Goal: Information Seeking & Learning: Learn about a topic

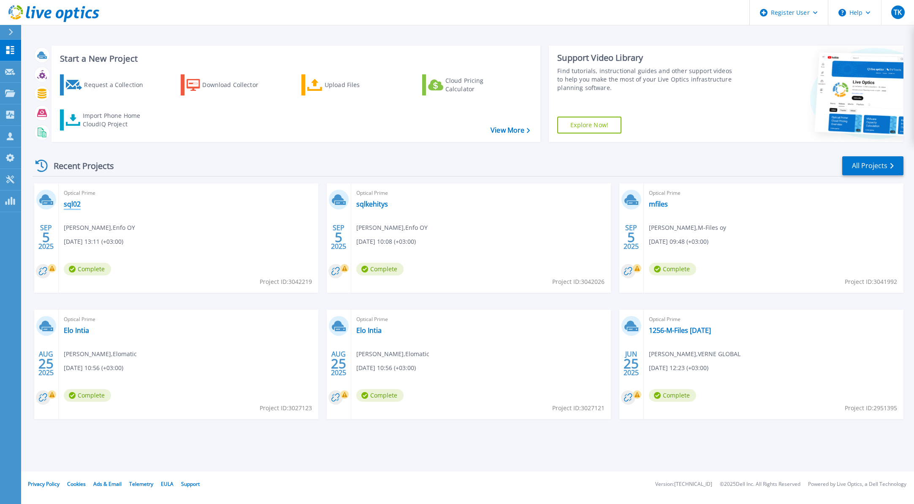
click at [79, 204] on link "sql02" at bounding box center [72, 204] width 17 height 8
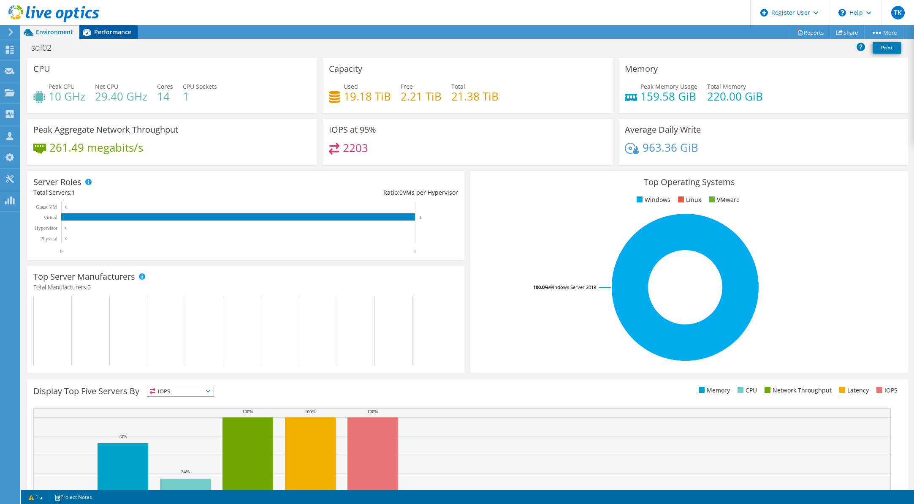
click at [109, 37] on div "Performance" at bounding box center [108, 32] width 58 height 14
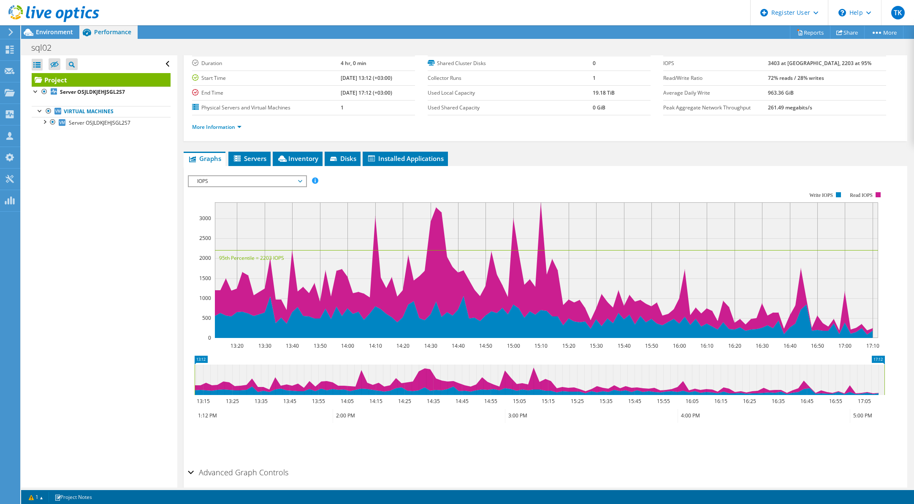
scroll to position [42, 0]
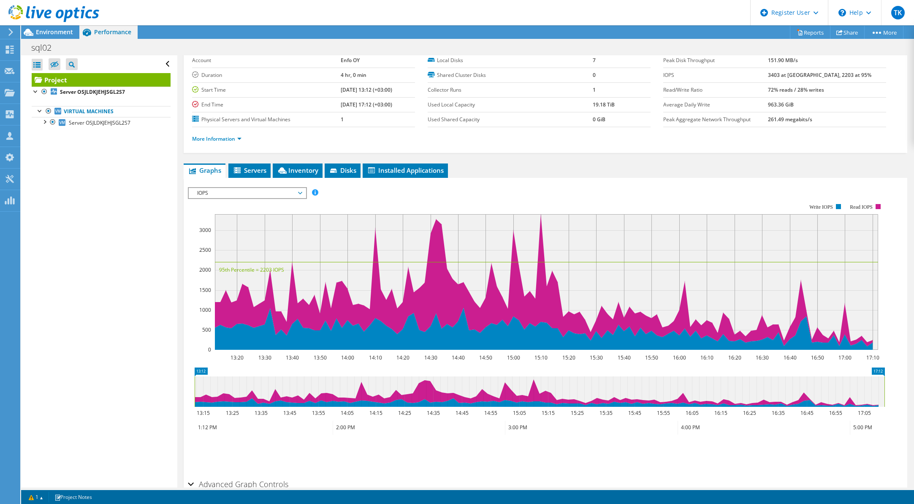
click at [248, 190] on span "IOPS" at bounding box center [247, 193] width 109 height 10
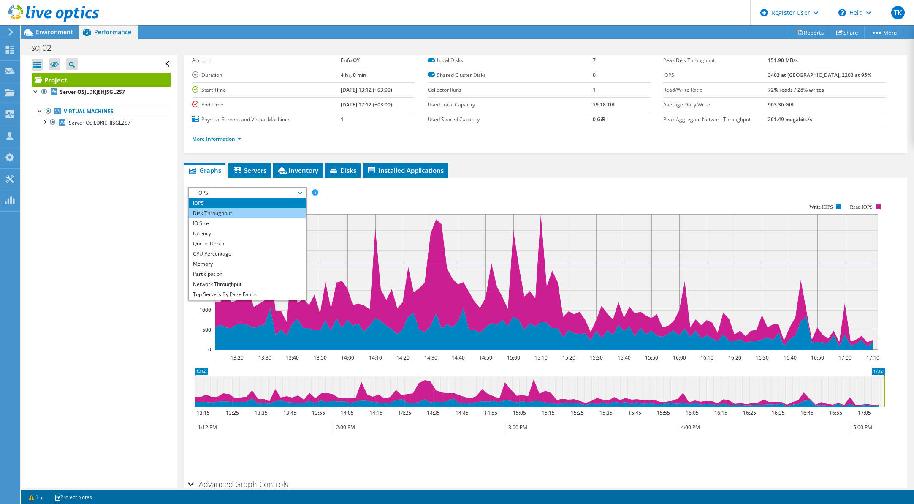
click at [233, 209] on li "Disk Throughput" at bounding box center [247, 213] width 117 height 10
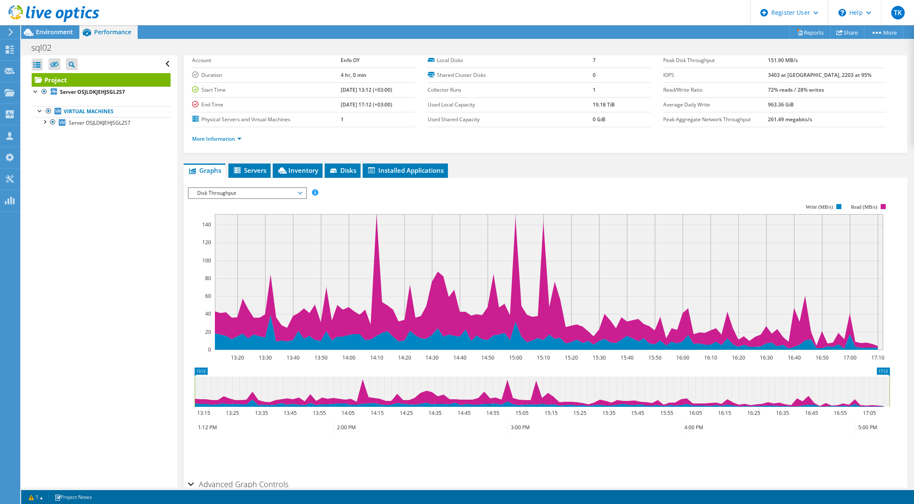
click at [238, 195] on span "Disk Throughput" at bounding box center [247, 193] width 109 height 10
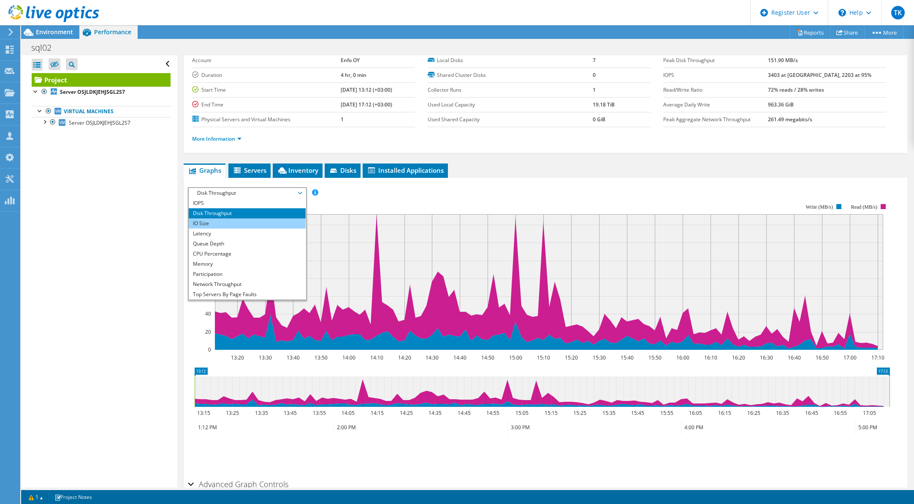
click at [226, 223] on li "IO Size" at bounding box center [247, 223] width 117 height 10
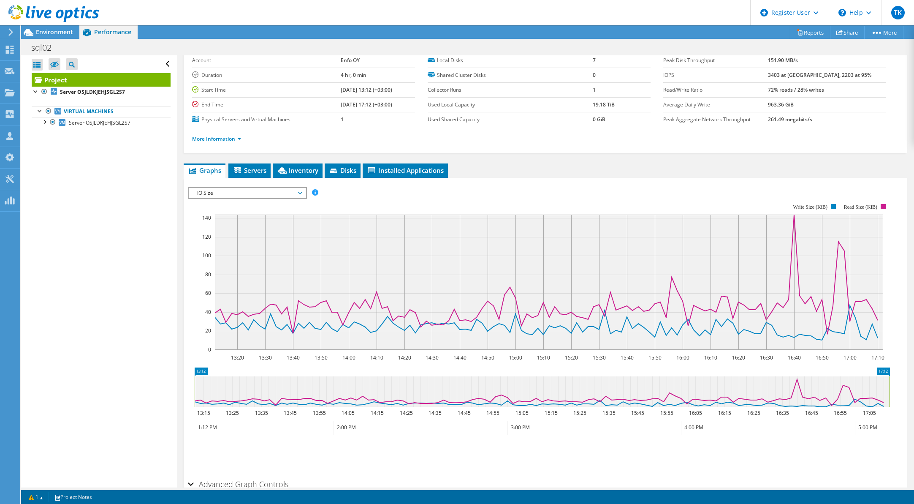
click at [236, 195] on span "IO Size" at bounding box center [247, 193] width 109 height 10
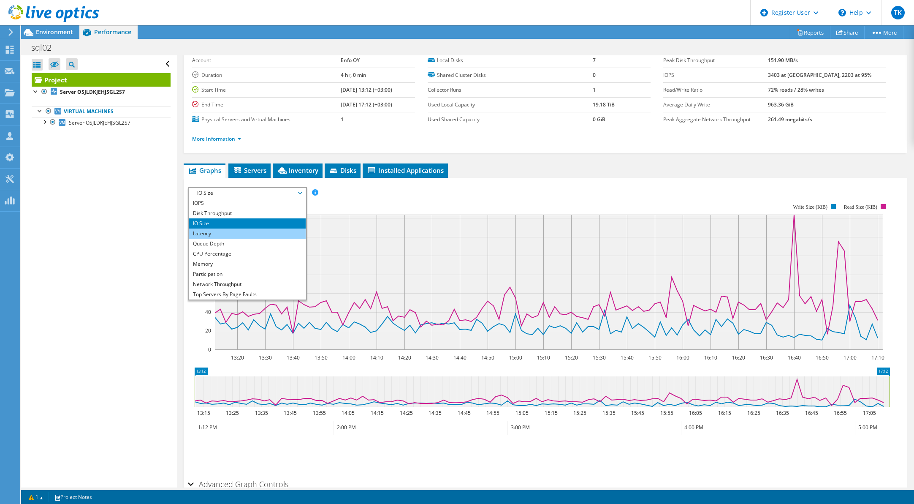
click at [220, 229] on li "Latency" at bounding box center [247, 233] width 117 height 10
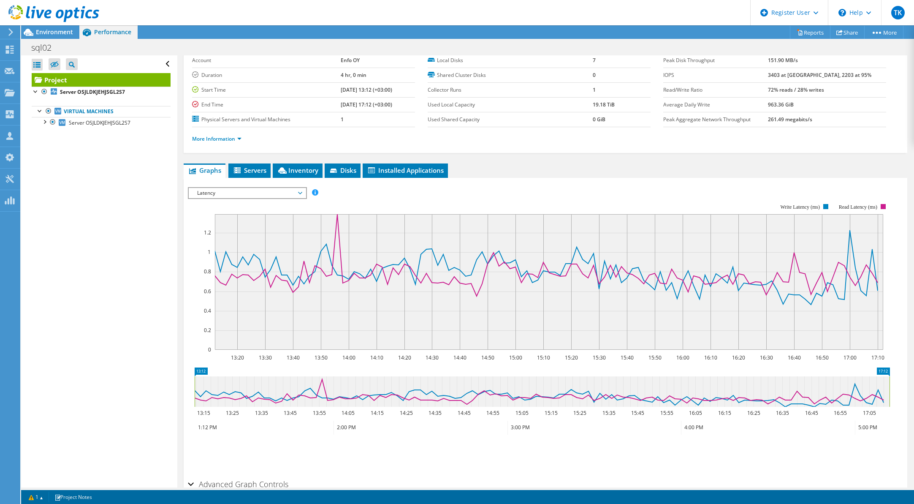
click at [250, 196] on span "Latency" at bounding box center [247, 193] width 109 height 10
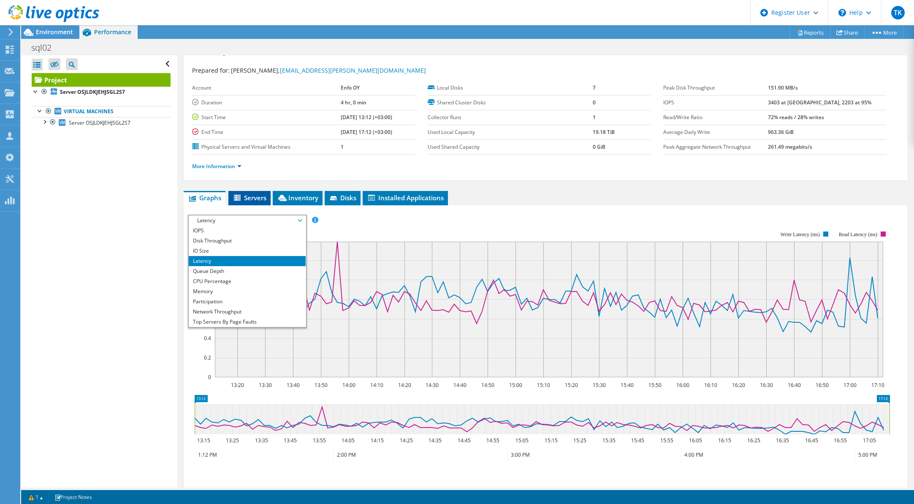
scroll to position [0, 0]
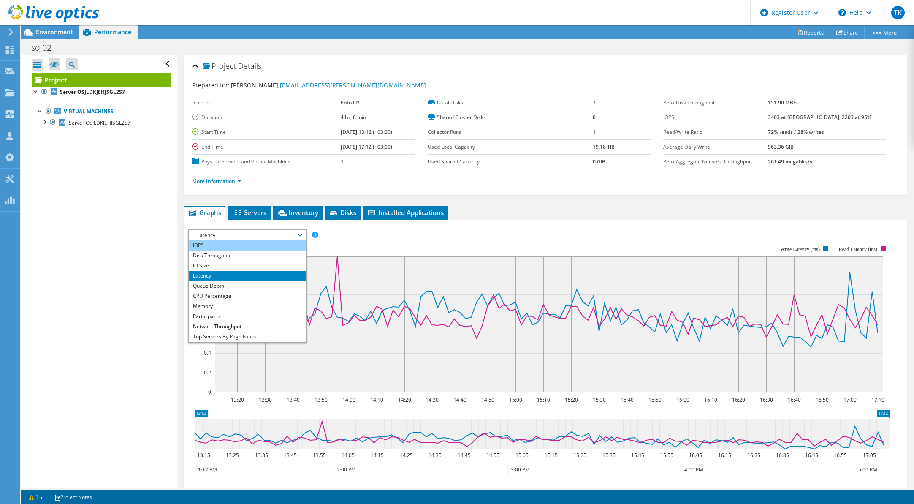
click at [222, 246] on li "IOPS" at bounding box center [247, 245] width 117 height 10
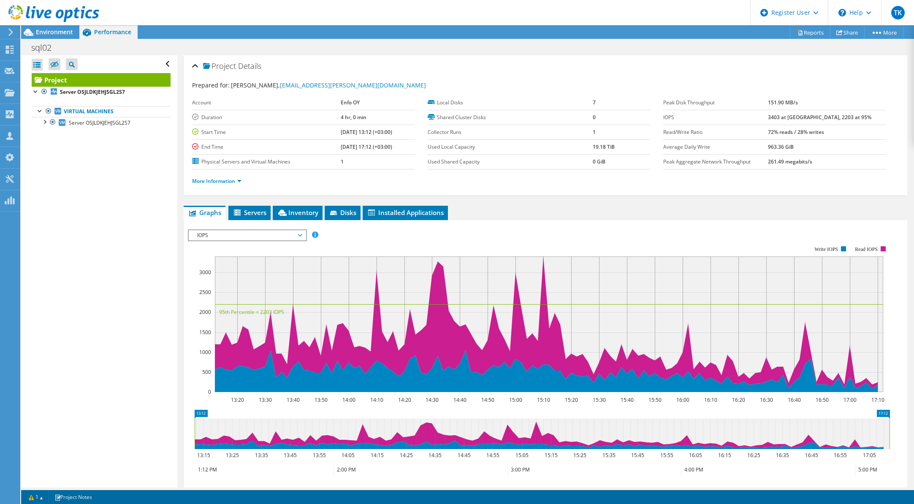
scroll to position [42, 0]
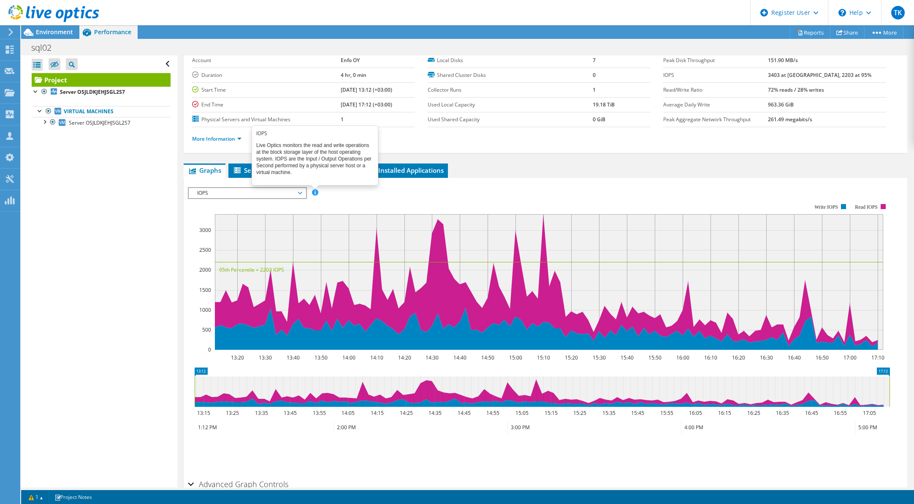
click at [314, 193] on span at bounding box center [315, 192] width 6 height 6
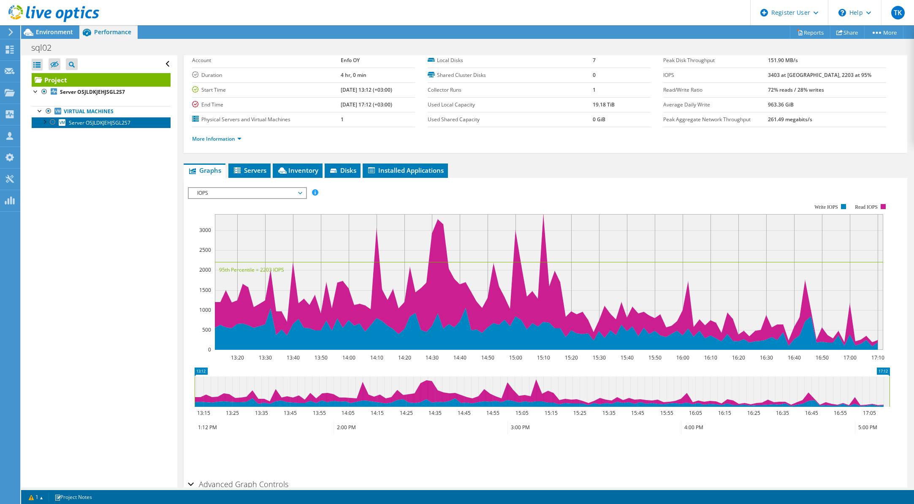
click at [83, 123] on span "Server OSJLDKJEHJSGL2S7" at bounding box center [100, 122] width 62 height 7
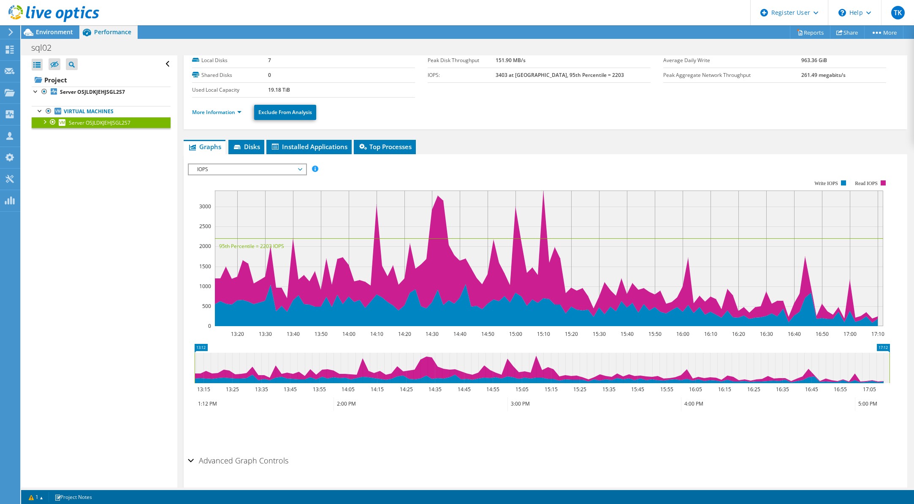
click at [219, 458] on h2 "Advanced Graph Controls" at bounding box center [238, 460] width 100 height 17
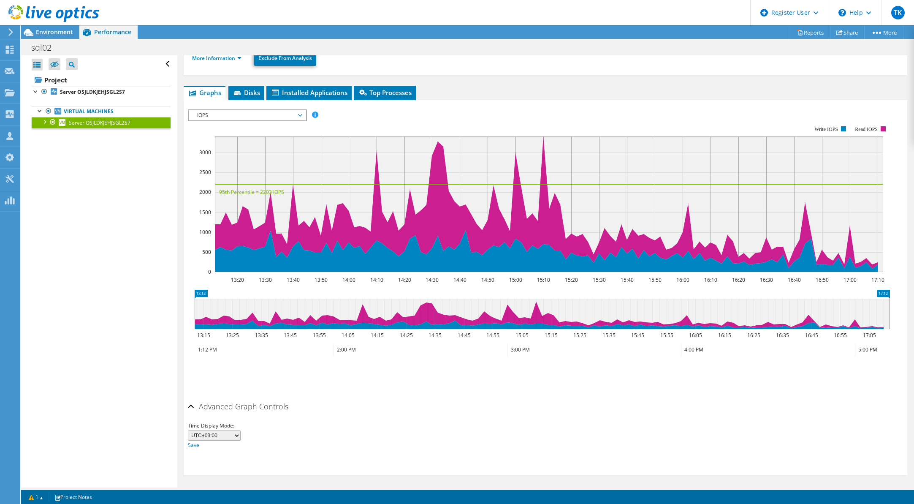
click at [233, 405] on h2 "Advanced Graph Controls" at bounding box center [238, 406] width 100 height 17
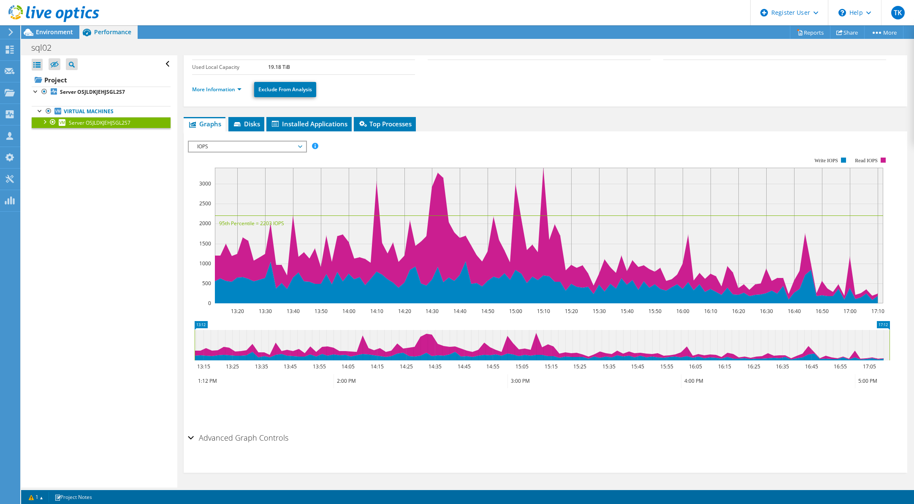
scroll to position [0, 0]
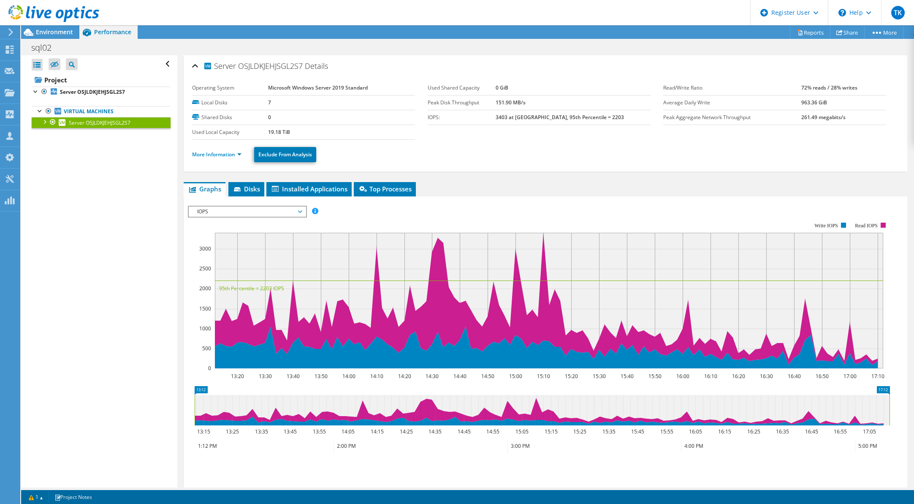
click at [214, 210] on span "IOPS" at bounding box center [247, 211] width 109 height 10
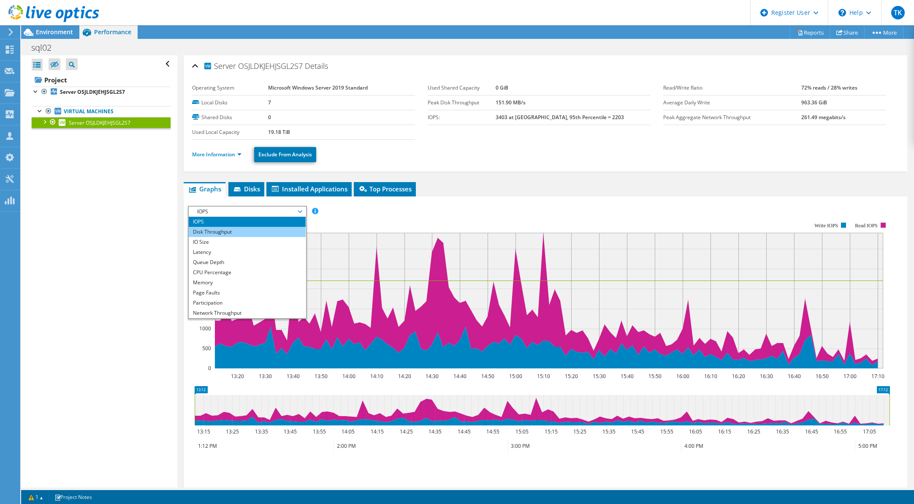
click at [214, 231] on li "Disk Throughput" at bounding box center [247, 232] width 117 height 10
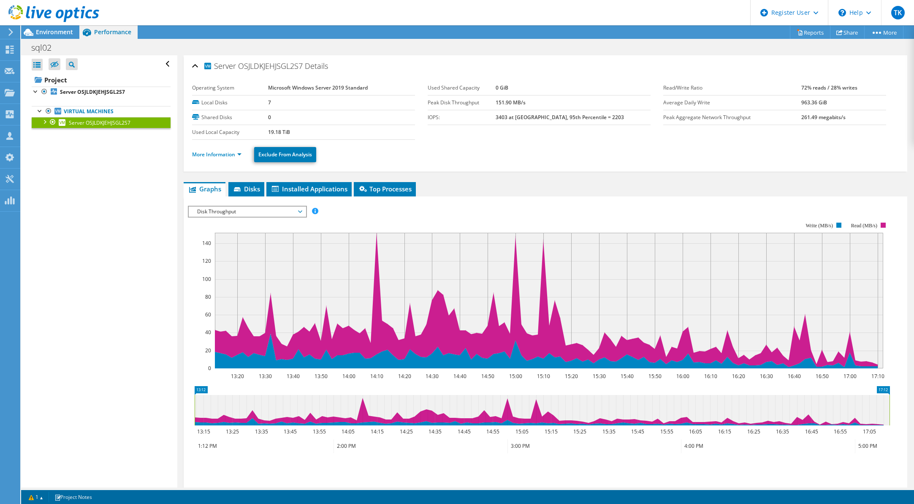
click at [210, 212] on span "Disk Throughput" at bounding box center [247, 211] width 109 height 10
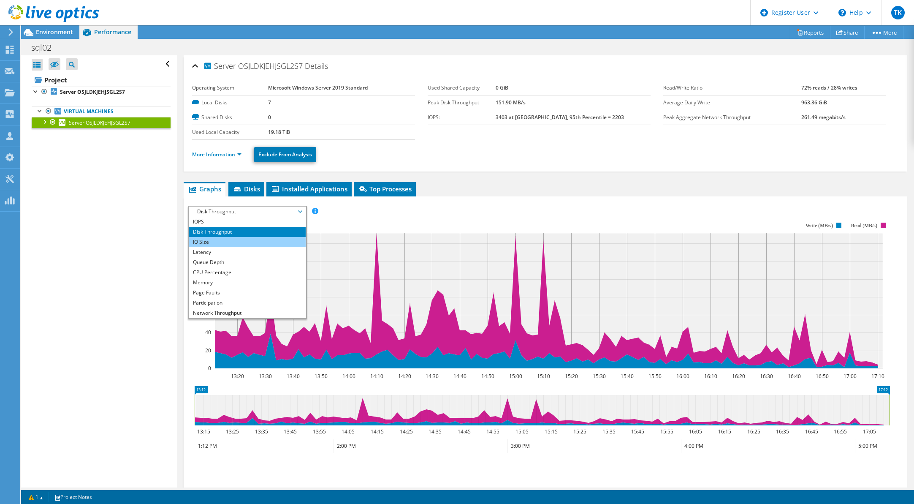
click at [232, 242] on li "IO Size" at bounding box center [247, 242] width 117 height 10
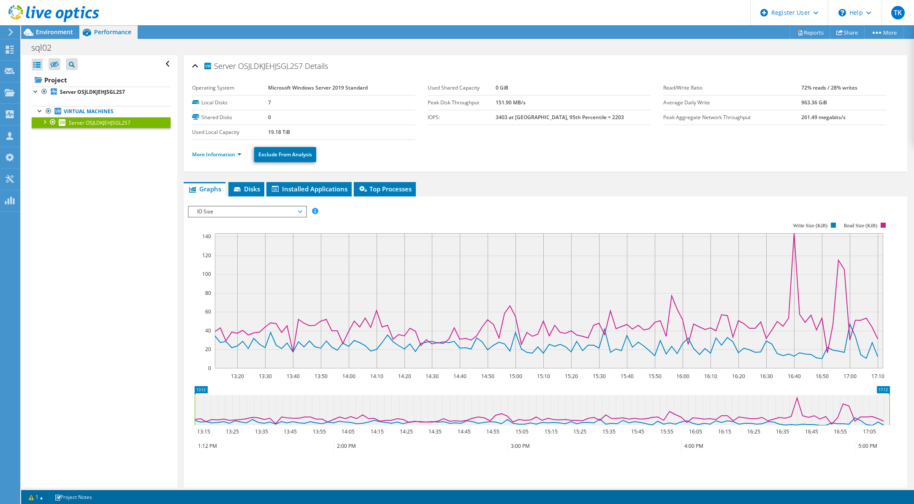
click at [214, 215] on span "IO Size" at bounding box center [247, 211] width 109 height 10
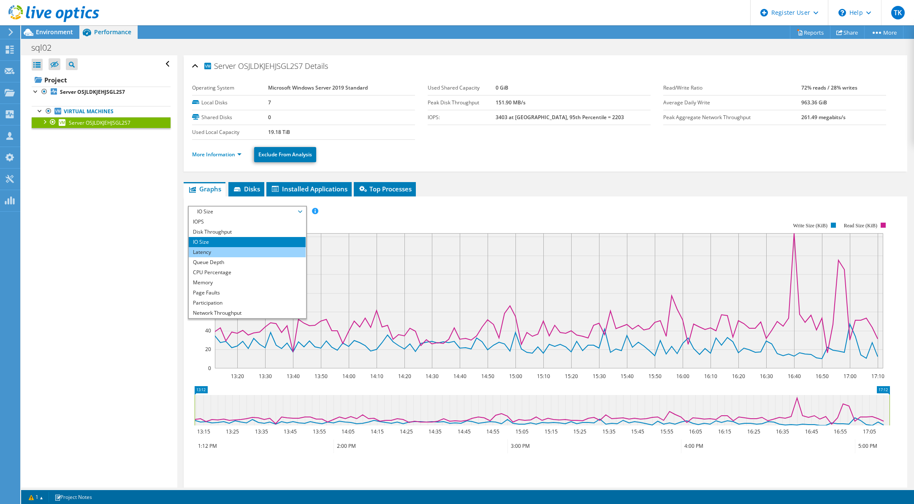
click at [221, 250] on li "Latency" at bounding box center [247, 252] width 117 height 10
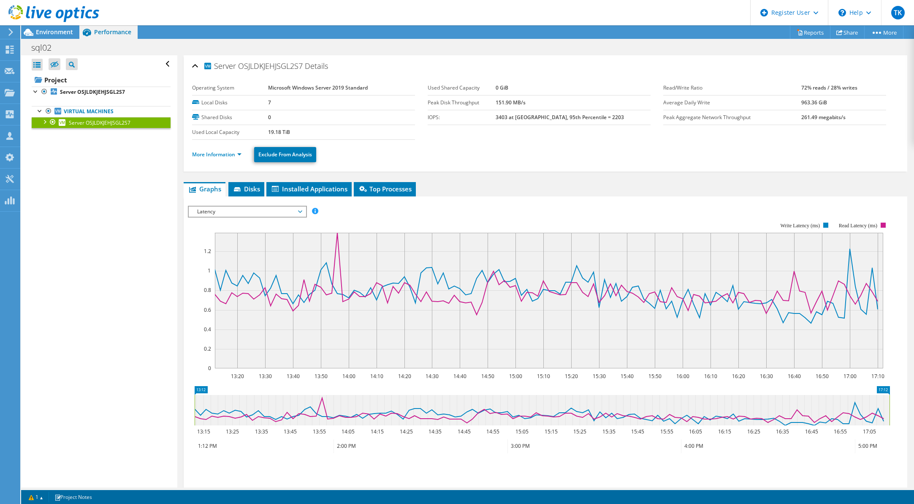
click at [229, 210] on span "Latency" at bounding box center [247, 211] width 109 height 10
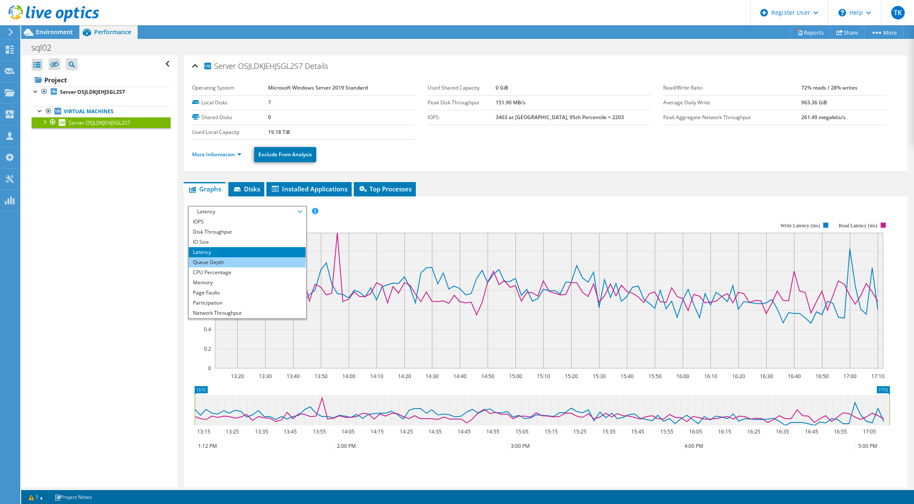
click at [225, 257] on li "Queue Depth" at bounding box center [247, 262] width 117 height 10
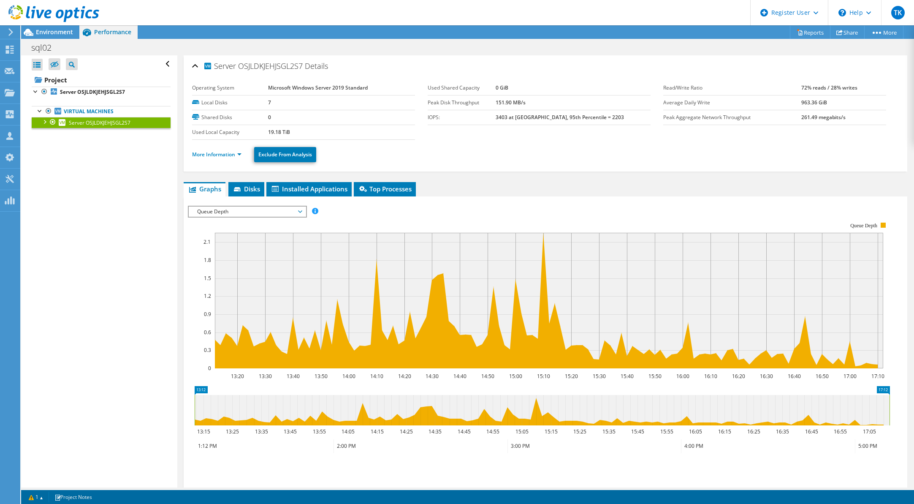
click at [228, 211] on span "Queue Depth" at bounding box center [247, 211] width 109 height 10
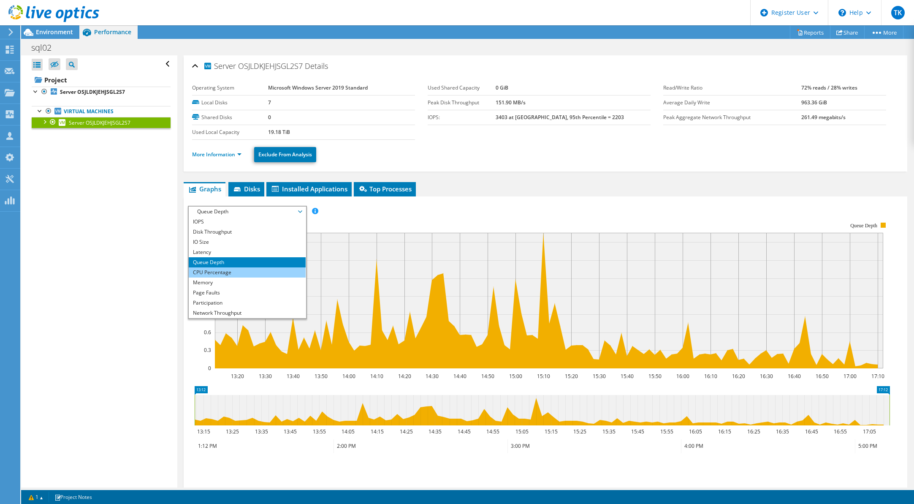
click at [223, 271] on li "CPU Percentage" at bounding box center [247, 272] width 117 height 10
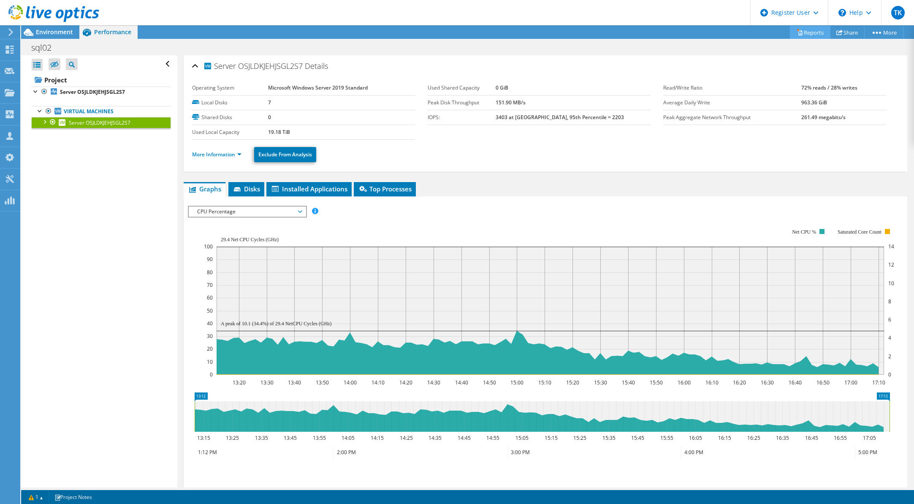
click at [806, 33] on link "Reports" at bounding box center [810, 32] width 41 height 13
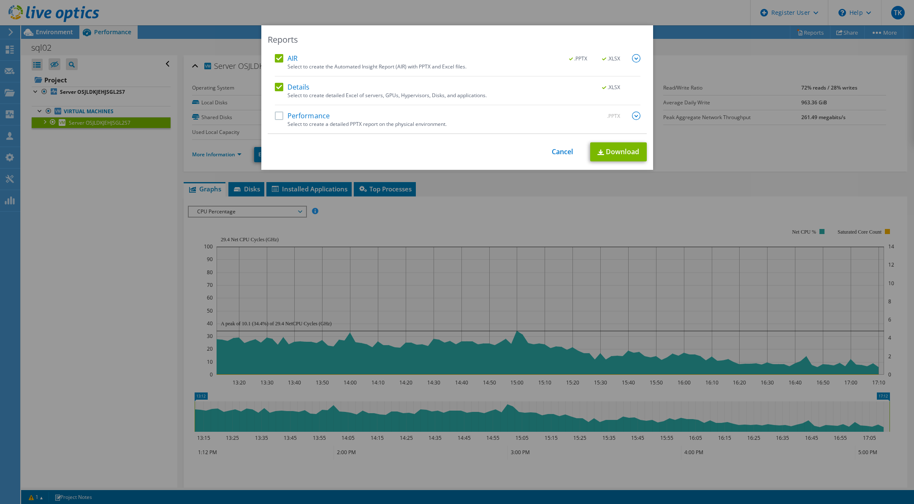
click at [300, 116] on label "Performance" at bounding box center [302, 115] width 55 height 8
click at [0, 0] on input "Performance" at bounding box center [0, 0] width 0 height 0
click at [315, 93] on div "Select to create detailed Excel of servers, GPUs, Hypervisors, Disks, and appli…" at bounding box center [464, 95] width 353 height 6
click at [268, 58] on div "AIR .PPTX .XLSX Select to create the Automated Insight Report (AIR) with PPTX a…" at bounding box center [457, 94] width 379 height 80
click at [276, 61] on label "AIR" at bounding box center [286, 58] width 23 height 8
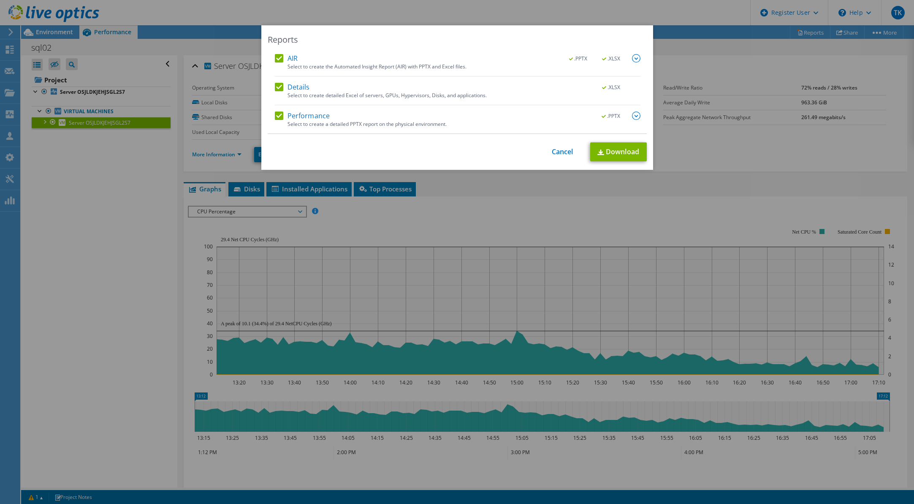
click at [0, 0] on input "AIR" at bounding box center [0, 0] width 0 height 0
click at [268, 85] on div "AIR .PPTX .XLSX Select to create the Automated Insight Report (AIR) with PPTX a…" at bounding box center [457, 94] width 379 height 80
click at [269, 59] on div "AIR .PPTX .XLSX Select to create the Automated Insight Report (AIR) with PPTX a…" at bounding box center [457, 94] width 379 height 80
click at [276, 58] on label "AIR" at bounding box center [286, 58] width 23 height 8
click at [0, 0] on input "AIR" at bounding box center [0, 0] width 0 height 0
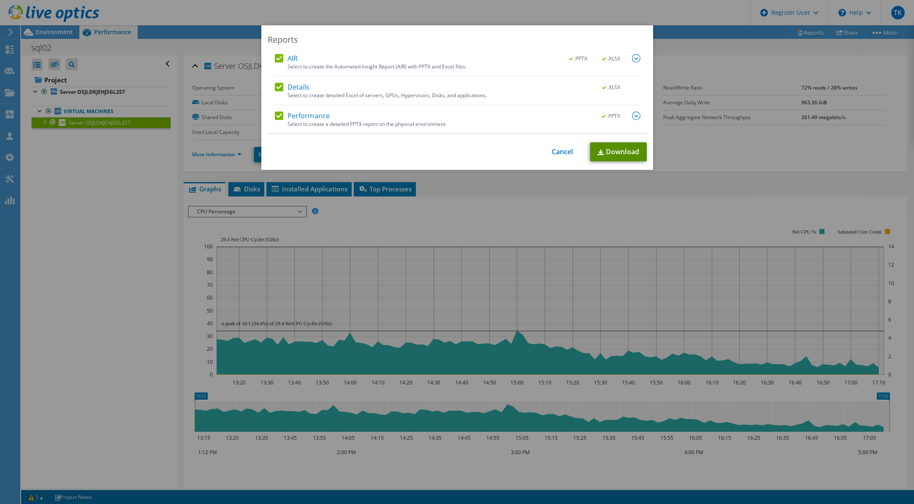
click at [604, 154] on link "Download" at bounding box center [618, 151] width 57 height 19
click at [552, 148] on link "Cancel" at bounding box center [563, 152] width 22 height 8
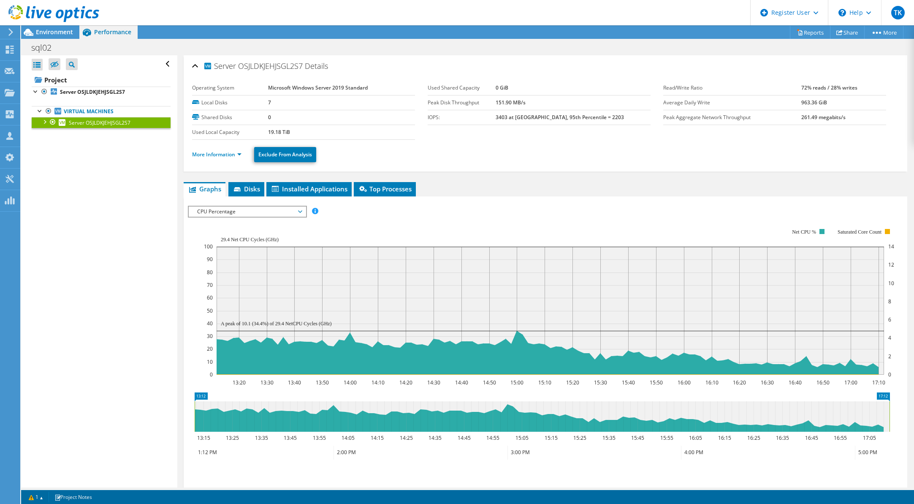
drag, startPoint x: 254, startPoint y: 221, endPoint x: 252, endPoint y: 213, distance: 8.8
click at [252, 213] on div "IOPS Disk Throughput IO Size Latency Queue Depth CPU Percentage Memory Page Fau…" at bounding box center [545, 353] width 715 height 295
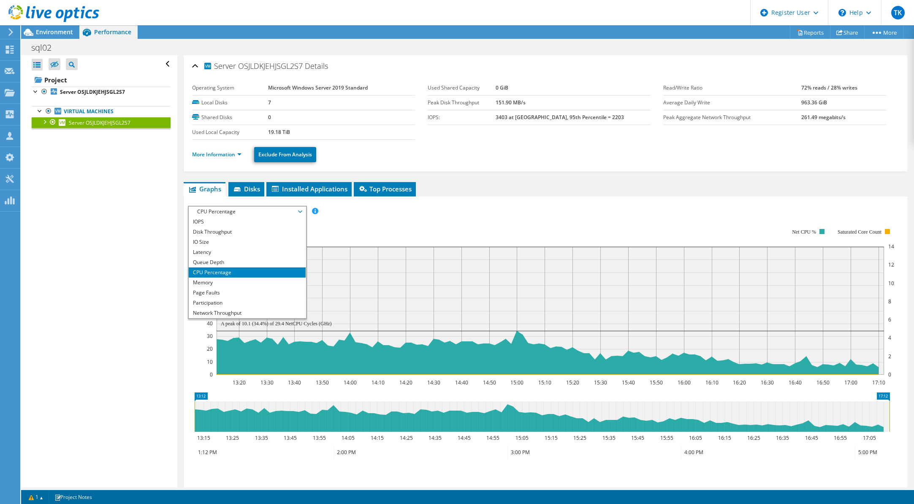
click at [251, 213] on span "CPU Percentage" at bounding box center [247, 211] width 109 height 10
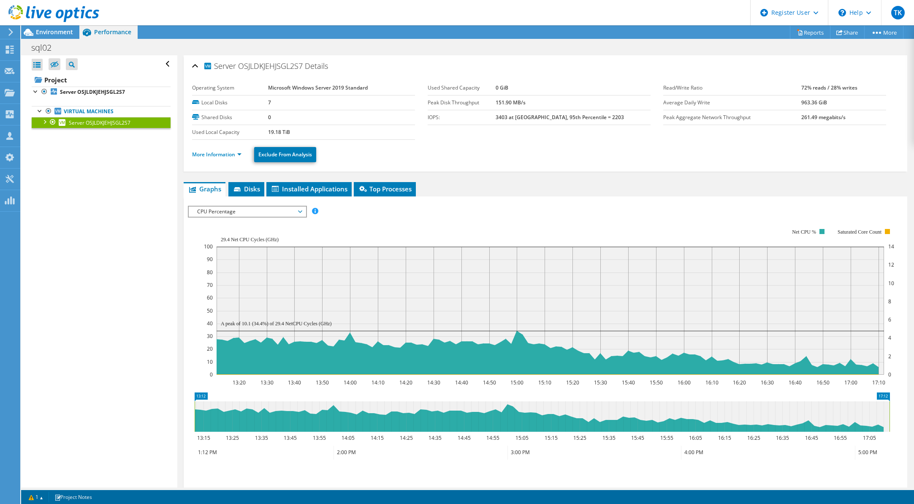
click at [251, 213] on span "CPU Percentage" at bounding box center [247, 211] width 109 height 10
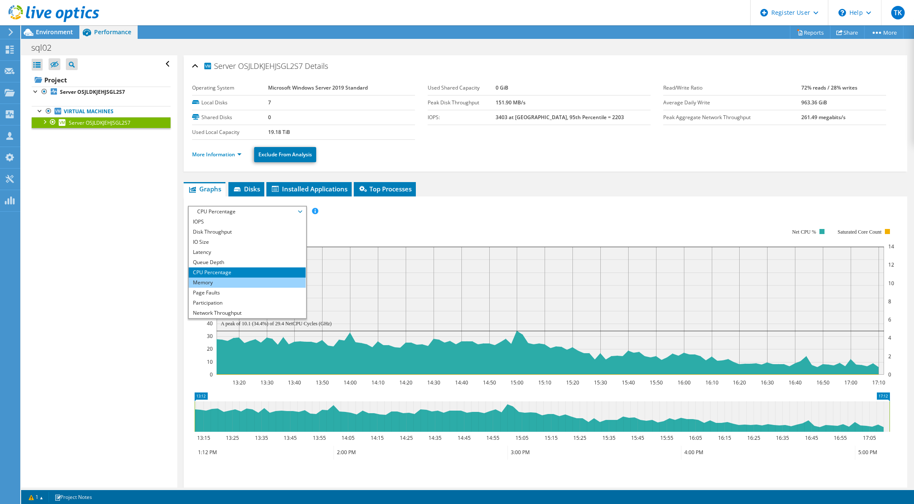
click at [215, 280] on li "Memory" at bounding box center [247, 282] width 117 height 10
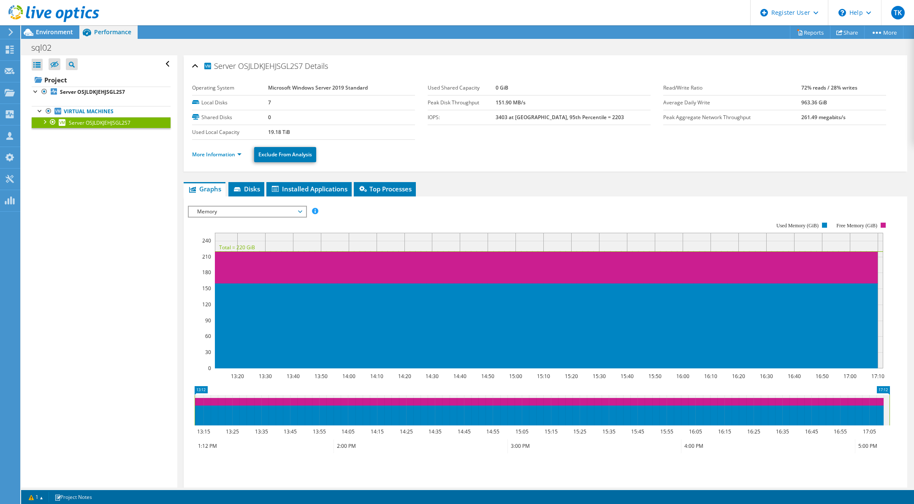
click at [201, 211] on span "Memory" at bounding box center [247, 211] width 109 height 10
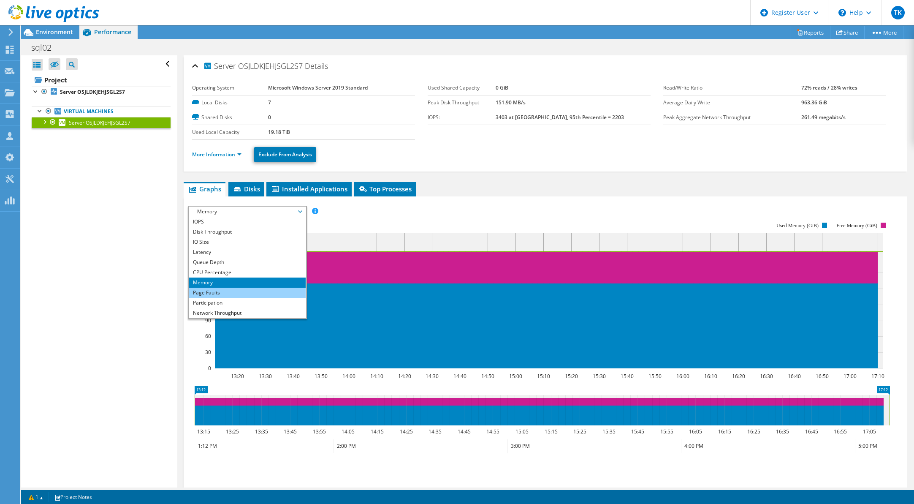
scroll to position [30, 0]
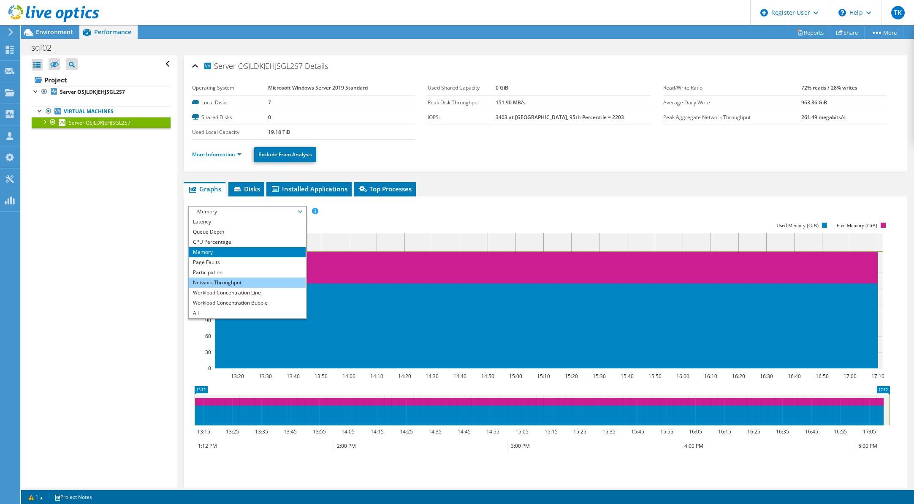
click at [219, 279] on li "Network Throughput" at bounding box center [247, 282] width 117 height 10
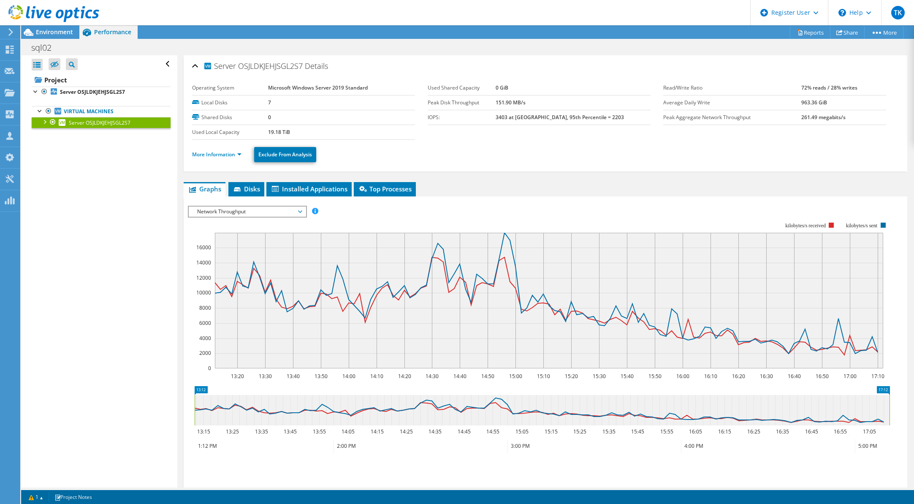
click at [264, 220] on rect at bounding box center [539, 295] width 702 height 169
click at [265, 212] on span "Network Throughput" at bounding box center [247, 211] width 109 height 10
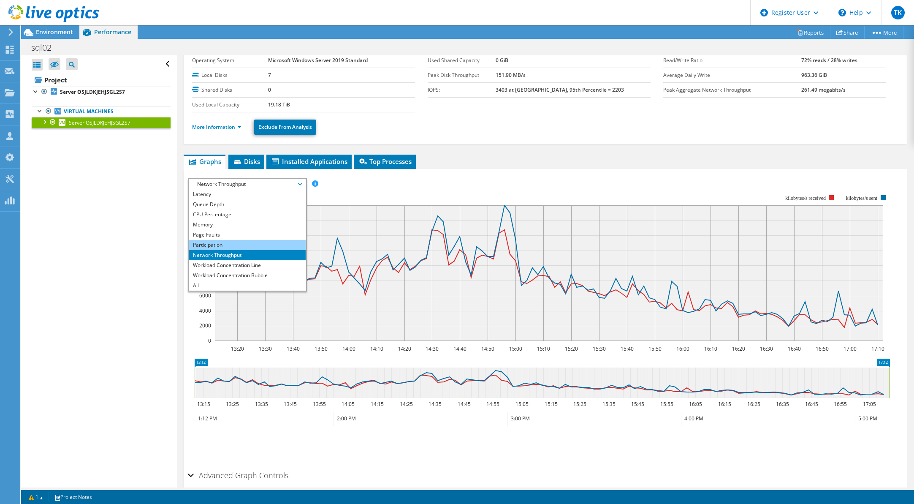
scroll to position [42, 0]
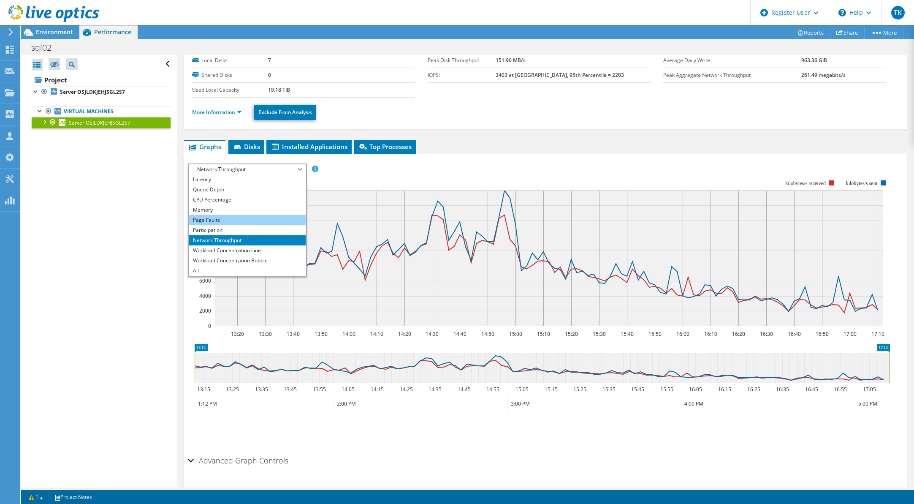
click at [218, 222] on li "Page Faults" at bounding box center [247, 220] width 117 height 10
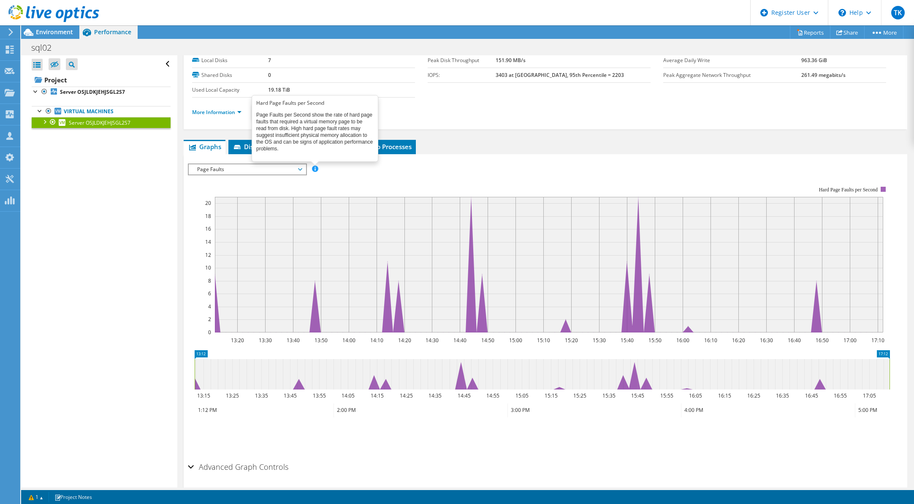
click at [315, 166] on span at bounding box center [315, 169] width 6 height 6
click at [313, 171] on span at bounding box center [315, 169] width 6 height 6
click at [315, 166] on span at bounding box center [315, 169] width 6 height 6
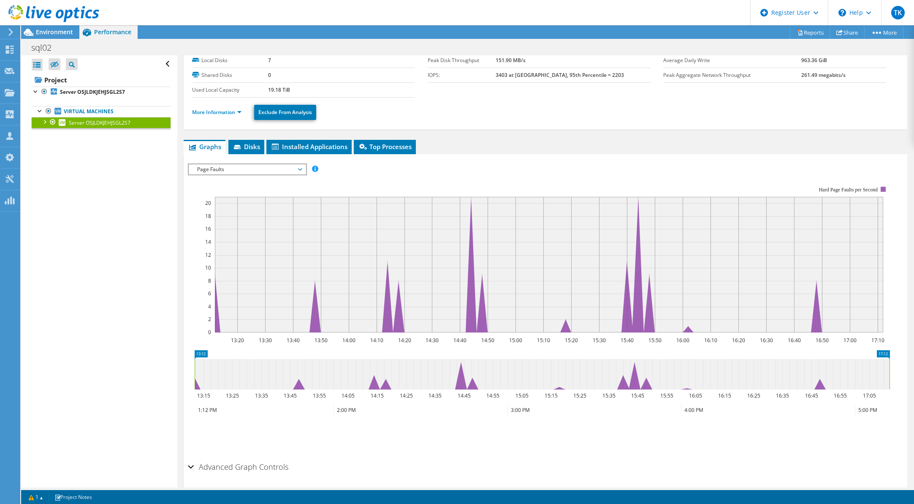
drag, startPoint x: 162, startPoint y: 389, endPoint x: 169, endPoint y: 385, distance: 7.8
click at [262, 171] on span "Page Faults" at bounding box center [247, 169] width 109 height 10
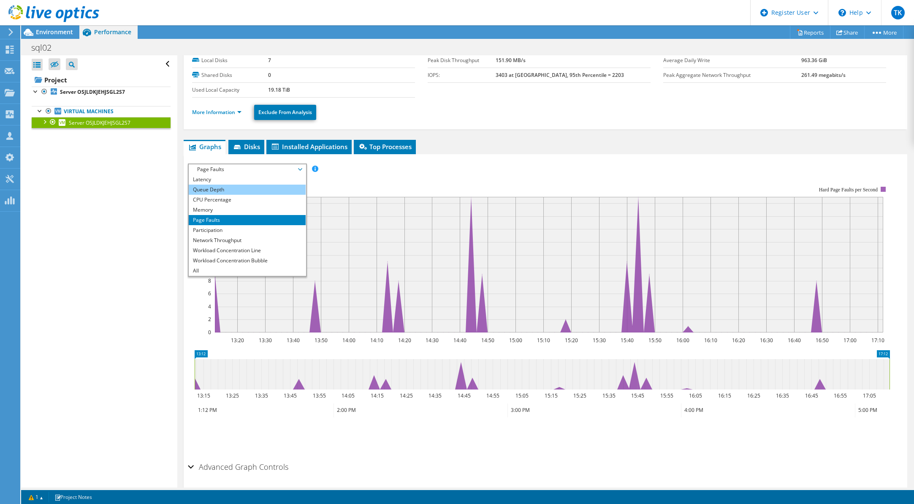
click at [238, 187] on li "Queue Depth" at bounding box center [247, 190] width 117 height 10
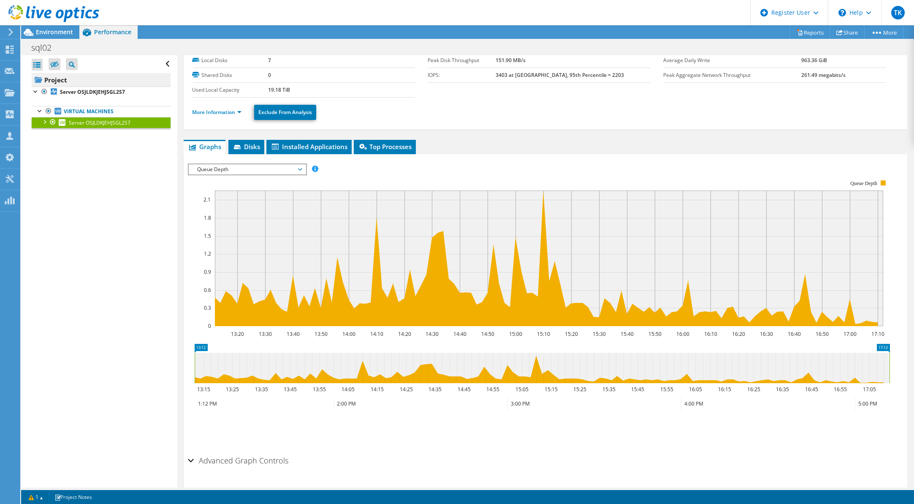
drag, startPoint x: 136, startPoint y: 141, endPoint x: 95, endPoint y: 84, distance: 69.9
click at [68, 41] on div "sql02 Print" at bounding box center [467, 48] width 893 height 16
click at [67, 33] on span "Environment" at bounding box center [54, 32] width 37 height 8
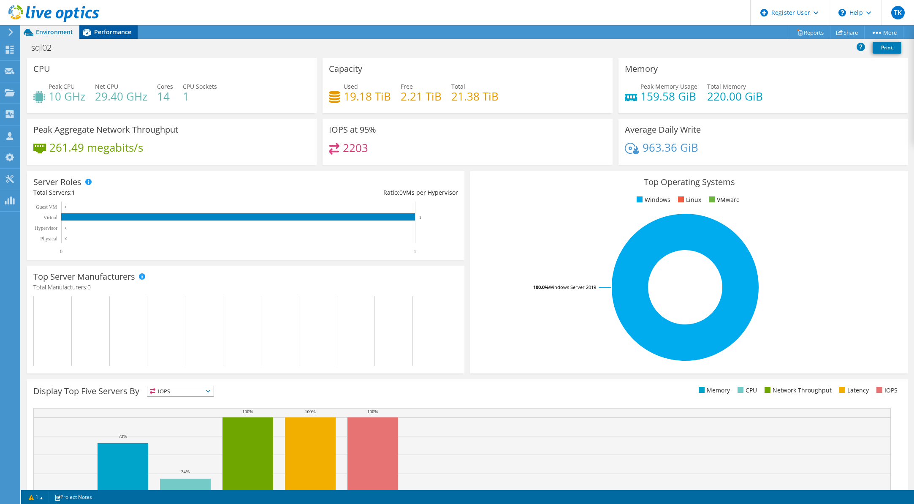
click at [100, 30] on span "Performance" at bounding box center [112, 32] width 37 height 8
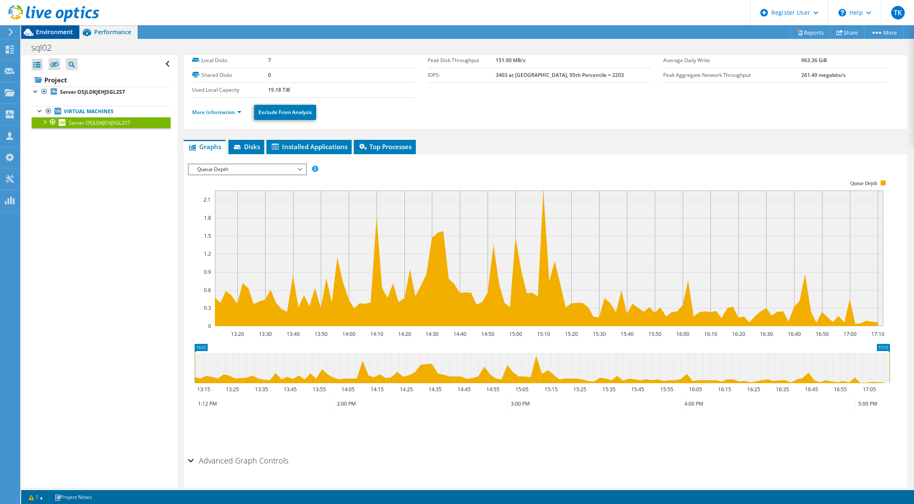
click at [58, 33] on span "Environment" at bounding box center [54, 32] width 37 height 8
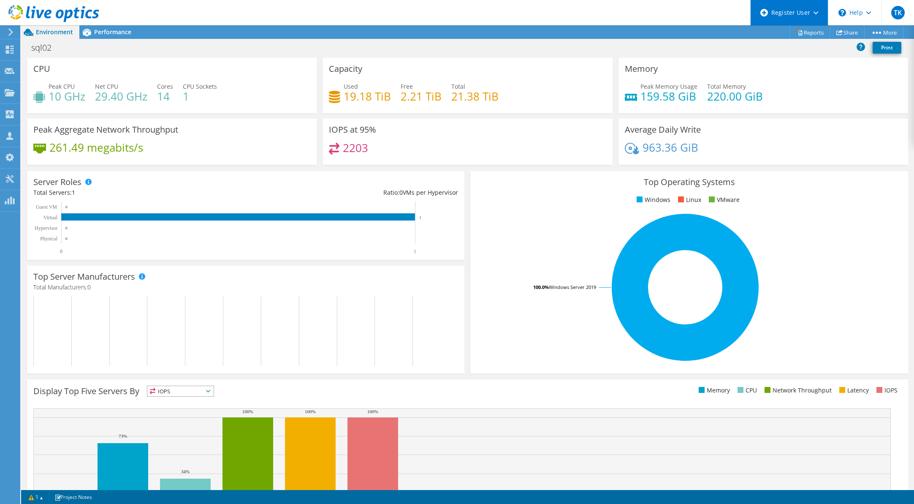
scroll to position [0, 0]
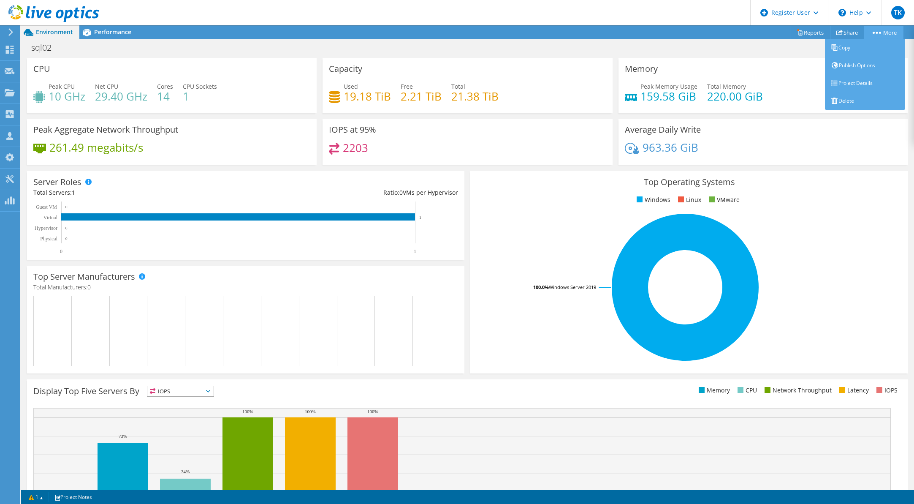
click at [882, 32] on link "More" at bounding box center [883, 32] width 39 height 13
click at [844, 81] on link "Project Details" at bounding box center [865, 83] width 80 height 18
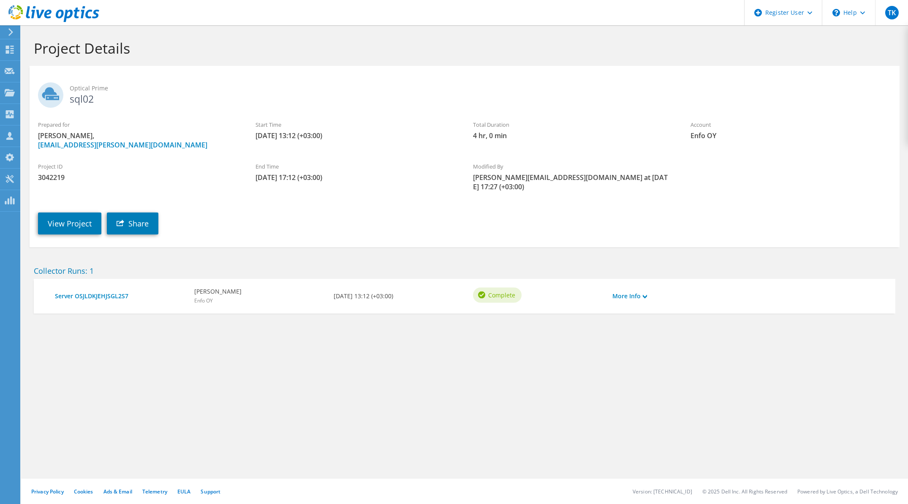
click at [33, 8] on icon at bounding box center [53, 13] width 91 height 17
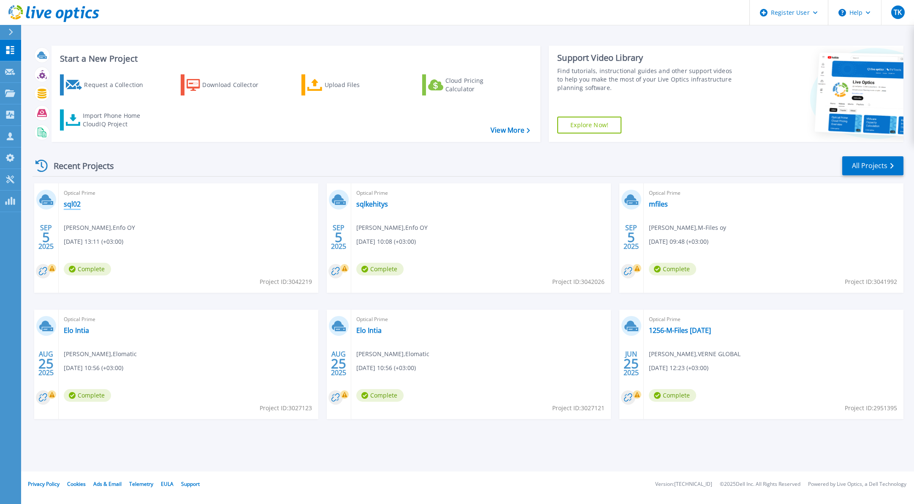
click at [75, 204] on link "sql02" at bounding box center [72, 204] width 17 height 8
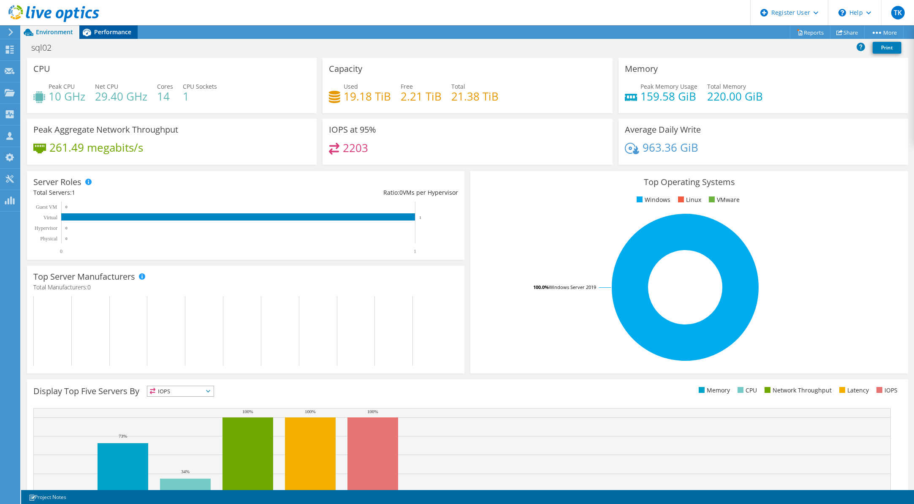
click at [95, 35] on span "Performance" at bounding box center [112, 32] width 37 height 8
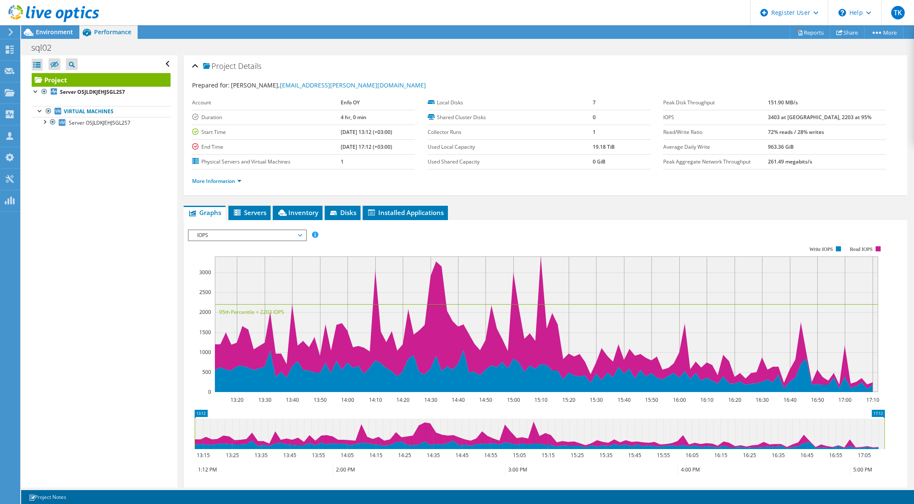
click at [225, 229] on div "IOPS IOPS Disk Throughput IO Size Latency Queue Depth CPU Percentage Memory Pag…" at bounding box center [247, 235] width 119 height 12
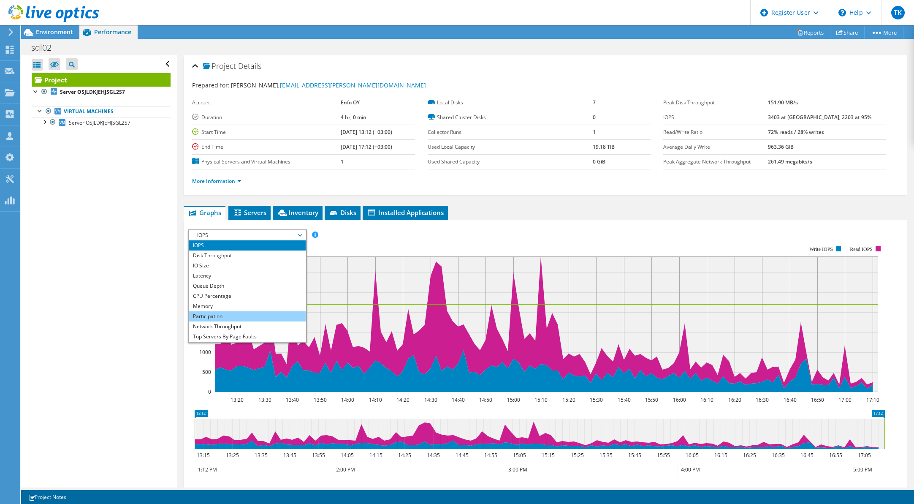
scroll to position [30, 0]
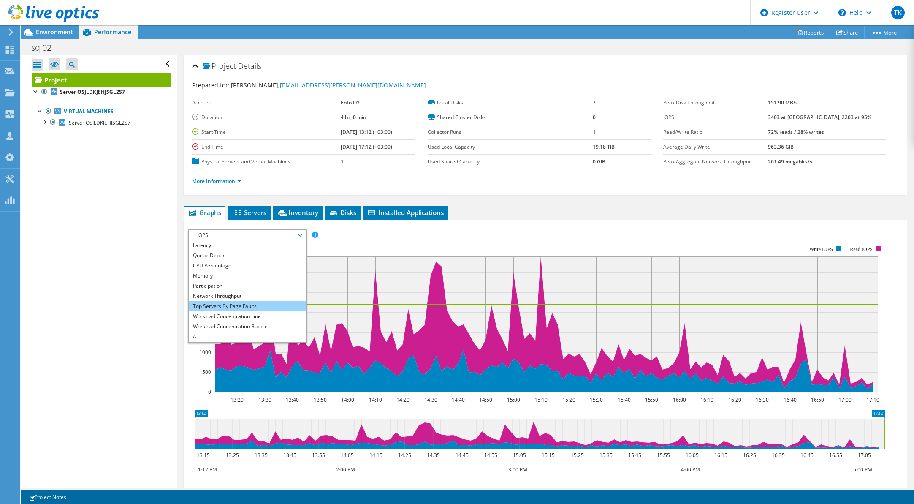
click at [237, 304] on li "Top Servers By Page Faults" at bounding box center [247, 306] width 117 height 10
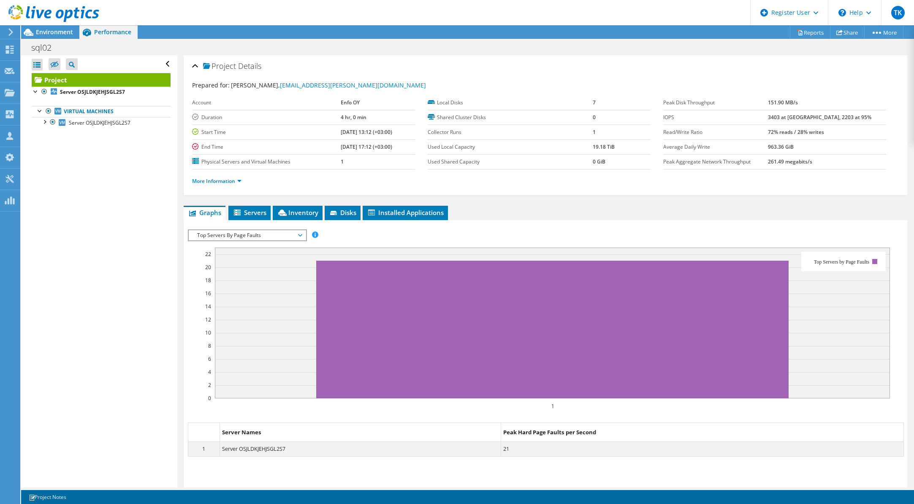
click at [274, 226] on div "IOPS Disk Throughput IO Size Latency Queue Depth CPU Percentage Memory Page Fau…" at bounding box center [545, 361] width 715 height 272
click at [273, 230] on span "Top Servers By Page Faults" at bounding box center [247, 235] width 109 height 10
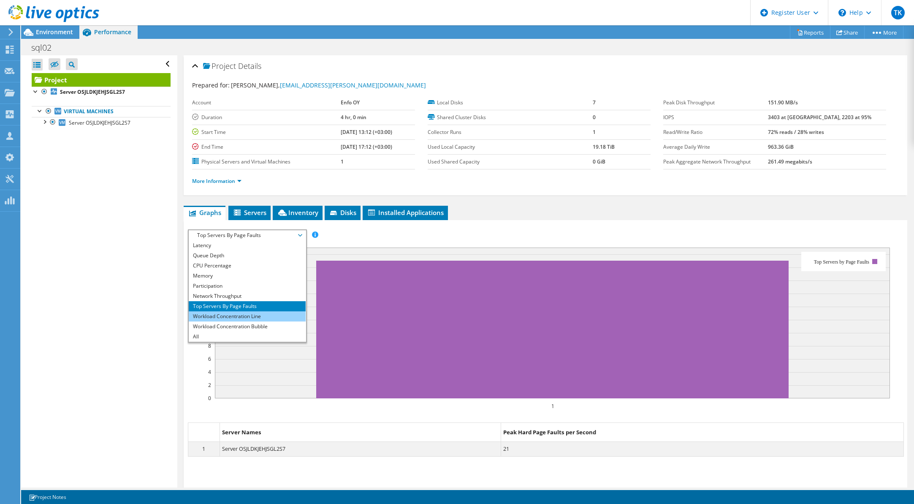
click at [251, 314] on li "Workload Concentration Line" at bounding box center [247, 316] width 117 height 10
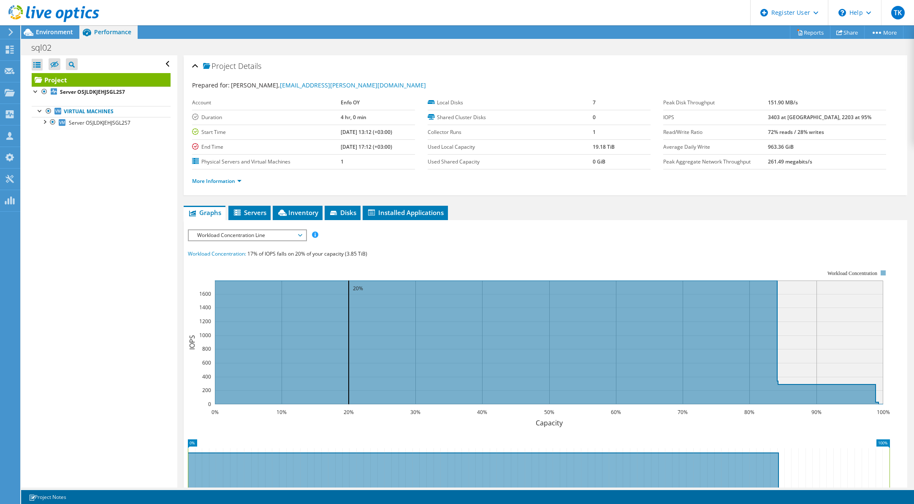
click at [262, 240] on span "Workload Concentration Line" at bounding box center [247, 235] width 109 height 10
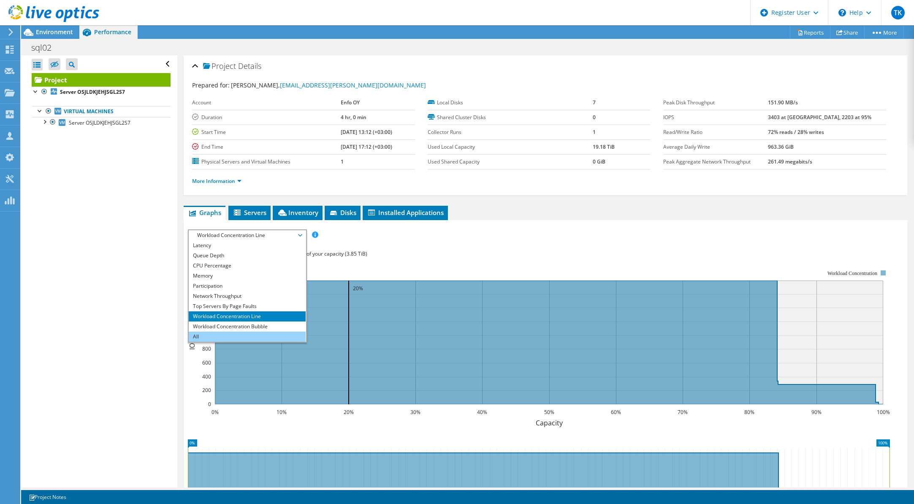
click at [208, 338] on li "All" at bounding box center [247, 336] width 117 height 10
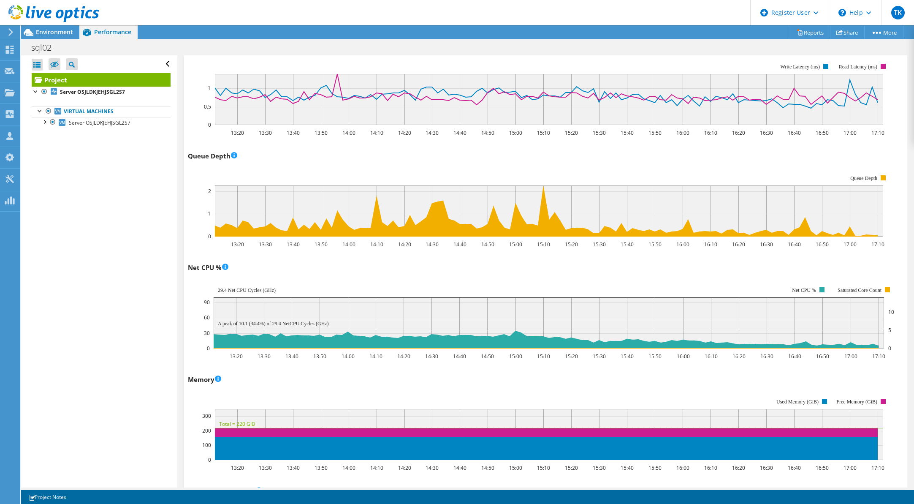
scroll to position [747, 0]
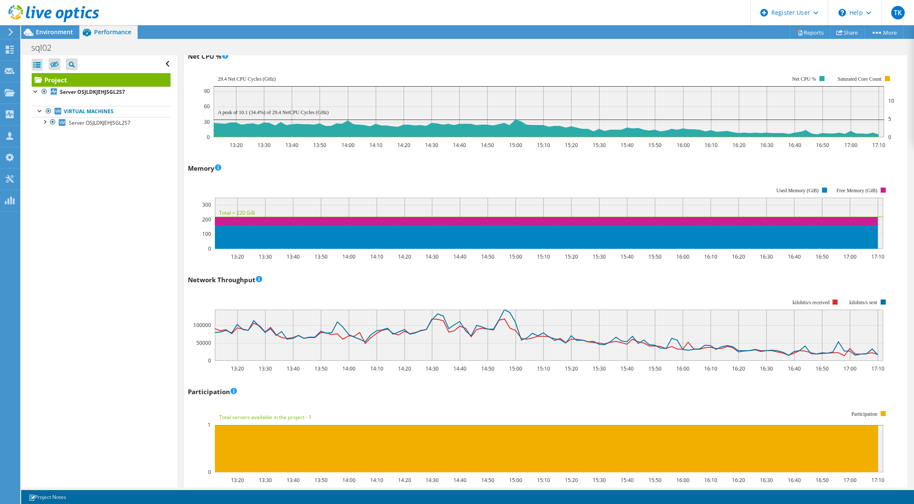
click at [141, 376] on div "Open All Close All Hide Excluded Nodes Project Tree Filter" at bounding box center [99, 271] width 156 height 432
drag, startPoint x: 141, startPoint y: 376, endPoint x: 130, endPoint y: 227, distance: 149.5
click at [66, 20] on icon at bounding box center [53, 13] width 91 height 17
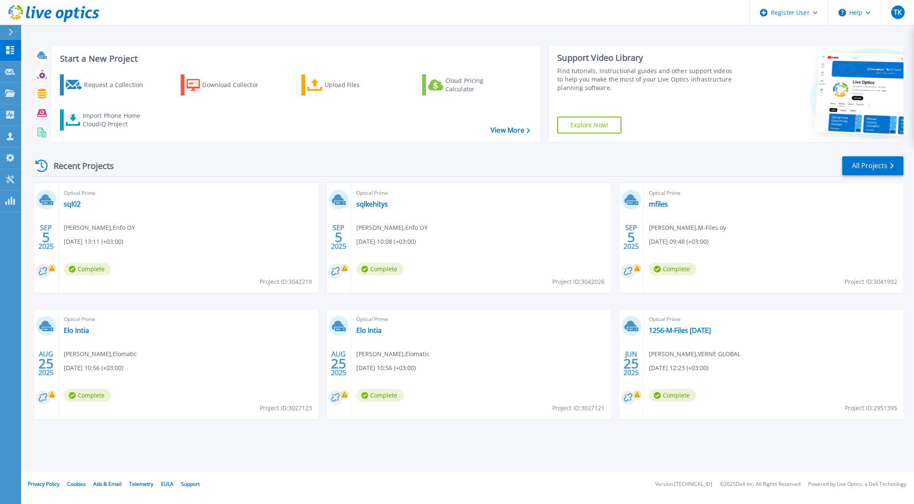
click at [388, 161] on div "Recent Projects All Projects" at bounding box center [468, 165] width 871 height 21
click at [71, 200] on link "sql02" at bounding box center [72, 204] width 17 height 8
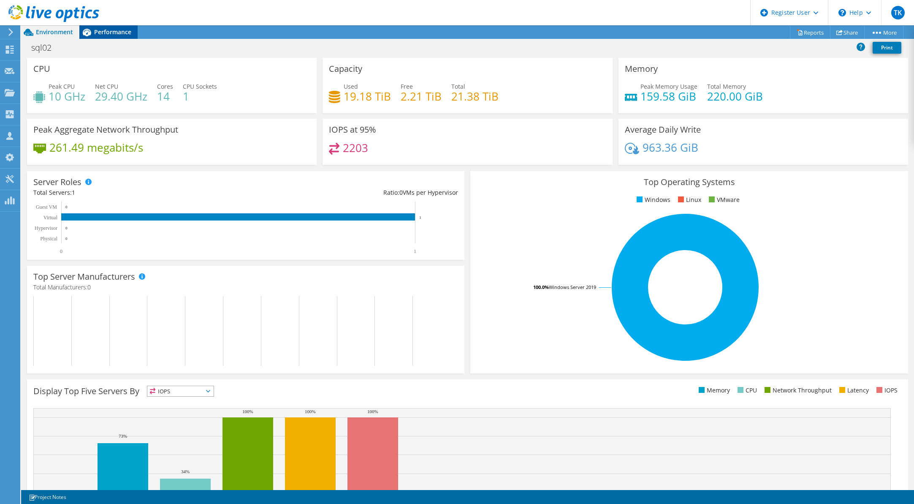
click at [107, 34] on span "Performance" at bounding box center [112, 32] width 37 height 8
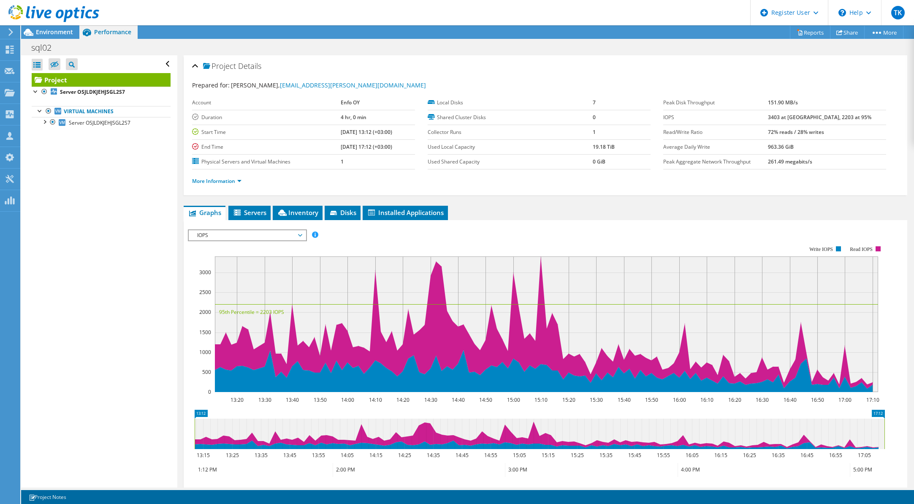
click at [244, 235] on span "IOPS" at bounding box center [247, 235] width 109 height 10
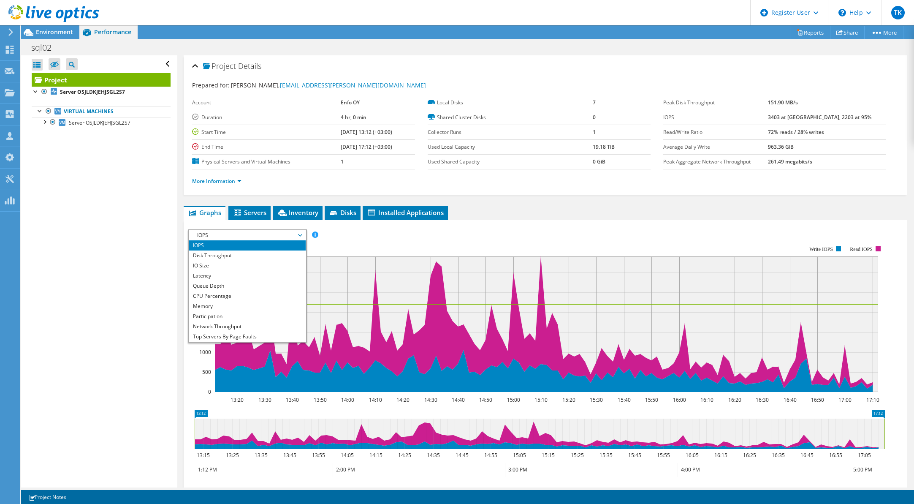
click at [154, 244] on div "Open All Close All Hide Excluded Nodes Project Tree Filter" at bounding box center [99, 271] width 156 height 432
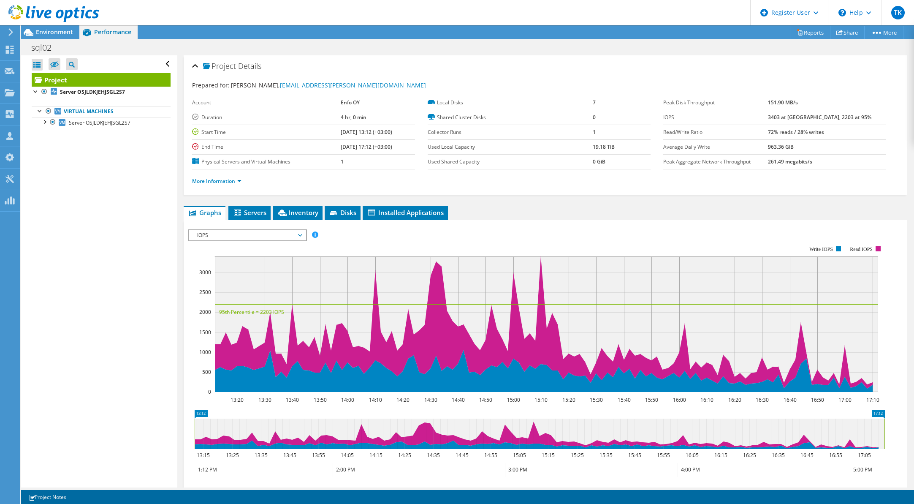
click at [232, 232] on span "IOPS" at bounding box center [247, 235] width 109 height 10
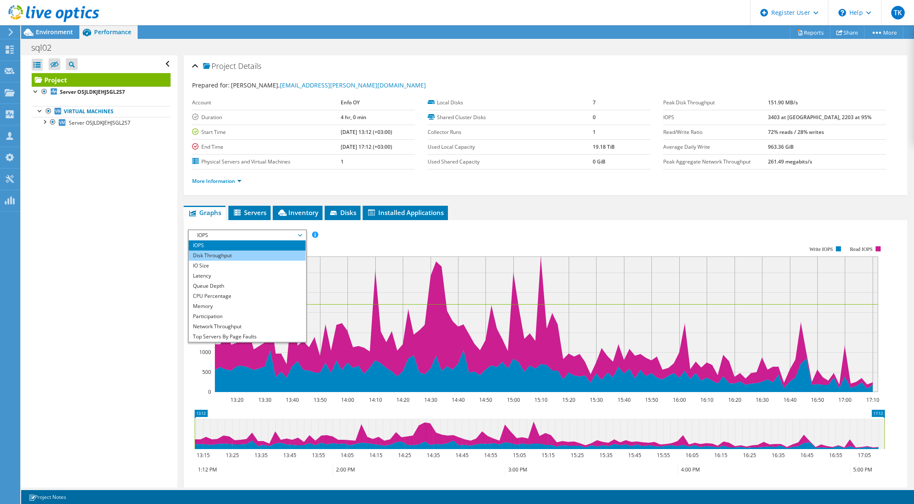
click at [228, 252] on li "Disk Throughput" at bounding box center [247, 255] width 117 height 10
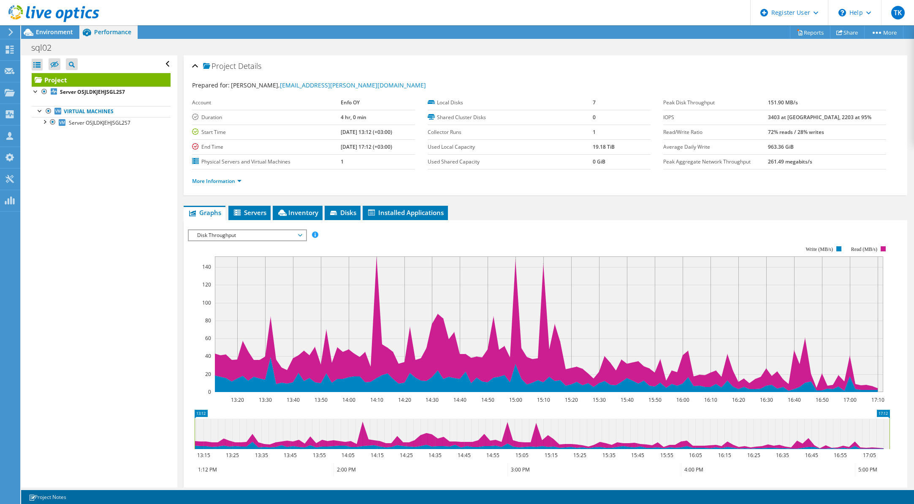
click at [228, 240] on span "Disk Throughput" at bounding box center [247, 235] width 109 height 10
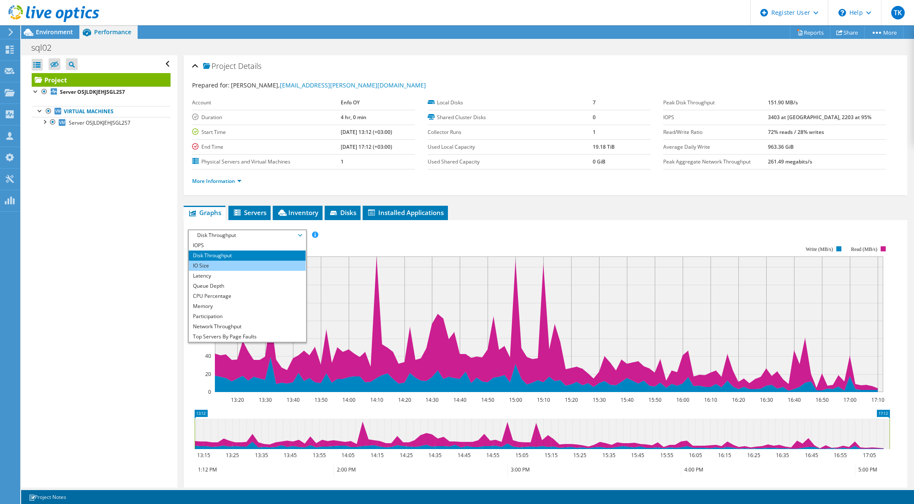
click at [228, 266] on li "IO Size" at bounding box center [247, 266] width 117 height 10
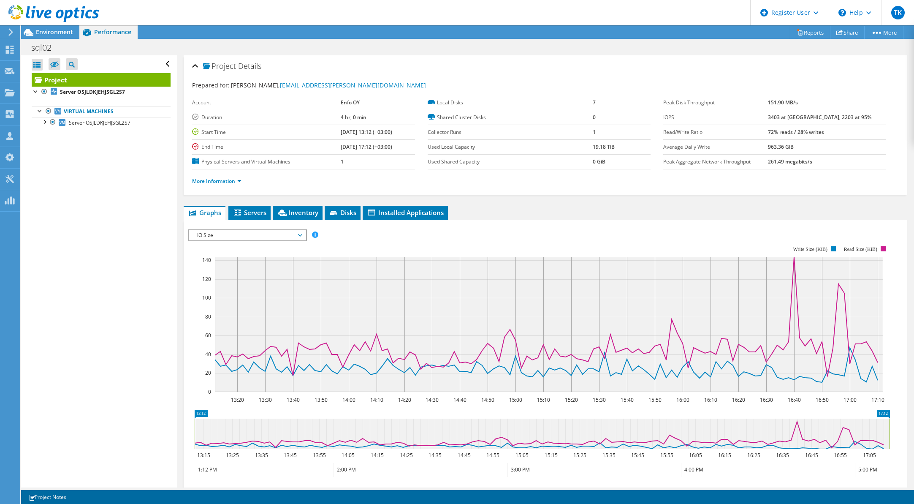
click at [276, 235] on span "IO Size" at bounding box center [247, 235] width 109 height 10
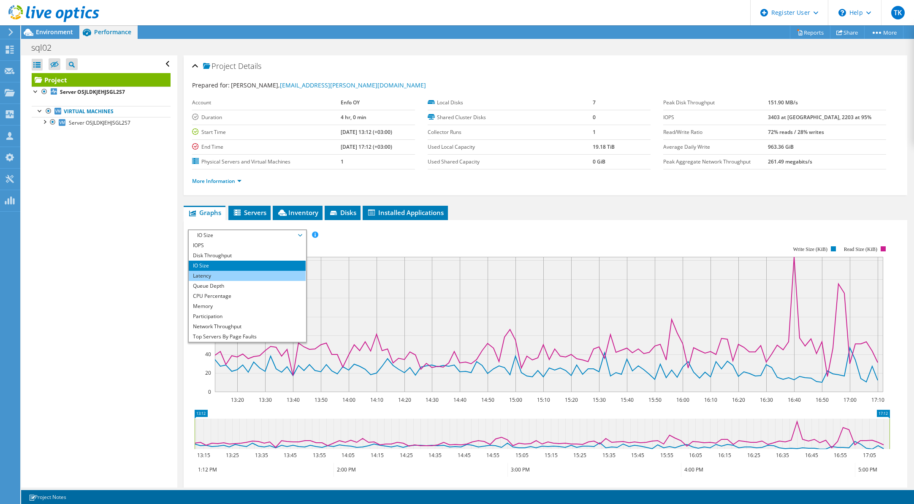
click at [236, 272] on li "Latency" at bounding box center [247, 276] width 117 height 10
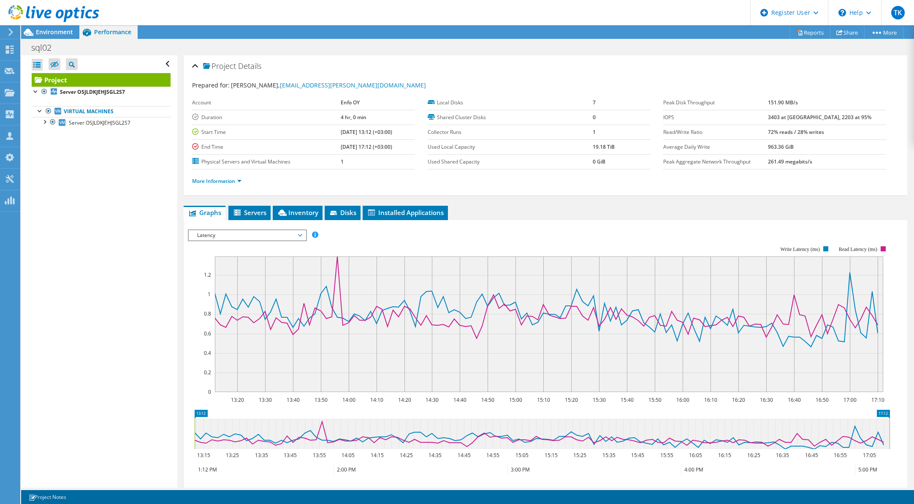
drag, startPoint x: 204, startPoint y: 232, endPoint x: 205, endPoint y: 236, distance: 4.4
click at [204, 232] on span "Latency" at bounding box center [247, 235] width 109 height 10
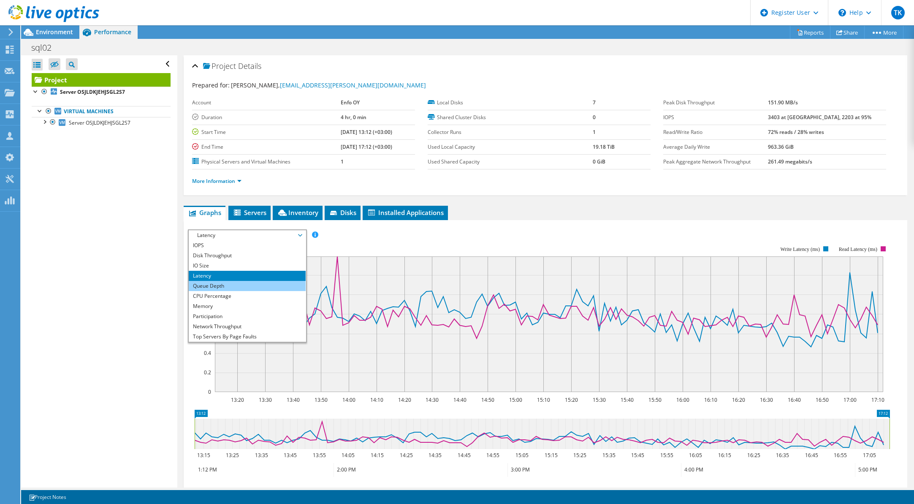
click at [208, 282] on li "Queue Depth" at bounding box center [247, 286] width 117 height 10
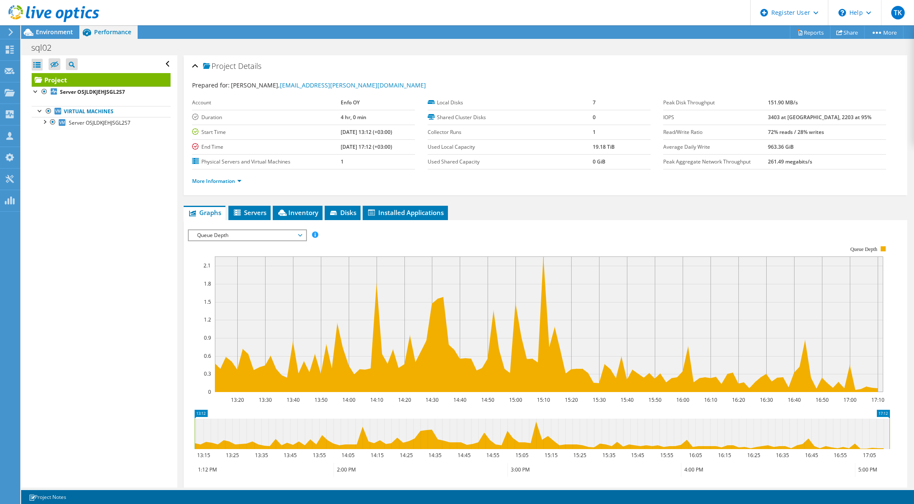
click at [240, 236] on span "Queue Depth" at bounding box center [247, 235] width 109 height 10
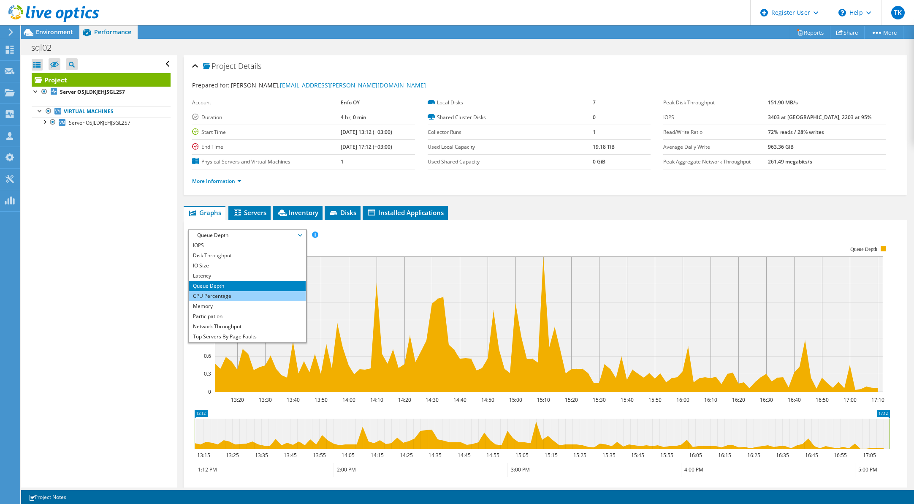
click at [226, 294] on li "CPU Percentage" at bounding box center [247, 296] width 117 height 10
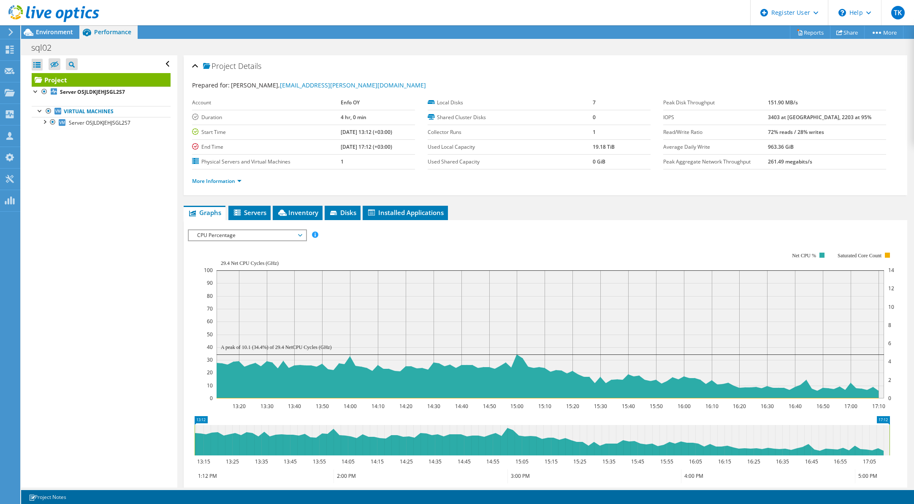
click at [203, 235] on span "CPU Percentage" at bounding box center [247, 235] width 109 height 10
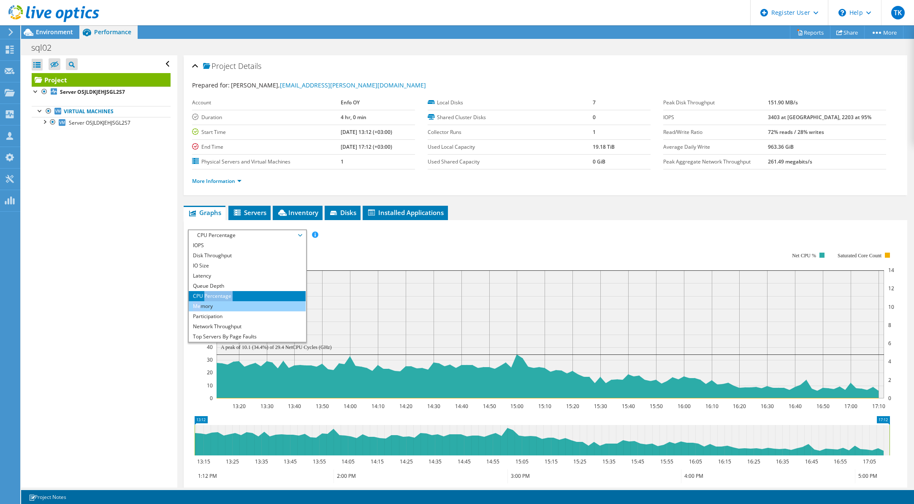
drag, startPoint x: 205, startPoint y: 299, endPoint x: 203, endPoint y: 303, distance: 4.6
click at [203, 303] on ul "IOPS Disk Throughput IO Size Latency Queue Depth CPU Percentage Memory Page Fau…" at bounding box center [247, 290] width 117 height 101
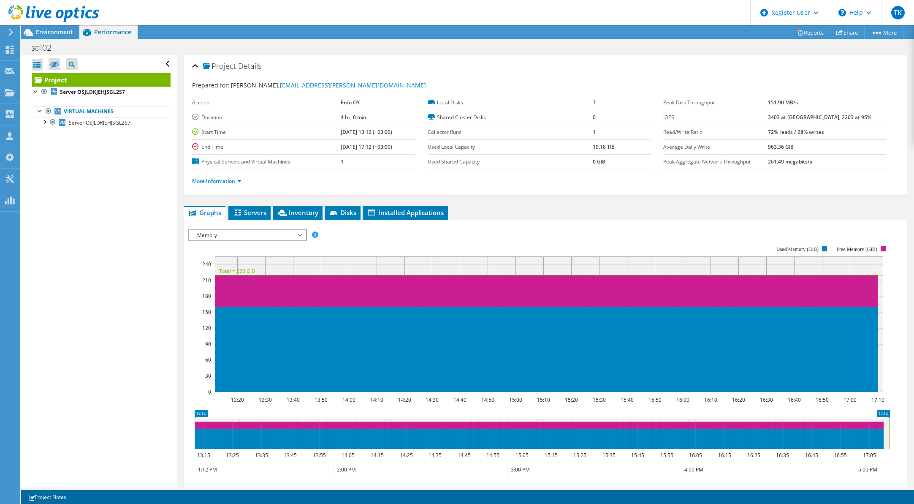
click at [240, 236] on span "Memory" at bounding box center [247, 235] width 109 height 10
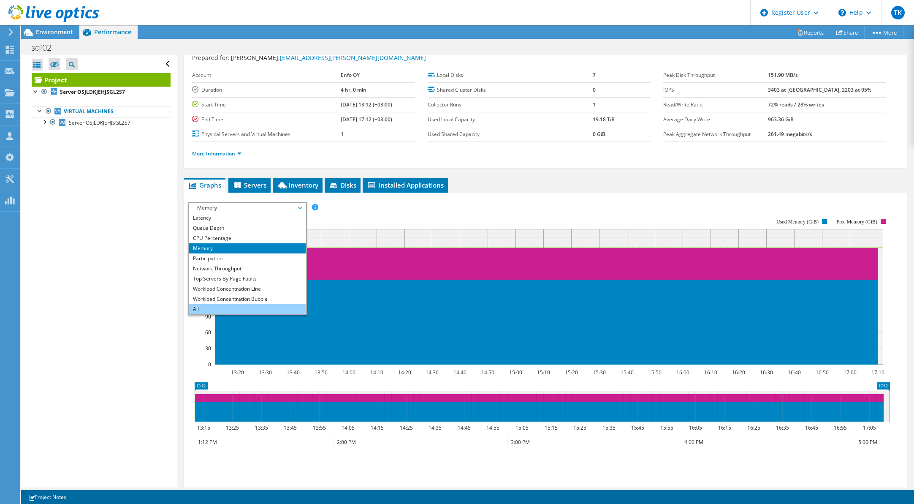
scroll to position [42, 0]
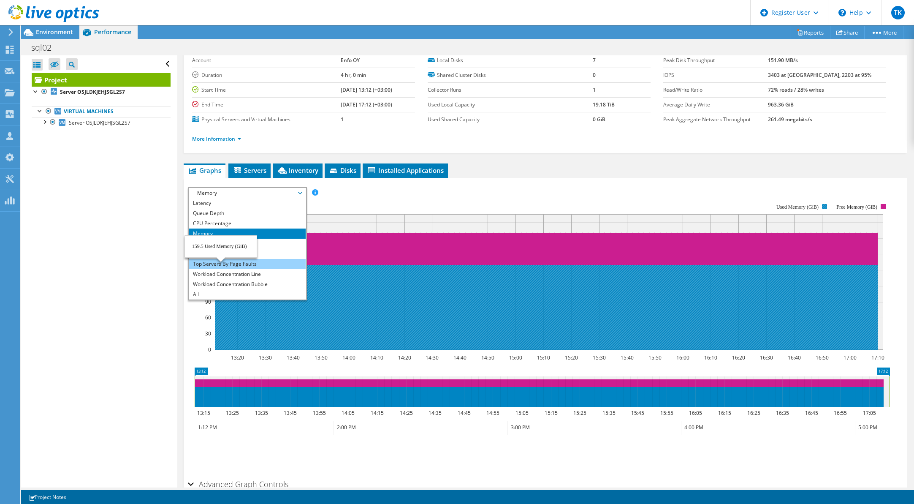
click at [214, 261] on li "Top Servers By Page Faults" at bounding box center [247, 264] width 117 height 10
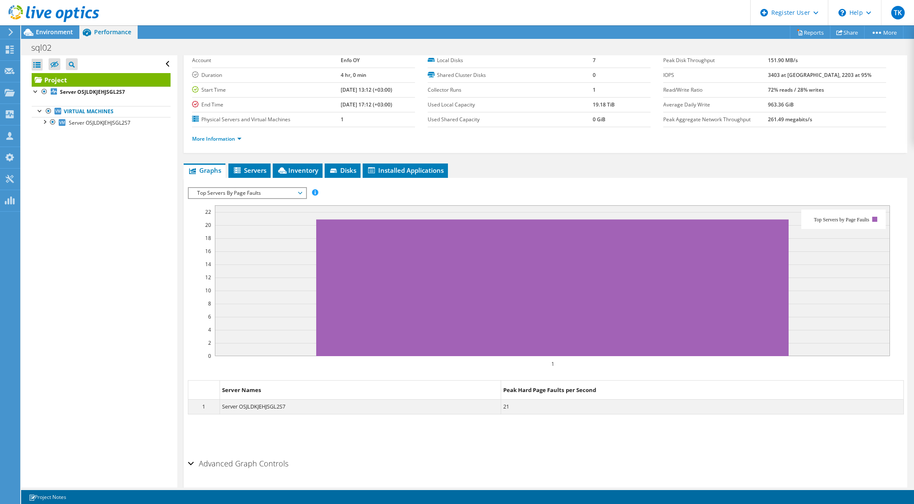
click at [213, 191] on span "Top Servers By Page Faults" at bounding box center [247, 193] width 109 height 10
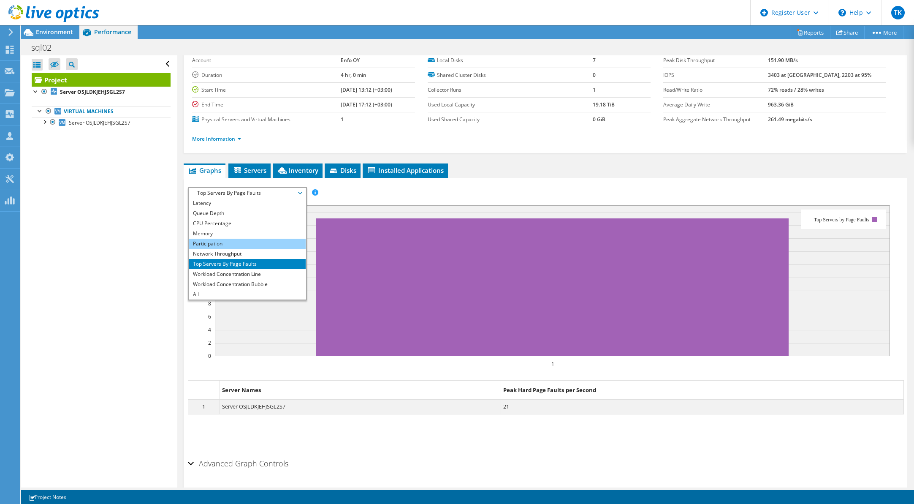
click at [208, 245] on li "Participation" at bounding box center [247, 244] width 117 height 10
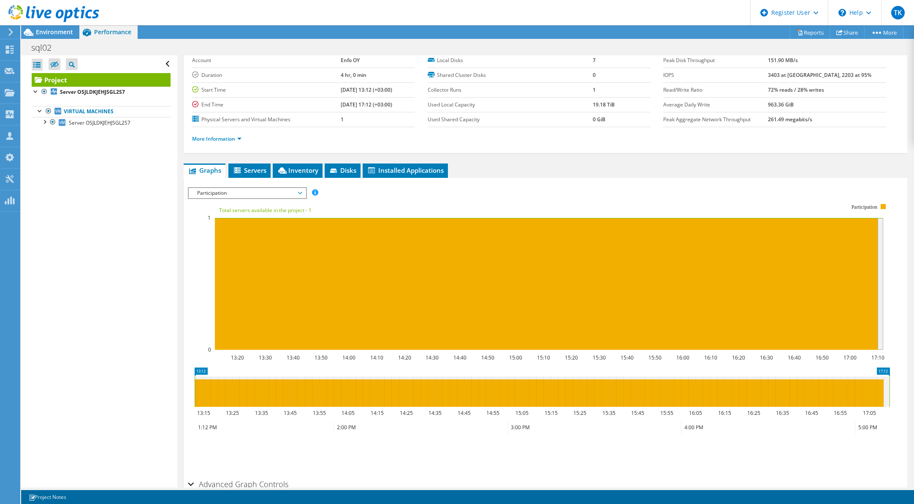
click at [217, 195] on span "Participation" at bounding box center [247, 193] width 109 height 10
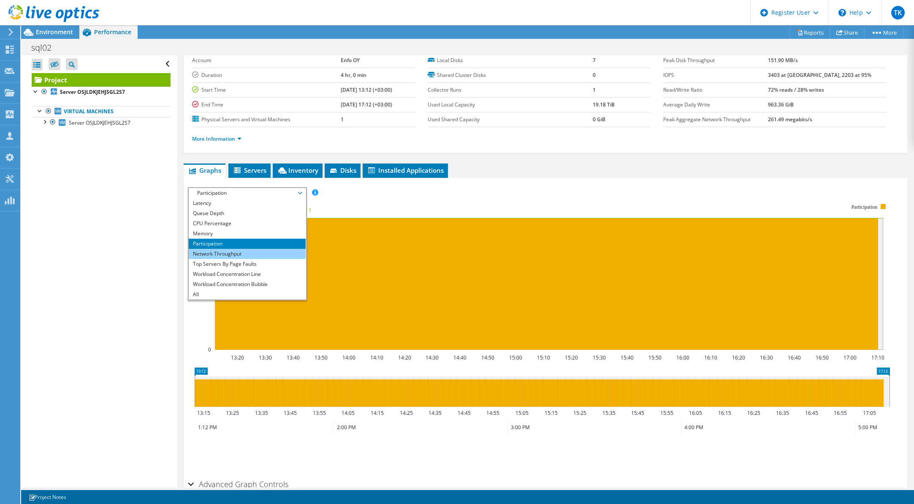
click at [218, 250] on li "Network Throughput" at bounding box center [247, 254] width 117 height 10
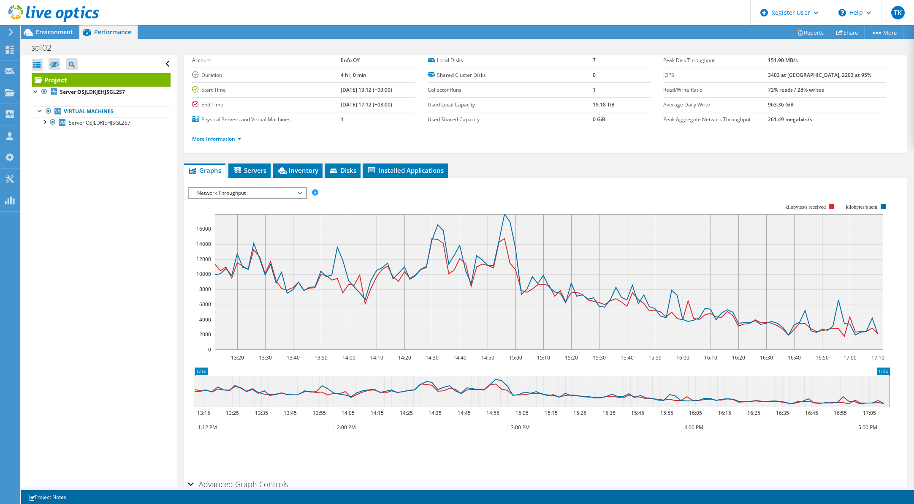
click at [272, 195] on span "Network Throughput" at bounding box center [247, 193] width 109 height 10
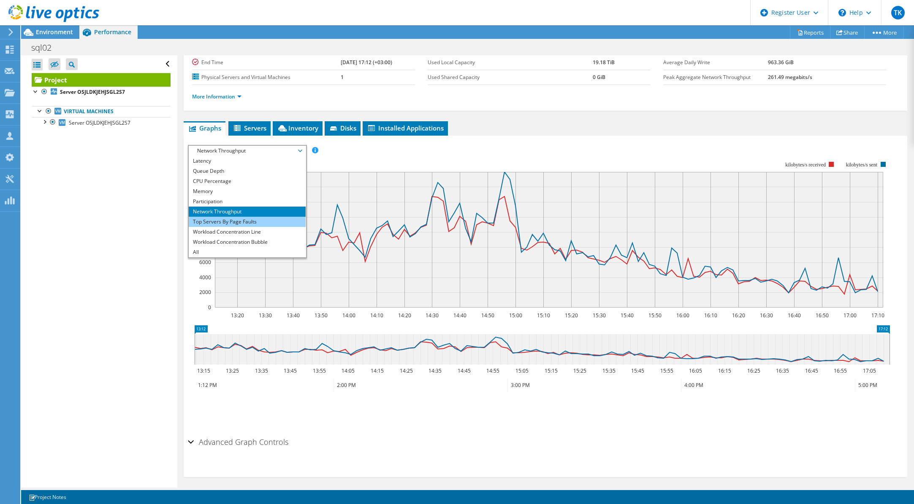
scroll to position [0, 0]
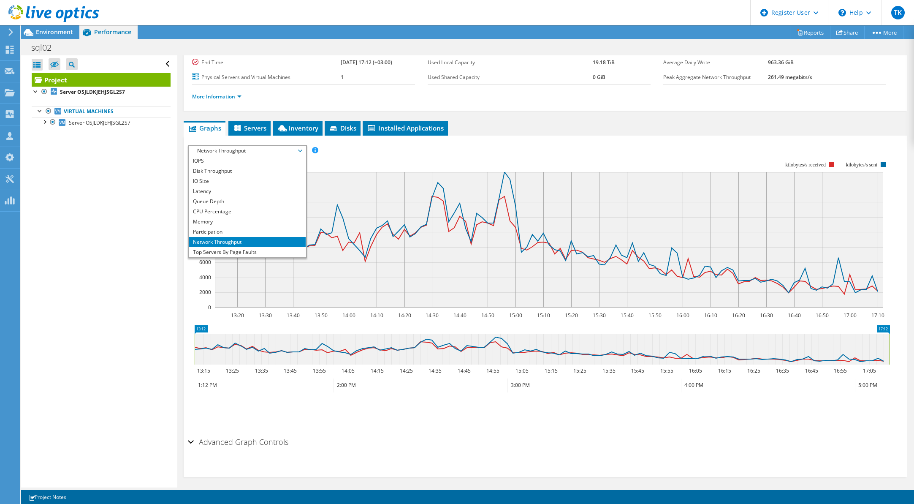
click at [142, 235] on div "Open All Close All Hide Excluded Nodes Project Tree Filter" at bounding box center [99, 271] width 156 height 432
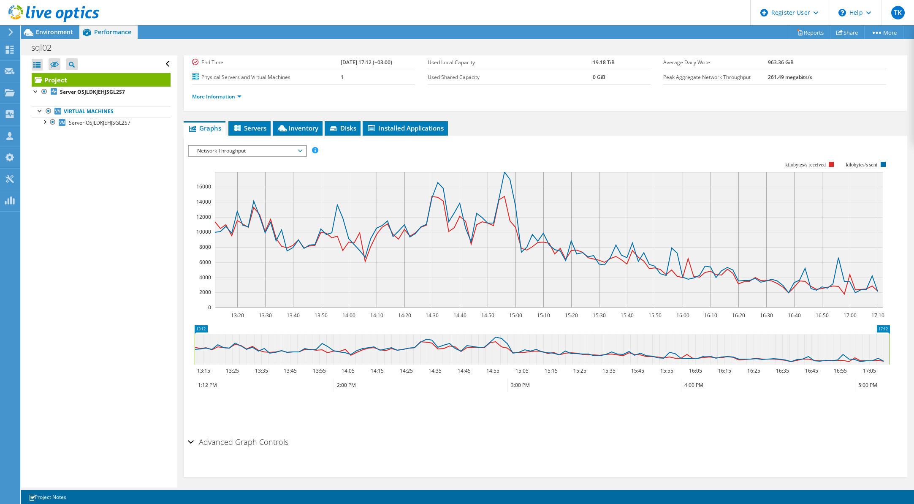
click at [277, 149] on span "Network Throughput" at bounding box center [247, 151] width 109 height 10
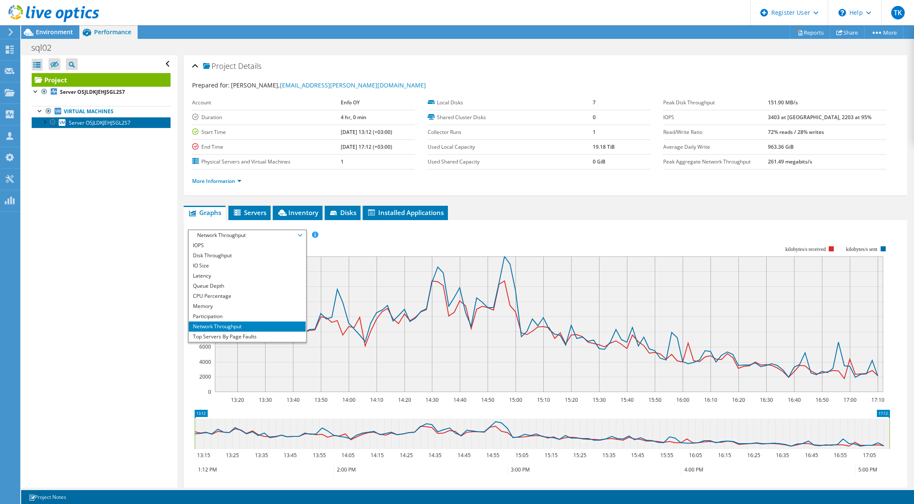
click at [91, 126] on link "Server OSJLDKJEHJSGL2S7" at bounding box center [101, 122] width 139 height 11
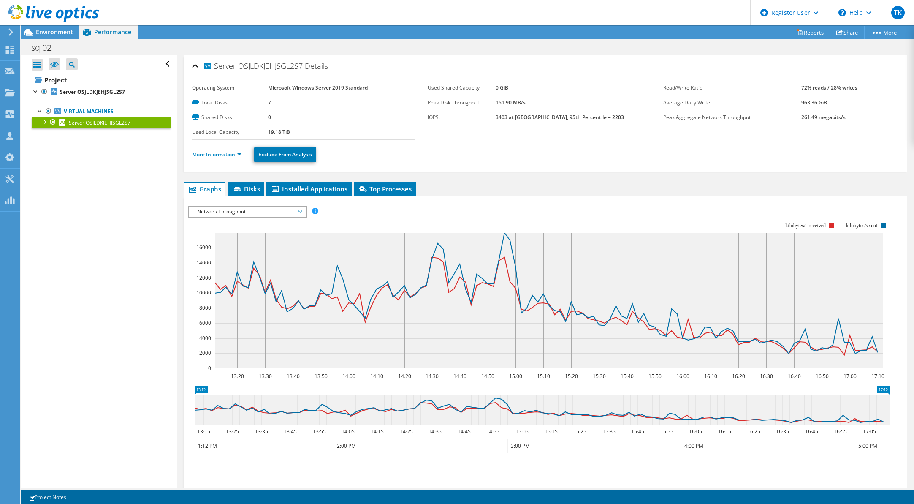
click at [217, 213] on span "Network Throughput" at bounding box center [247, 211] width 109 height 10
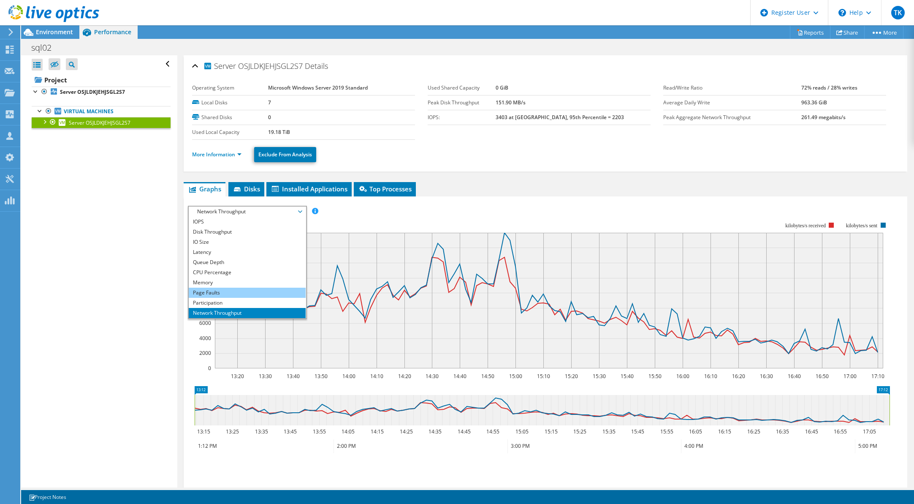
click at [233, 288] on li "Page Faults" at bounding box center [247, 293] width 117 height 10
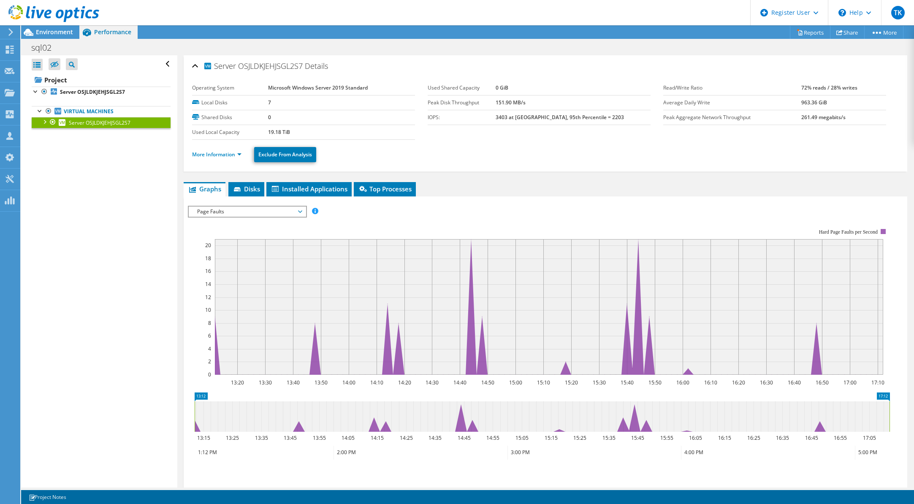
click at [263, 209] on span "Page Faults" at bounding box center [247, 211] width 109 height 10
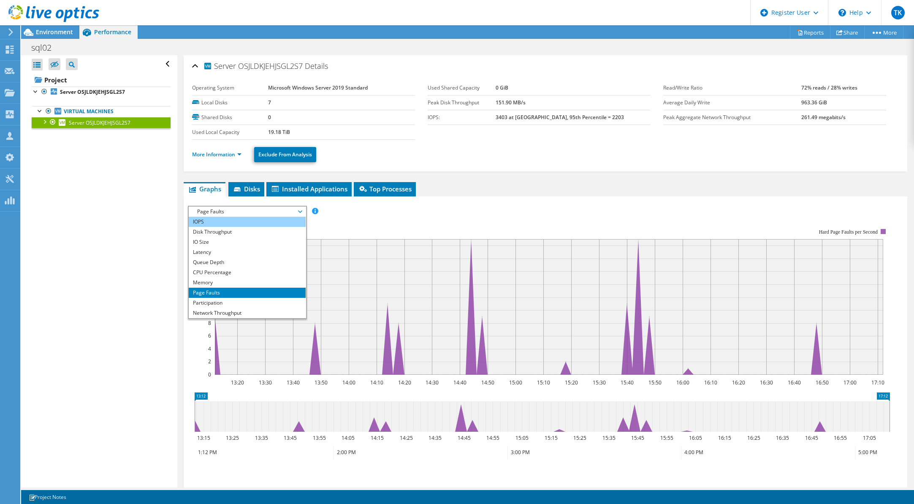
click at [220, 222] on li "IOPS" at bounding box center [247, 222] width 117 height 10
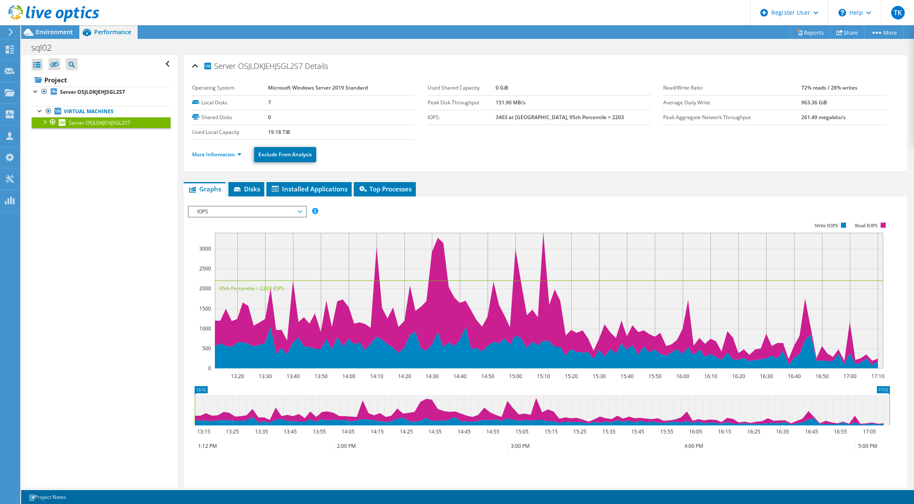
click at [272, 210] on span "IOPS" at bounding box center [247, 211] width 109 height 10
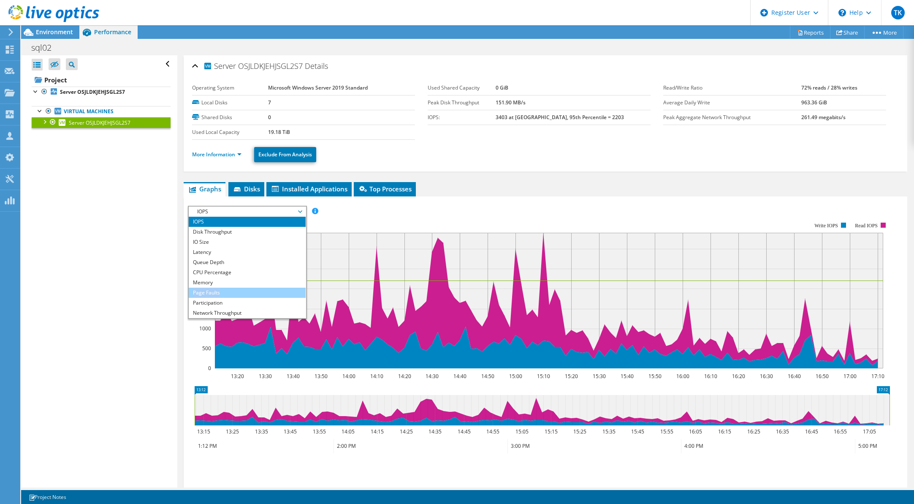
click at [231, 288] on ul "IOPS Disk Throughput IO Size Latency Queue Depth CPU Percentage Memory Page Fau…" at bounding box center [247, 267] width 117 height 101
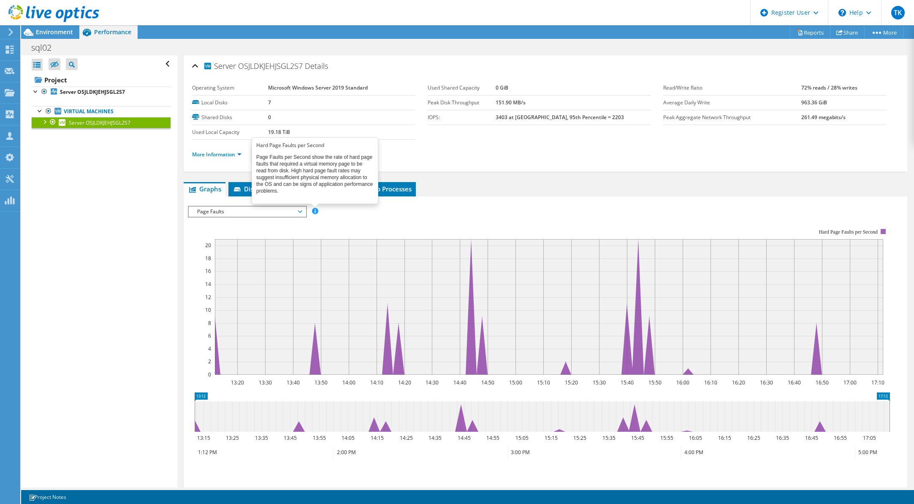
click at [314, 210] on span at bounding box center [315, 211] width 6 height 6
click at [367, 213] on div "IOPS Disk Throughput IO Size Latency Queue Depth CPU Percentage Memory Page Fau…" at bounding box center [545, 211] width 715 height 11
click at [332, 84] on b "Microsoft Windows Server 2019 Standard" at bounding box center [318, 87] width 100 height 7
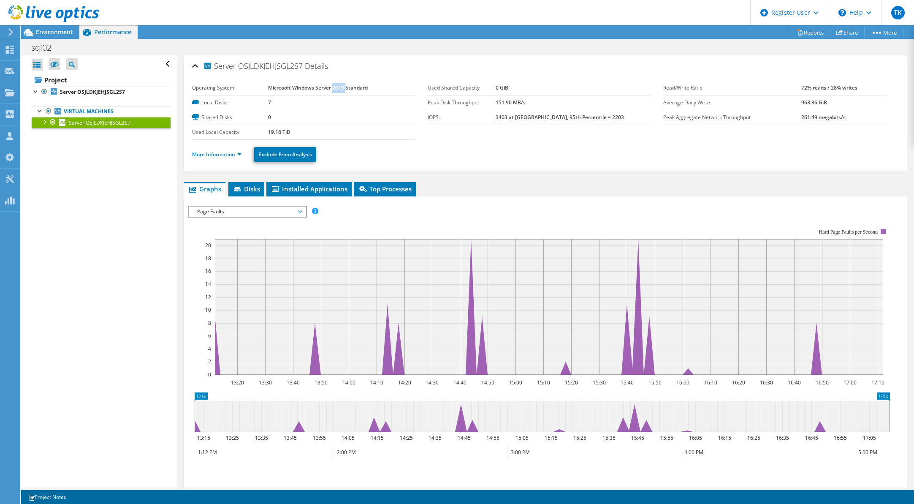
click at [332, 84] on b "Microsoft Windows Server 2019 Standard" at bounding box center [318, 87] width 100 height 7
click at [335, 85] on b "Microsoft Windows Server 2019 Standard" at bounding box center [318, 87] width 100 height 7
drag, startPoint x: 335, startPoint y: 85, endPoint x: 519, endPoint y: 133, distance: 190.7
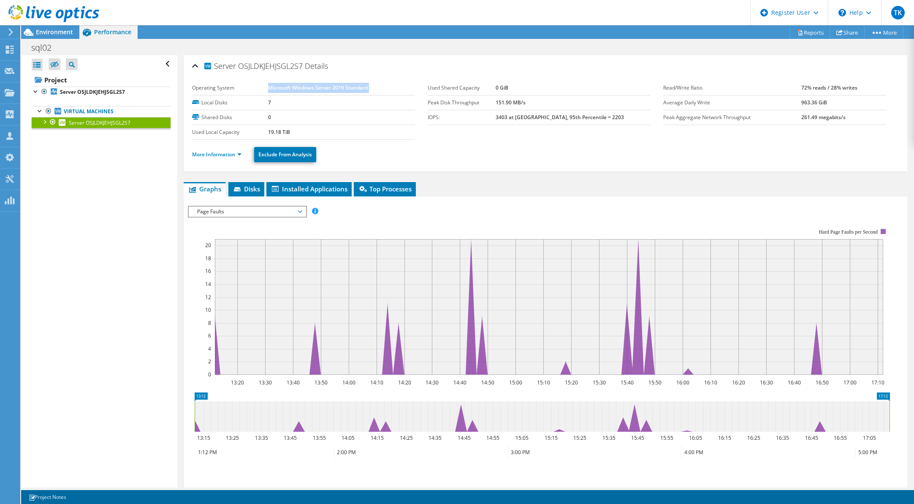
click at [335, 85] on b "Microsoft Windows Server 2019 Standard" at bounding box center [318, 87] width 100 height 7
click at [206, 157] on link "More Information" at bounding box center [216, 154] width 49 height 7
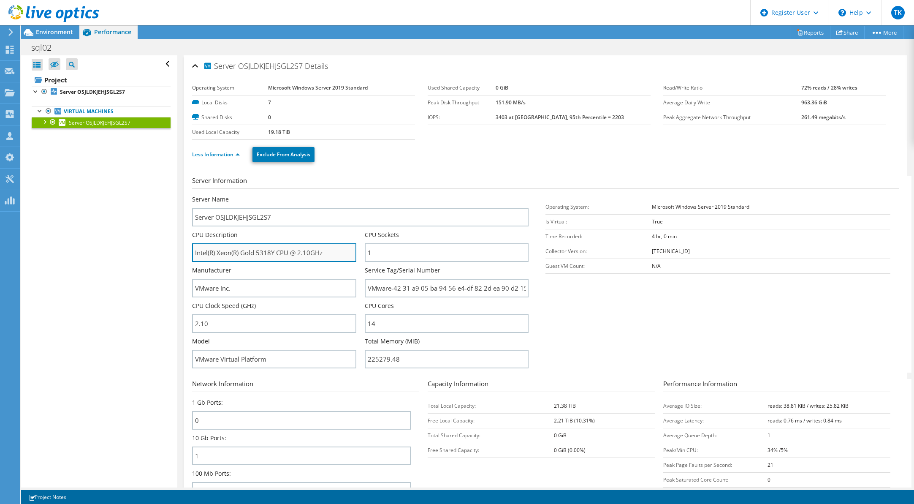
click at [261, 253] on input "Intel(R) Xeon(R) Gold 5318Y CPU @ 2.10GHz" at bounding box center [274, 252] width 164 height 19
click at [250, 253] on input "Intel(R) Xeon(R) Gold 5318Y CPU @ 2.10GHz" at bounding box center [274, 252] width 164 height 19
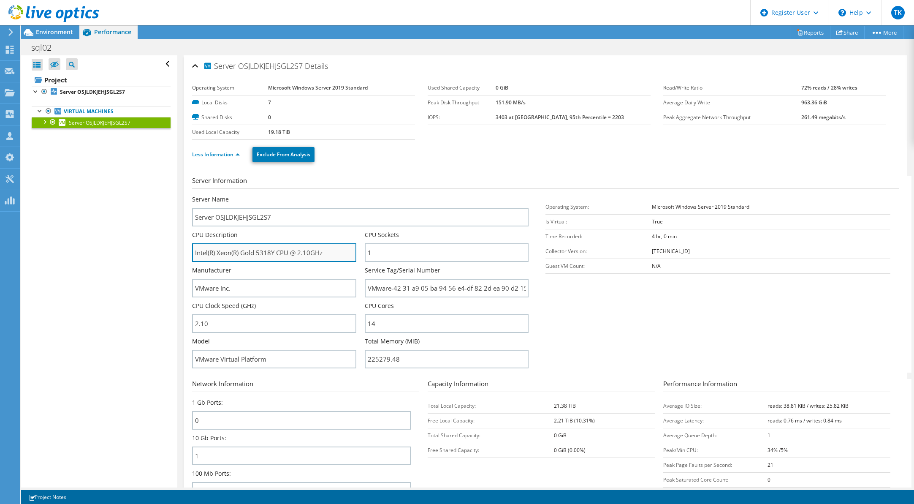
drag, startPoint x: 250, startPoint y: 253, endPoint x: 258, endPoint y: 259, distance: 9.7
click at [250, 253] on input "Intel(R) Xeon(R) Gold 5318Y CPU @ 2.10GHz" at bounding box center [274, 252] width 164 height 19
click at [258, 257] on input "Intel(R) Xeon(R) Gold 5318Y CPU @ 2.10GHz" at bounding box center [274, 252] width 164 height 19
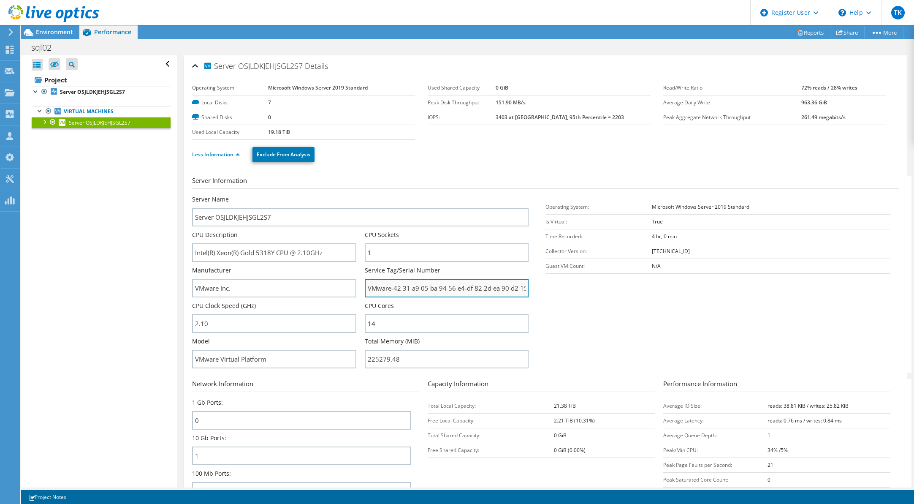
click at [391, 287] on input "VMware-42 31 a9 05 ba 94 56 e4-df 82 2d ea 90 d2 15 b2" at bounding box center [447, 288] width 164 height 19
click at [409, 289] on input "VMware-42 31 a9 05 ba 94 56 e4-df 82 2d ea 90 d2 15 b2" at bounding box center [447, 288] width 164 height 19
click at [390, 286] on input "VMware-42 31 a9 05 ba 94 56 e4-df 82 2d ea 90 d2 15 b2" at bounding box center [447, 288] width 164 height 19
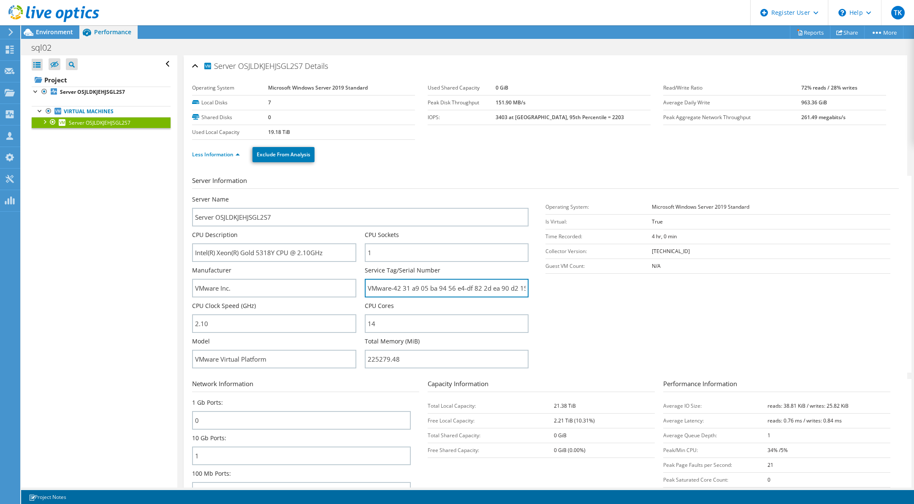
scroll to position [0, 10]
drag, startPoint x: 386, startPoint y: 285, endPoint x: 547, endPoint y: 285, distance: 160.9
click at [547, 285] on section "Server Information Server Name Server OSJLDKJEHJSGL2S7 CPU Description Intel(R)…" at bounding box center [547, 274] width 711 height 197
click at [462, 295] on input "VMware-42 31 a9 05 ba 94 56 e4-df 82 2d ea 90 d2 15 b2" at bounding box center [447, 288] width 164 height 19
click at [230, 254] on input "Intel(R) Xeon(R) Gold 5318Y CPU @ 2.10GHz" at bounding box center [274, 252] width 164 height 19
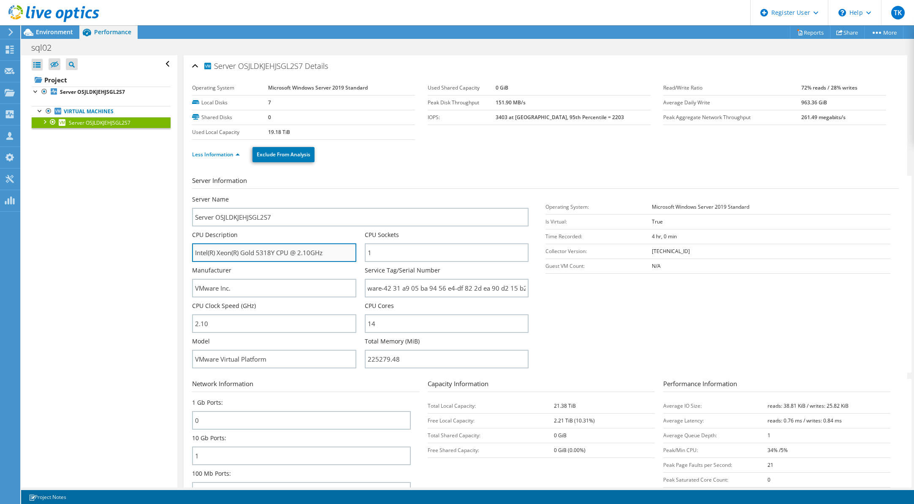
scroll to position [0, 0]
click at [230, 254] on input "Intel(R) Xeon(R) Gold 5318Y CPU @ 2.10GHz" at bounding box center [274, 252] width 164 height 19
click at [233, 253] on input "Intel(R) Xeon(R) Gold 5318Y CPU @ 2.10GHz" at bounding box center [274, 252] width 164 height 19
click at [234, 253] on input "Intel(R) Xeon(R) Gold 5318Y CPU @ 2.10GHz" at bounding box center [274, 252] width 164 height 19
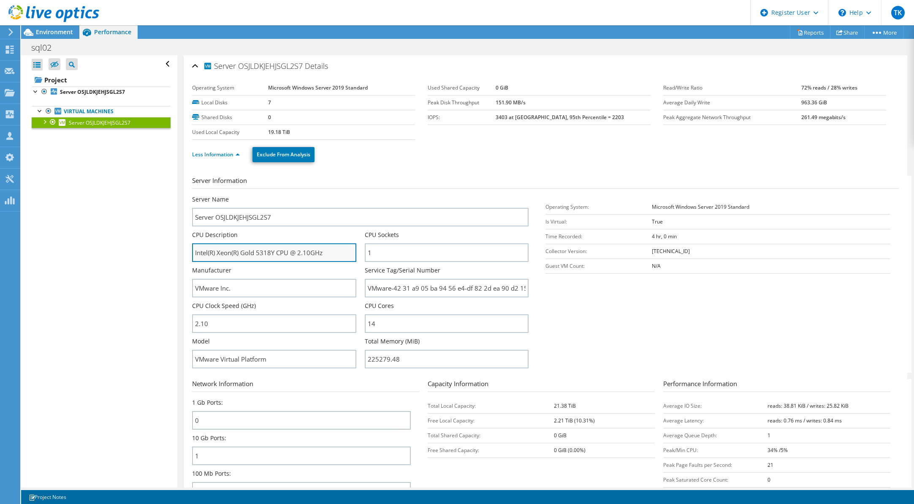
click at [234, 253] on input "Intel(R) Xeon(R) Gold 5318Y CPU @ 2.10GHz" at bounding box center [274, 252] width 164 height 19
click at [258, 252] on input "Intel(R) Xeon(R) Gold 5318Y CPU @ 2.10GHz" at bounding box center [274, 252] width 164 height 19
click at [269, 251] on input "Intel(R) Xeon(R) Gold 5318Y CPU @ 2.10GHz" at bounding box center [274, 252] width 164 height 19
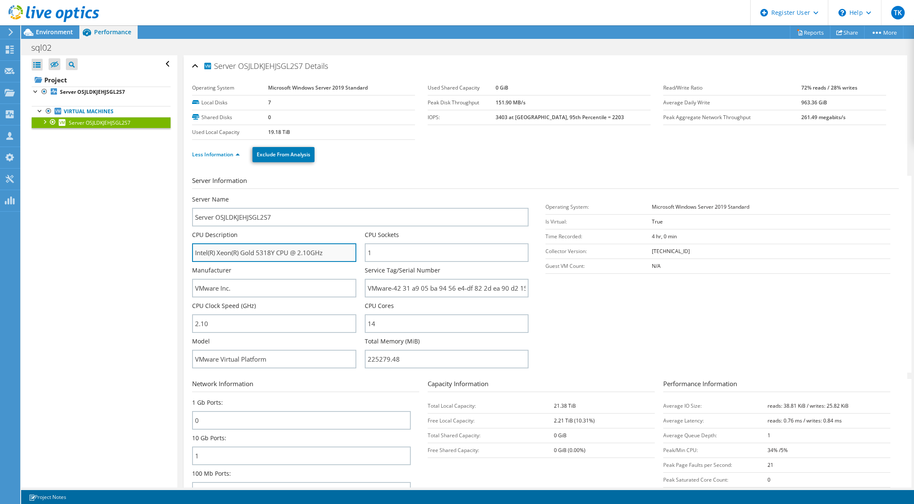
click at [269, 251] on input "Intel(R) Xeon(R) Gold 5318Y CPU @ 2.10GHz" at bounding box center [274, 252] width 164 height 19
drag, startPoint x: 269, startPoint y: 251, endPoint x: 661, endPoint y: 356, distance: 405.5
click at [657, 334] on section "Server Information Server Name Server OSJLDKJEHJSGL2S7 CPU Description Intel(R)…" at bounding box center [547, 274] width 711 height 197
click at [210, 255] on input "Intel(R) Xeon(R) Gold 5318Y CPU @ 2.10GHz" at bounding box center [274, 252] width 164 height 19
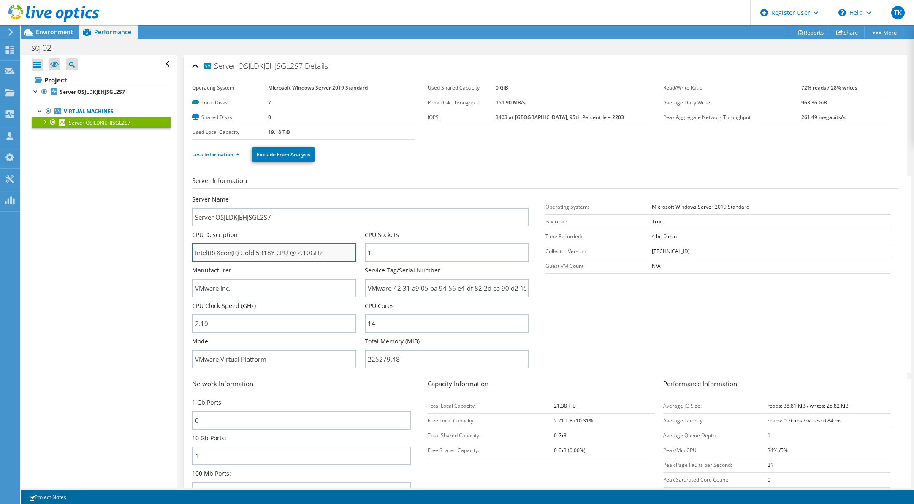
click at [210, 255] on input "Intel(R) Xeon(R) Gold 5318Y CPU @ 2.10GHz" at bounding box center [274, 252] width 164 height 19
click at [57, 11] on icon at bounding box center [53, 13] width 91 height 17
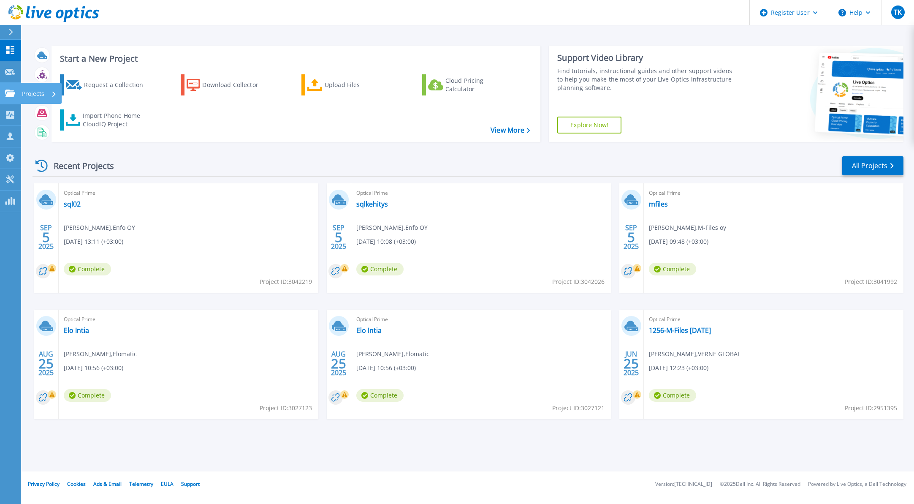
click at [13, 97] on link "Projects Projects" at bounding box center [10, 94] width 21 height 22
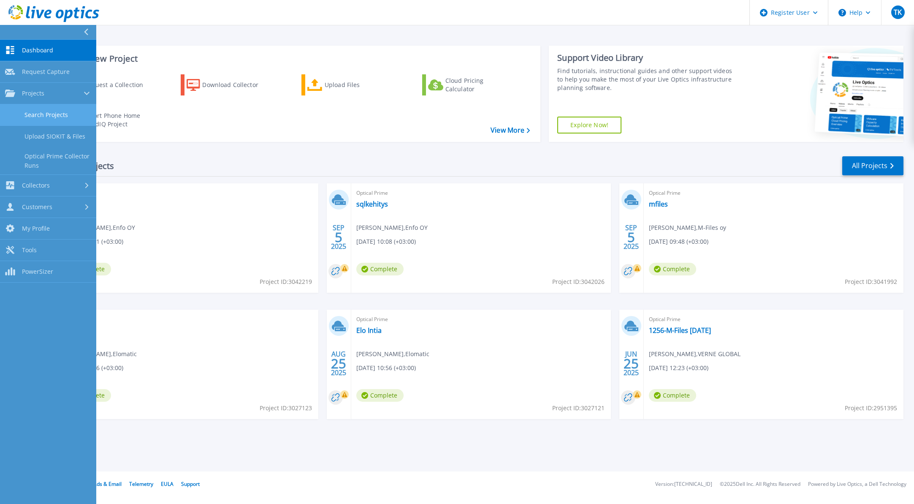
click at [35, 108] on link "Search Projects" at bounding box center [48, 115] width 96 height 22
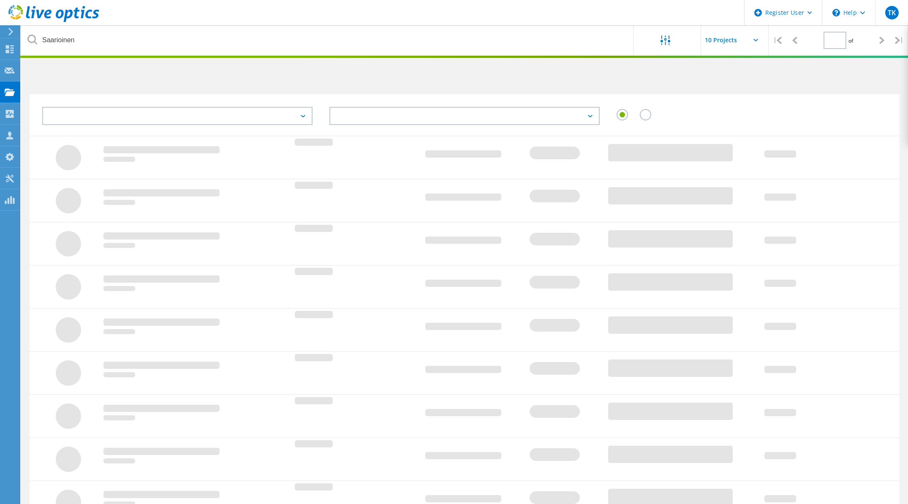
type input "1"
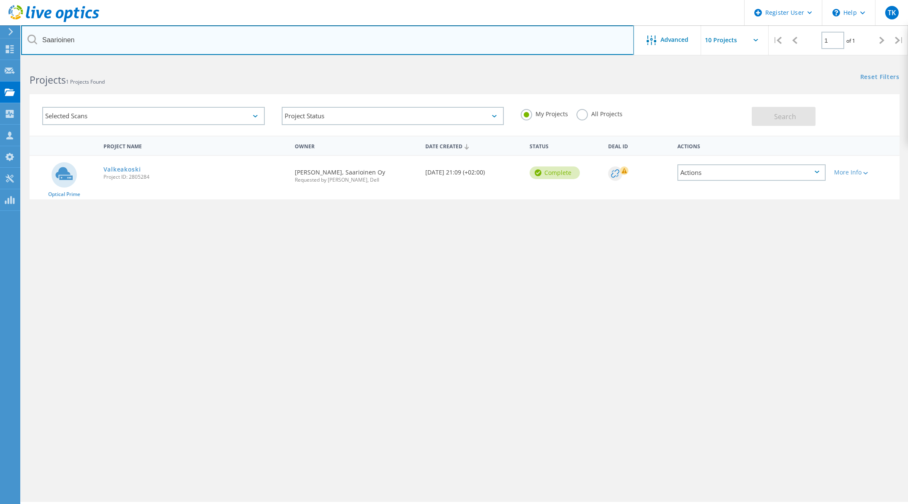
click at [119, 35] on input "Saarioinen" at bounding box center [327, 40] width 613 height 30
type input "e"
type input "[PERSON_NAME][EMAIL_ADDRESS][DOMAIN_NAME]"
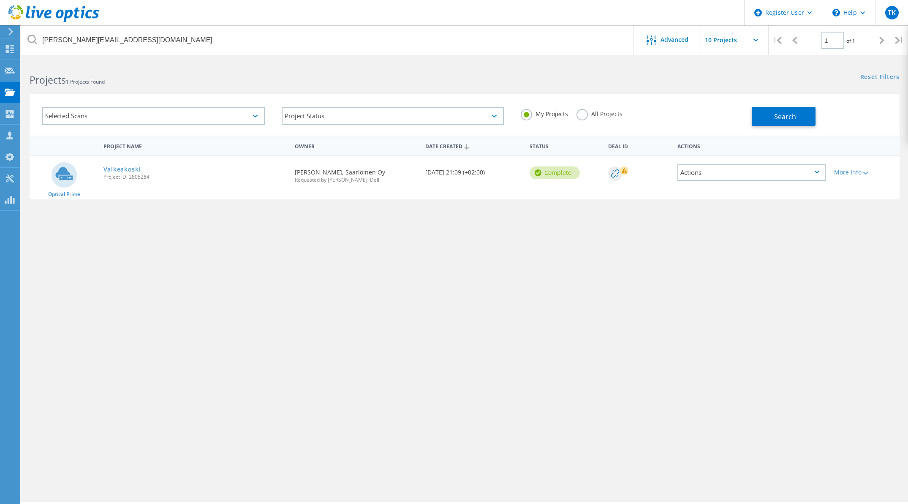
click at [586, 117] on label "All Projects" at bounding box center [599, 113] width 46 height 8
click at [0, 0] on input "All Projects" at bounding box center [0, 0] width 0 height 0
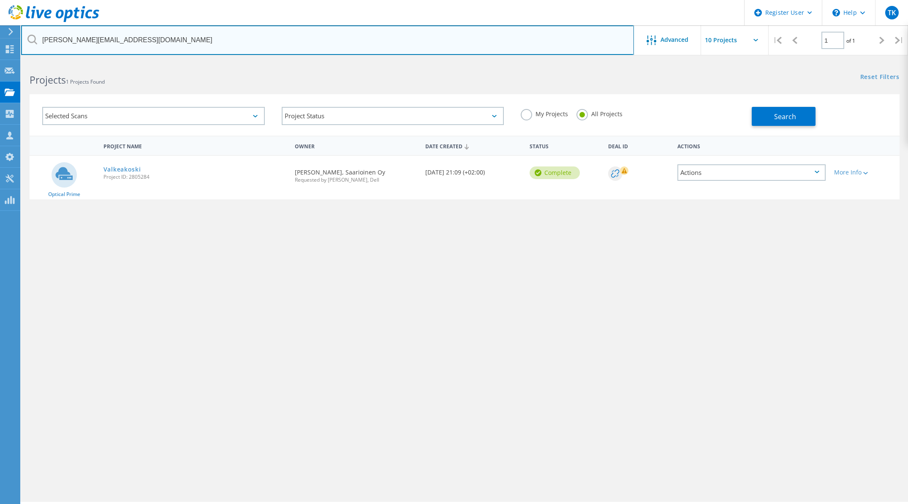
click at [344, 43] on input "[PERSON_NAME][EMAIL_ADDRESS][DOMAIN_NAME]" at bounding box center [327, 40] width 613 height 30
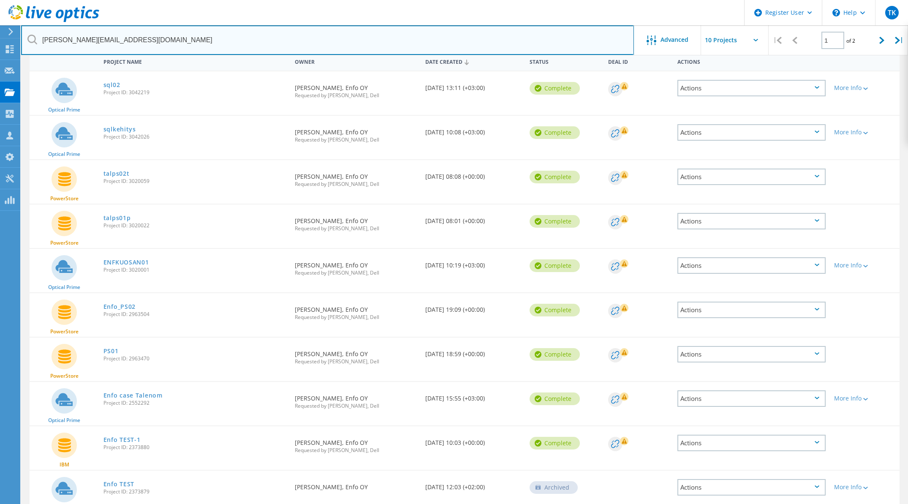
scroll to position [127, 0]
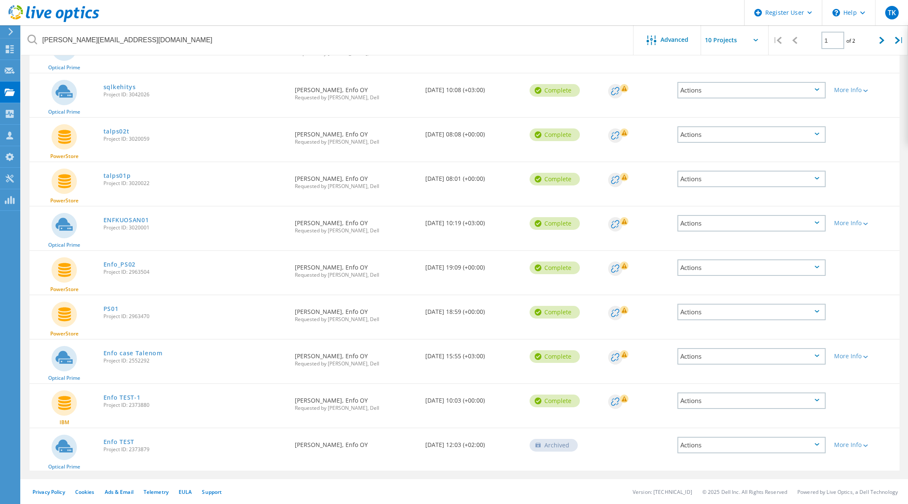
click at [431, 353] on div "Date Created [DATE] 15:55 (+03:00)" at bounding box center [473, 353] width 104 height 28
click at [431, 353] on div "Date Created 06/25/2024, 15:55 (+03:00)" at bounding box center [473, 353] width 104 height 28
click at [430, 356] on div "Date Created 06/25/2024, 15:55 (+03:00)" at bounding box center [473, 353] width 104 height 28
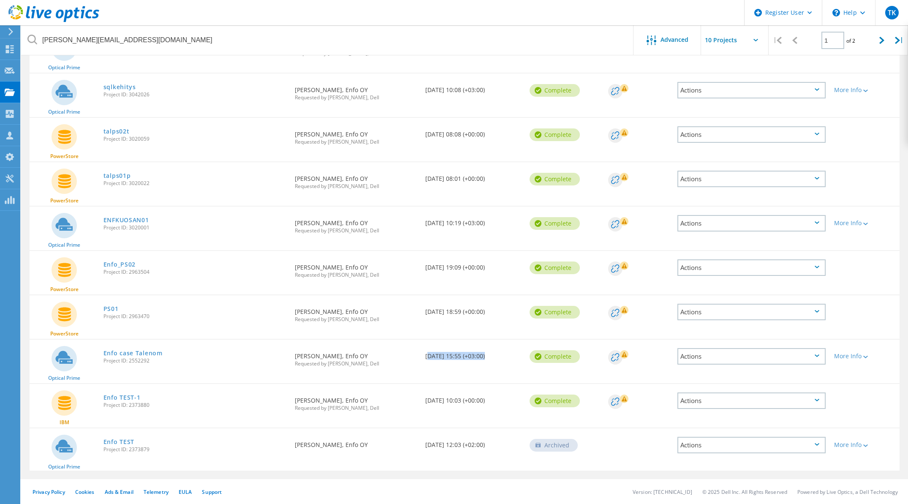
drag, startPoint x: 430, startPoint y: 356, endPoint x: 420, endPoint y: 359, distance: 11.1
click at [430, 356] on div "Date Created 06/25/2024, 15:55 (+03:00)" at bounding box center [473, 353] width 104 height 28
click at [395, 360] on div "Requested By Juha Leinonen, Enfo OY Requested by Marko Kortetmaki, Dell" at bounding box center [355, 356] width 130 height 35
click at [110, 351] on link "Enfo case Talenom" at bounding box center [132, 353] width 59 height 6
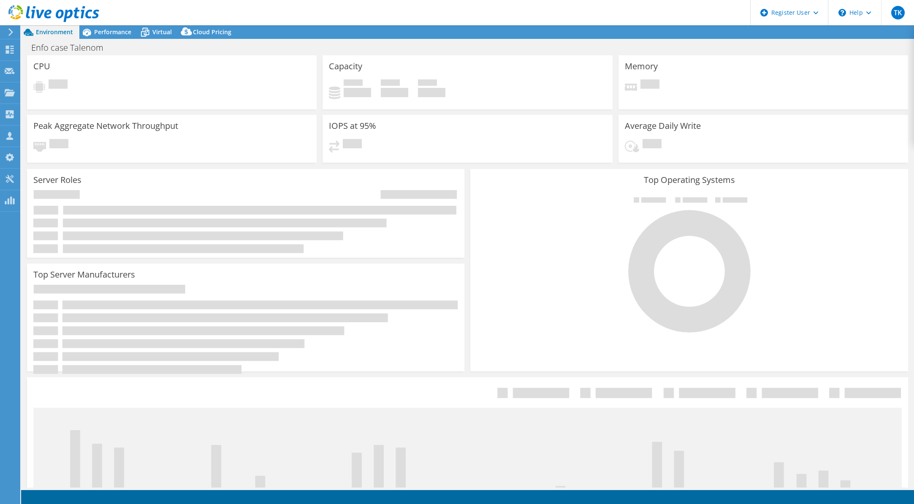
select select "EUFrankfurt"
select select "EUR"
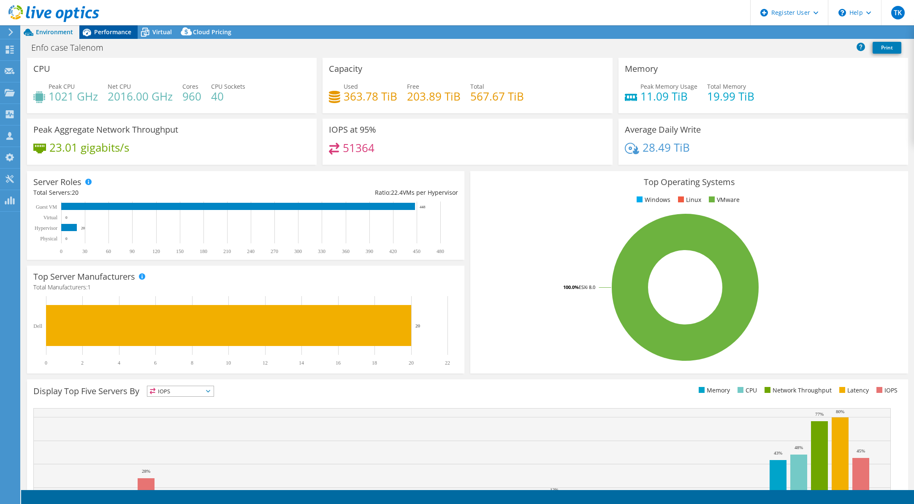
click at [114, 35] on span "Performance" at bounding box center [112, 32] width 37 height 8
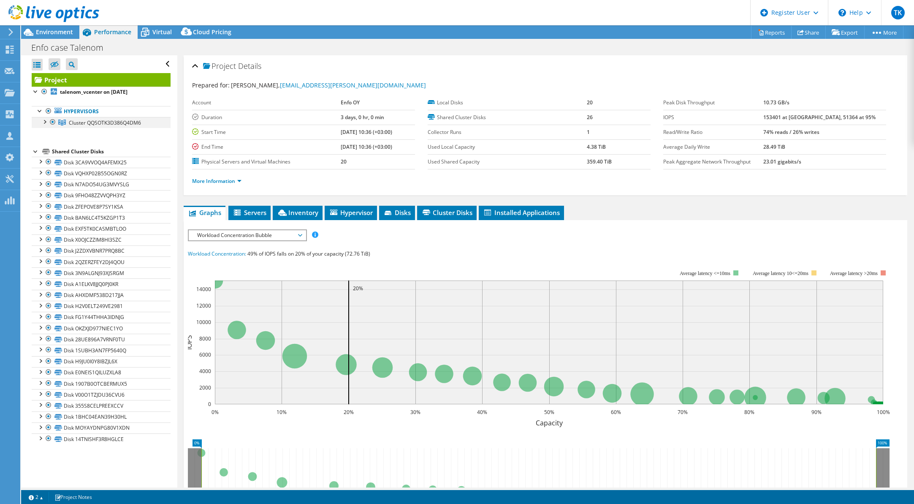
click at [42, 123] on div at bounding box center [44, 121] width 8 height 8
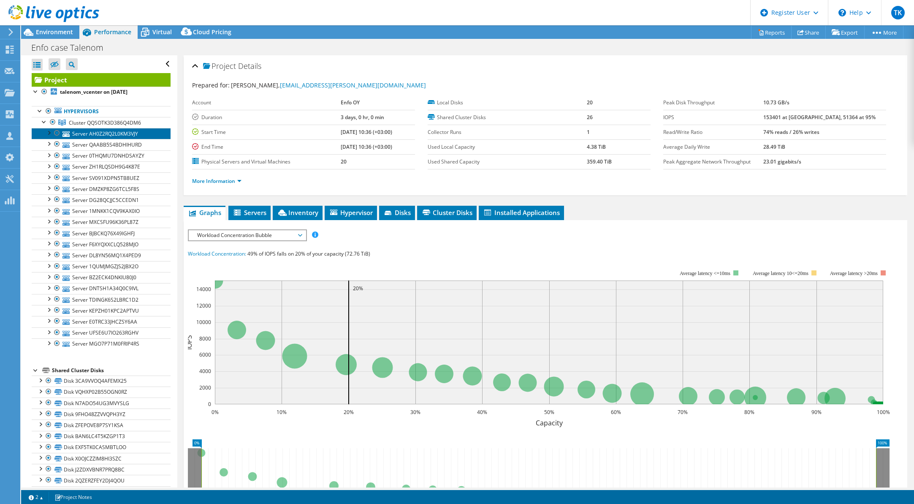
click at [79, 135] on link "Server AH0Z2RQ2L0KM3VJY" at bounding box center [101, 133] width 139 height 11
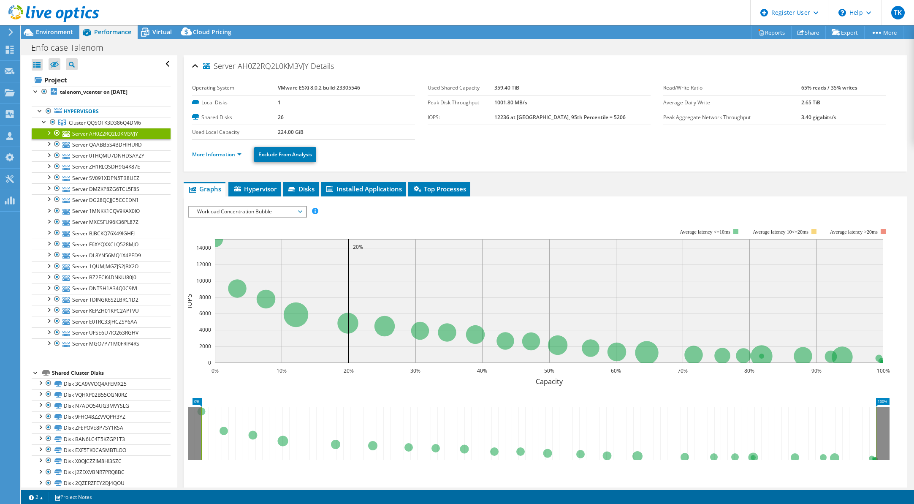
click at [230, 150] on li "More Information" at bounding box center [219, 154] width 54 height 9
click at [229, 156] on link "More Information" at bounding box center [216, 154] width 49 height 7
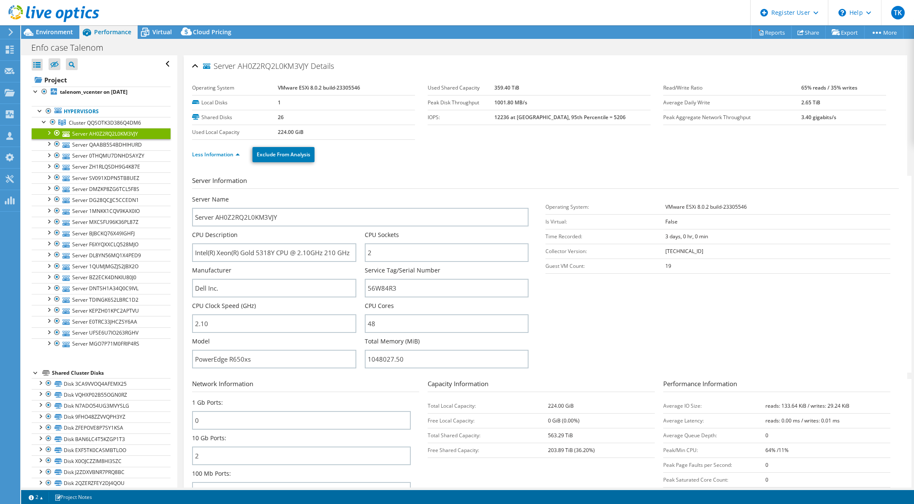
click at [48, 8] on icon at bounding box center [53, 13] width 91 height 17
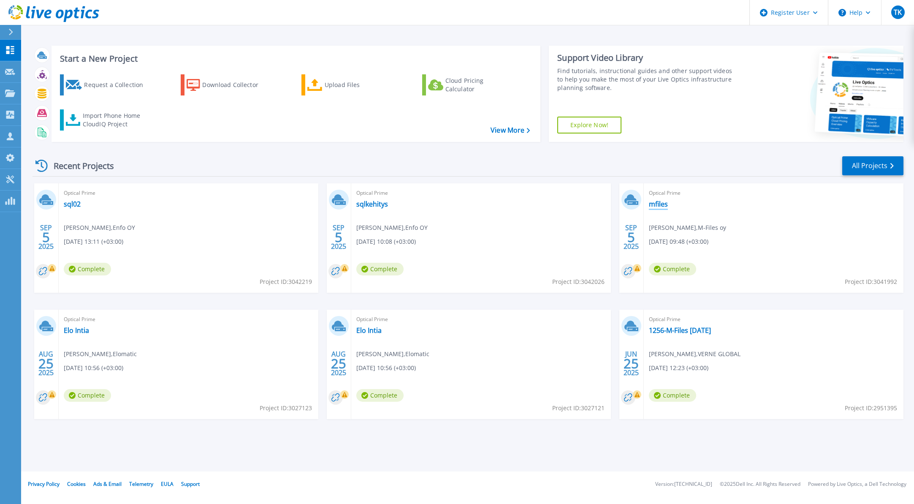
click at [662, 202] on link "mfiles" at bounding box center [658, 204] width 19 height 8
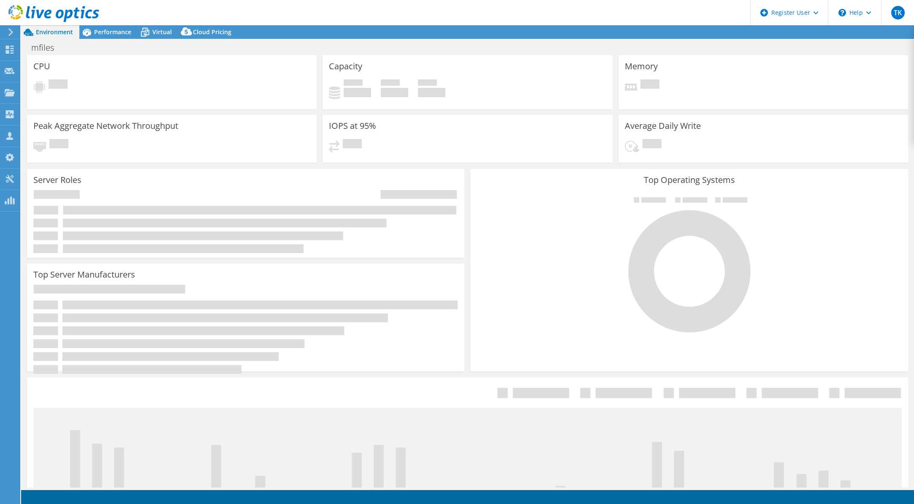
select select "USD"
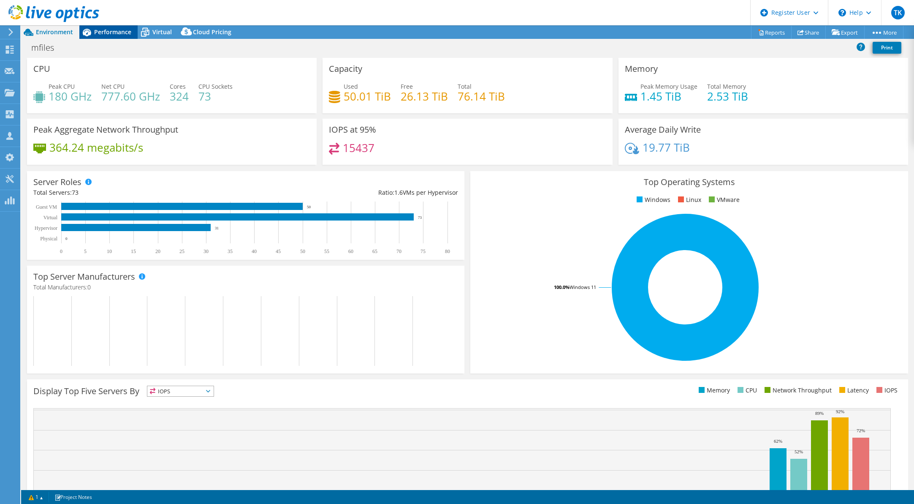
click at [100, 33] on span "Performance" at bounding box center [112, 32] width 37 height 8
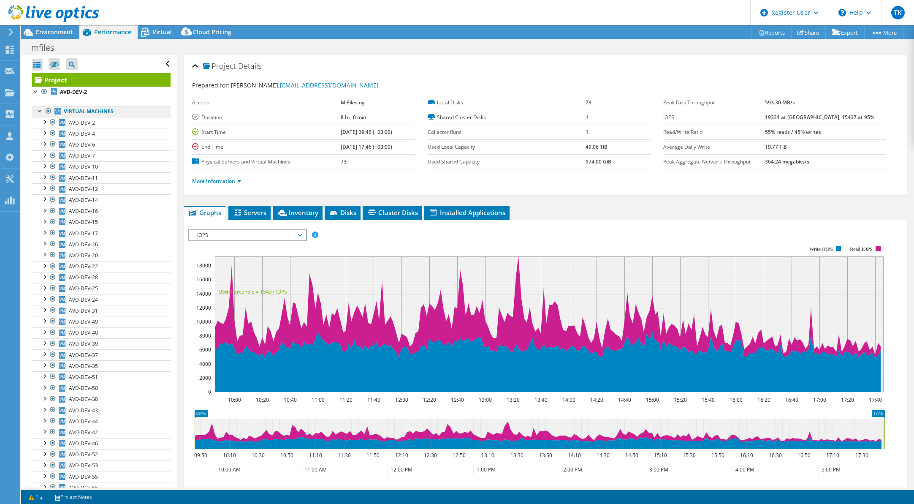
click at [92, 111] on link "Virtual Machines" at bounding box center [101, 111] width 139 height 11
click at [161, 33] on span "Virtual" at bounding box center [161, 32] width 19 height 8
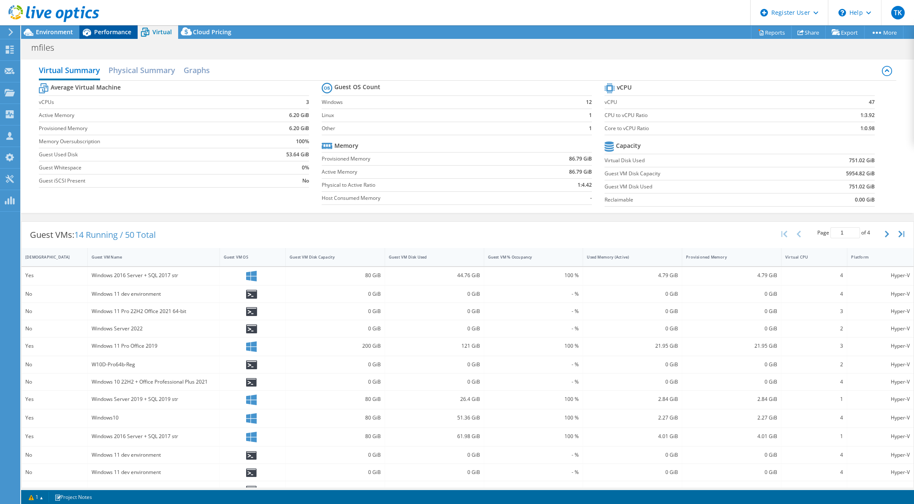
click at [115, 27] on div "Performance" at bounding box center [108, 32] width 58 height 14
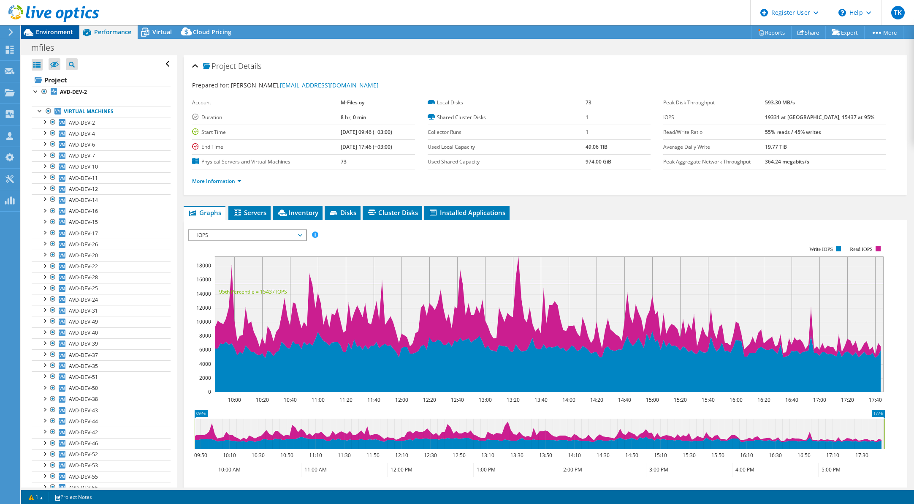
click at [52, 37] on div "Environment" at bounding box center [50, 32] width 58 height 14
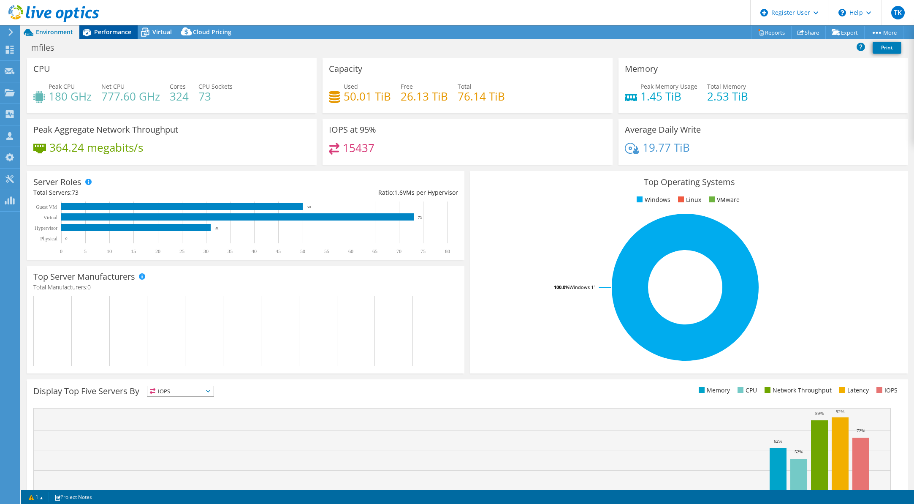
click at [110, 30] on span "Performance" at bounding box center [112, 32] width 37 height 8
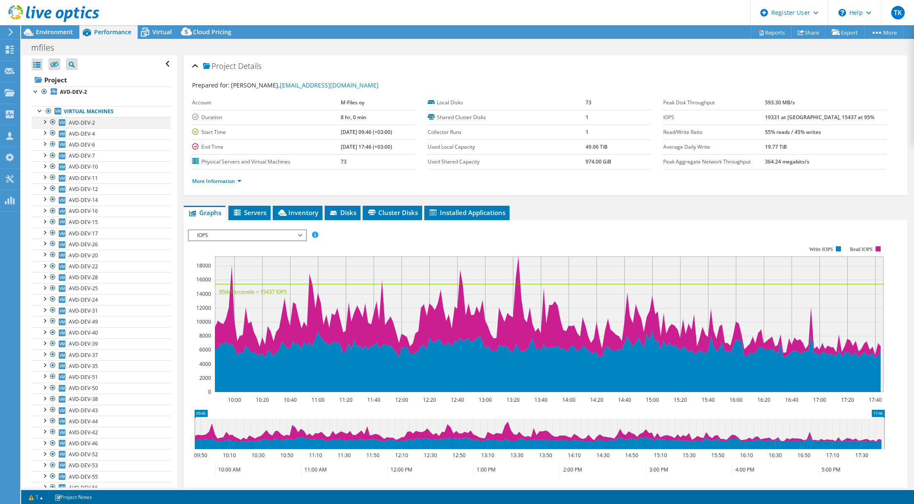
click at [45, 122] on div at bounding box center [44, 121] width 8 height 8
click at [147, 36] on icon at bounding box center [145, 32] width 15 height 15
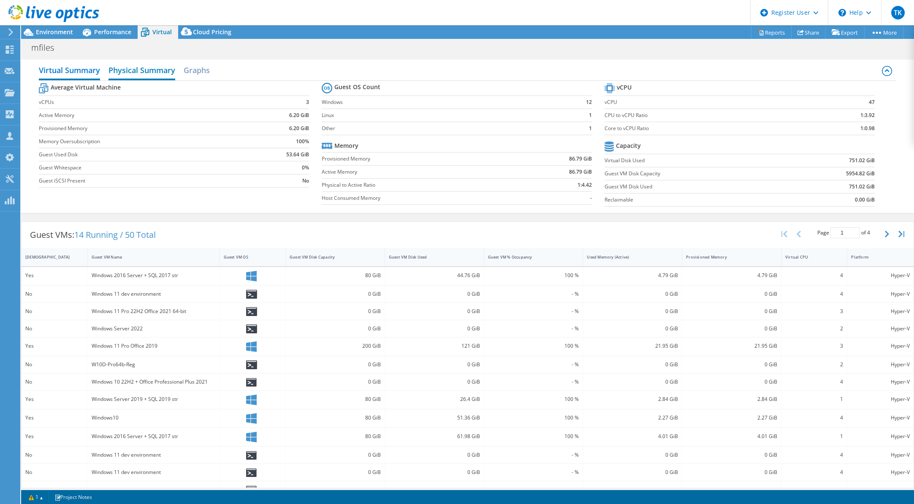
click at [125, 68] on h2 "Physical Summary" at bounding box center [142, 71] width 67 height 19
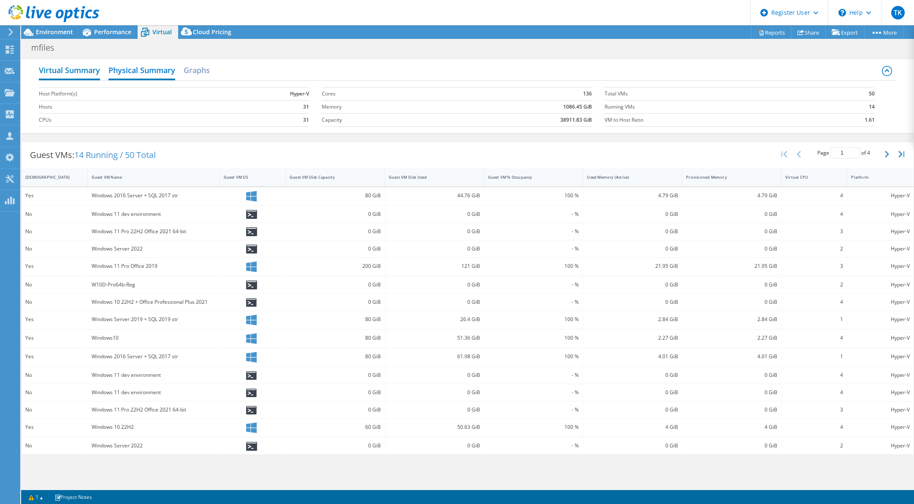
click at [68, 71] on h2 "Virtual Summary" at bounding box center [69, 71] width 61 height 19
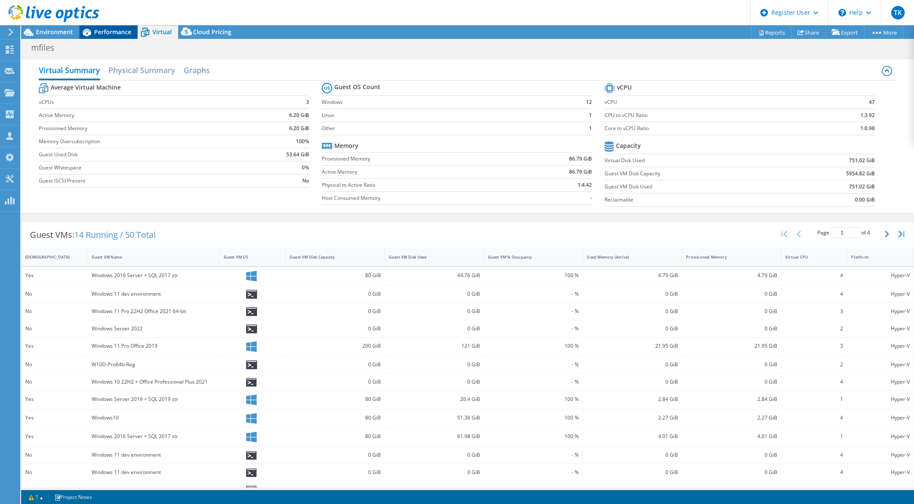
click at [94, 30] on span "Performance" at bounding box center [112, 32] width 37 height 8
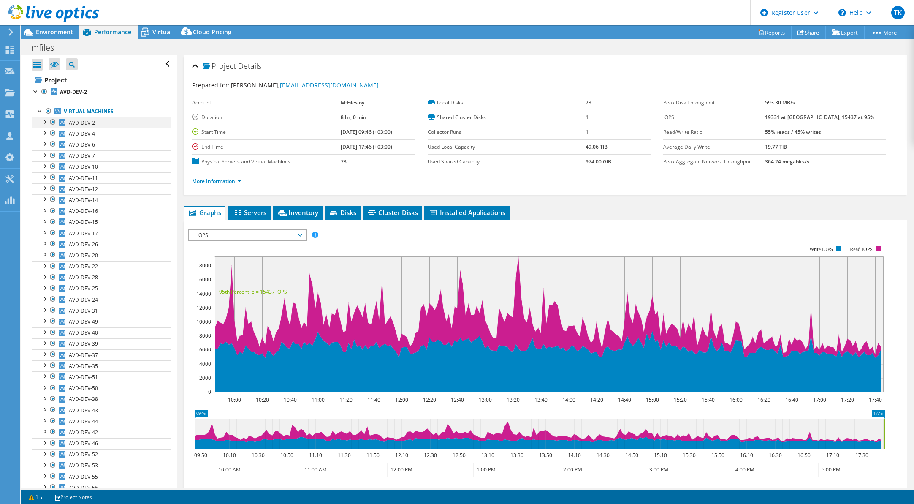
click at [42, 124] on div at bounding box center [44, 121] width 8 height 8
click at [81, 121] on span "AVD-DEV-2" at bounding box center [82, 122] width 26 height 7
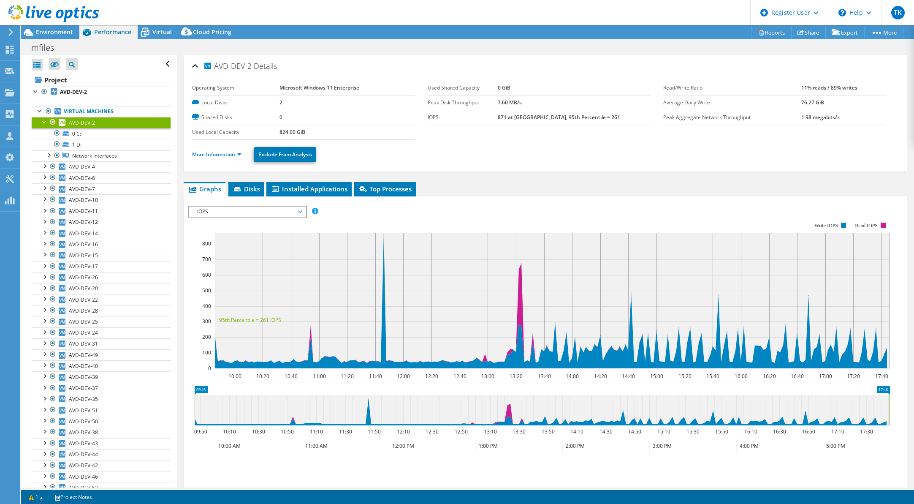
click at [288, 85] on b "Microsoft Windows 11 Enterprise" at bounding box center [320, 87] width 80 height 7
click at [45, 123] on div at bounding box center [44, 121] width 8 height 8
click at [200, 157] on link "More Information" at bounding box center [216, 154] width 49 height 7
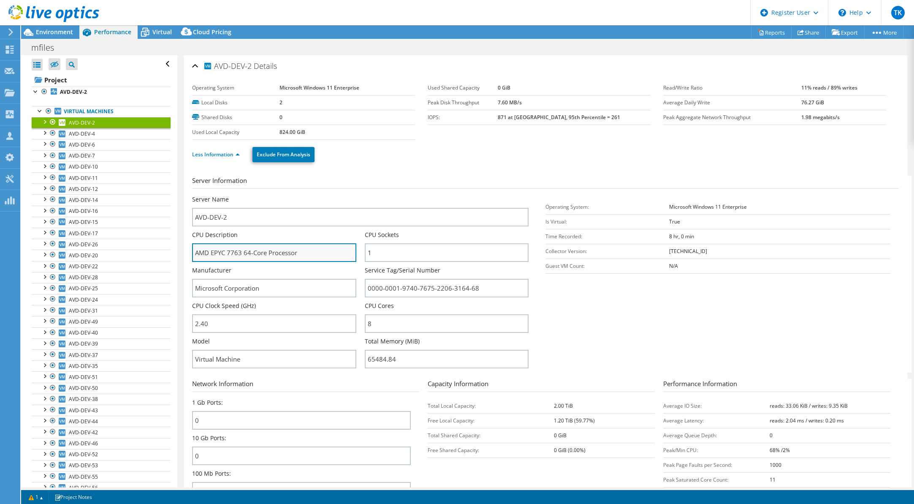
click at [223, 249] on input "AMD EPYC 7763 64-Core Processor" at bounding box center [274, 252] width 164 height 19
click at [85, 112] on link "Virtual Machines" at bounding box center [101, 111] width 139 height 11
click at [80, 112] on link "Virtual Machines" at bounding box center [101, 111] width 139 height 11
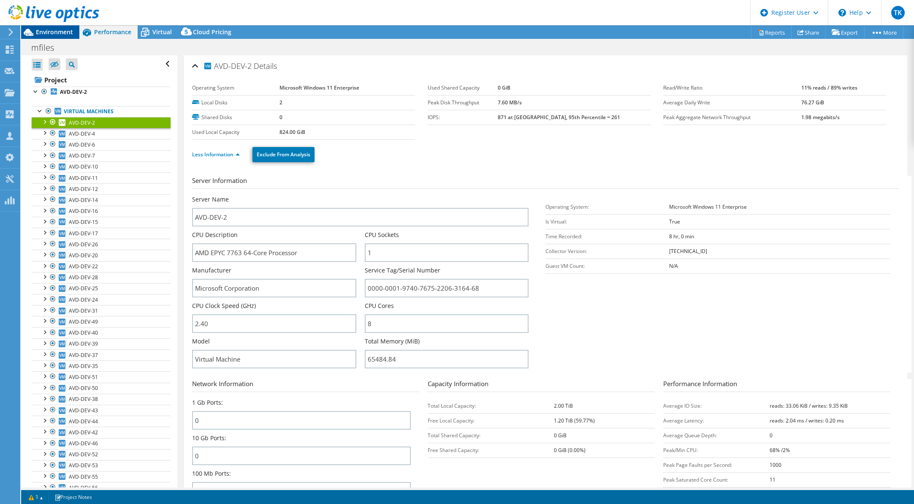
click at [67, 36] on div "Environment" at bounding box center [50, 32] width 58 height 14
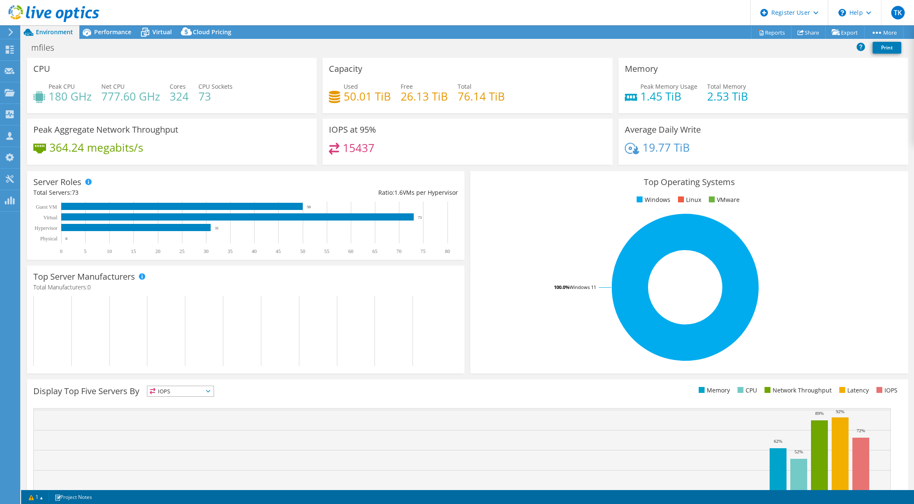
click at [353, 152] on h4 "15437" at bounding box center [359, 147] width 32 height 9
click at [104, 38] on div "Performance" at bounding box center [108, 32] width 58 height 14
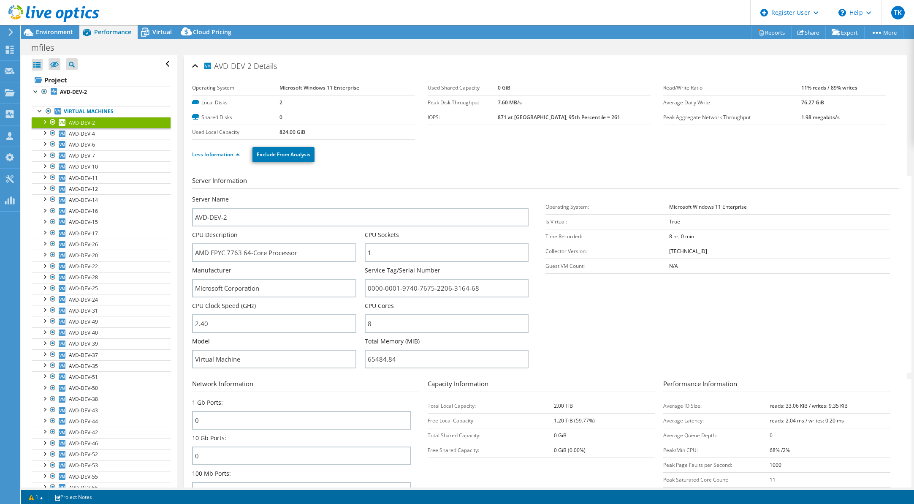
click at [202, 156] on link "Less Information" at bounding box center [216, 154] width 48 height 7
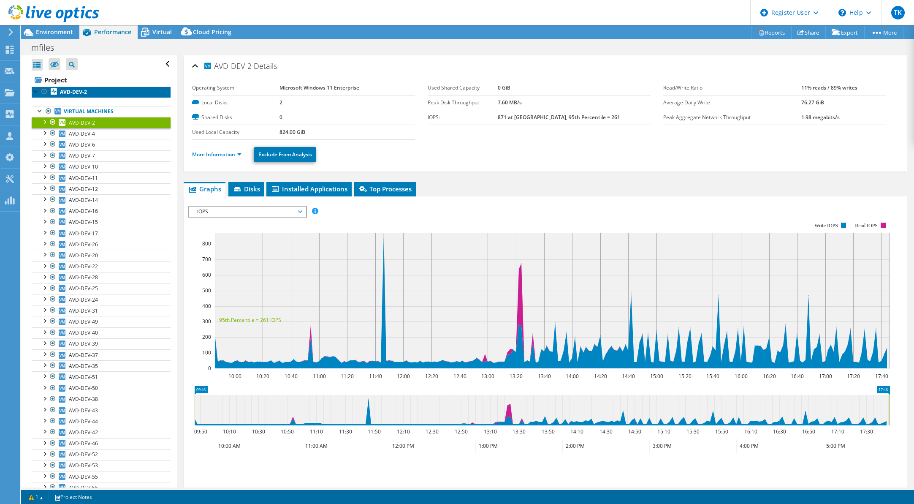
click at [66, 95] on b "AVD-DEV-2" at bounding box center [73, 91] width 27 height 7
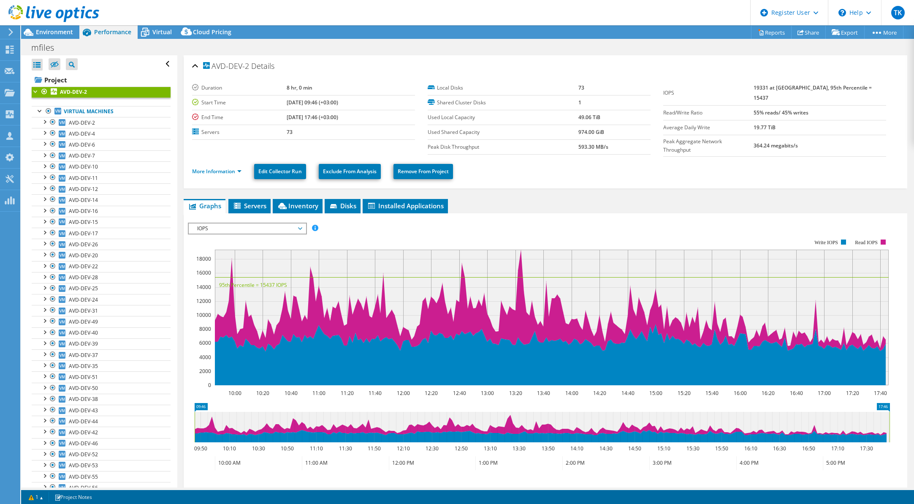
click at [212, 228] on span "IOPS" at bounding box center [247, 228] width 109 height 10
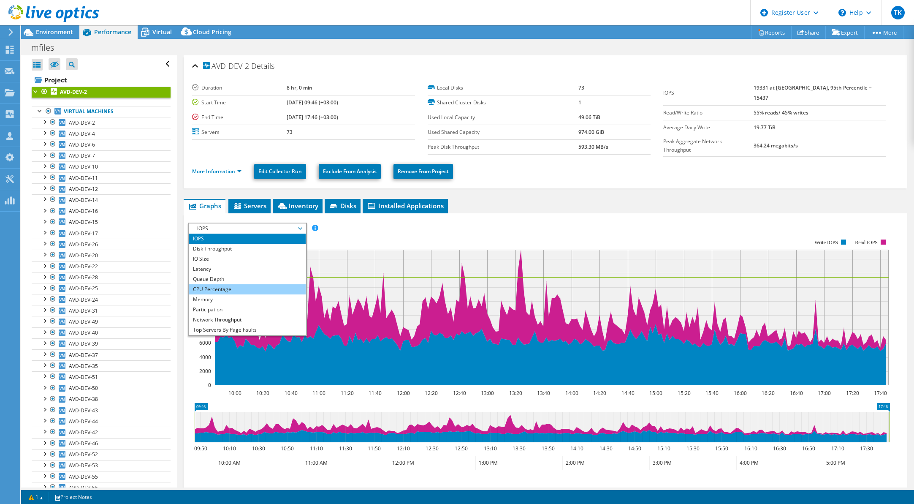
scroll to position [30, 0]
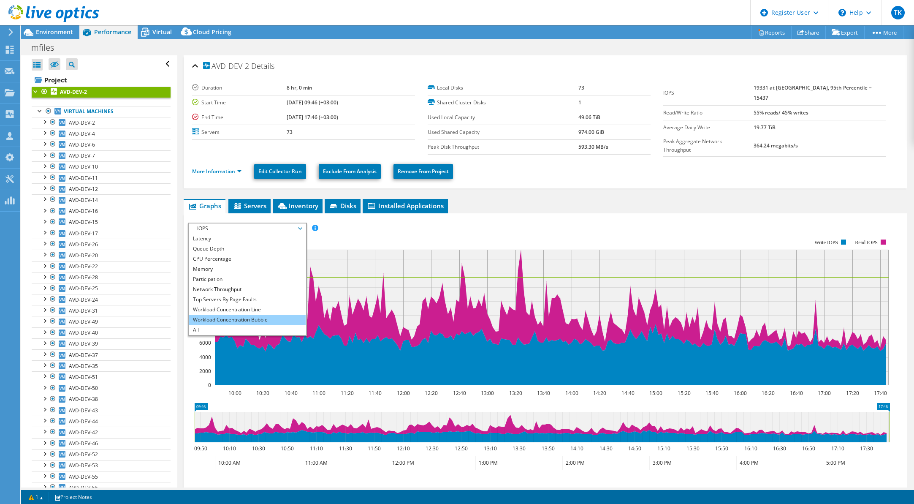
click at [216, 321] on li "Workload Concentration Bubble" at bounding box center [247, 320] width 117 height 10
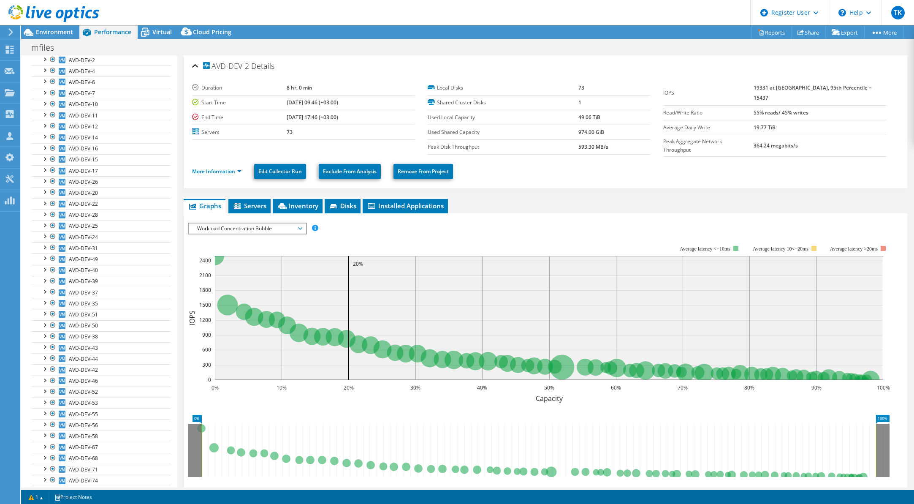
scroll to position [0, 0]
click at [221, 227] on span "Workload Concentration Bubble" at bounding box center [247, 228] width 109 height 10
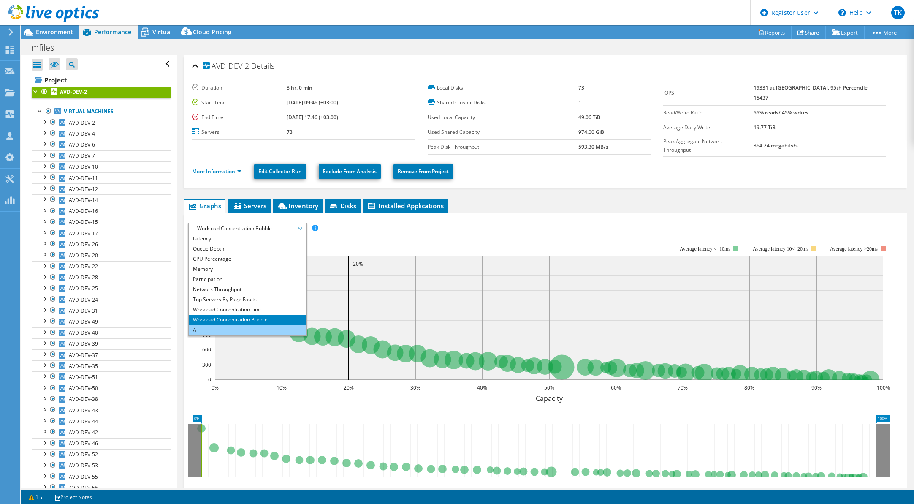
click at [225, 325] on li "All" at bounding box center [247, 330] width 117 height 10
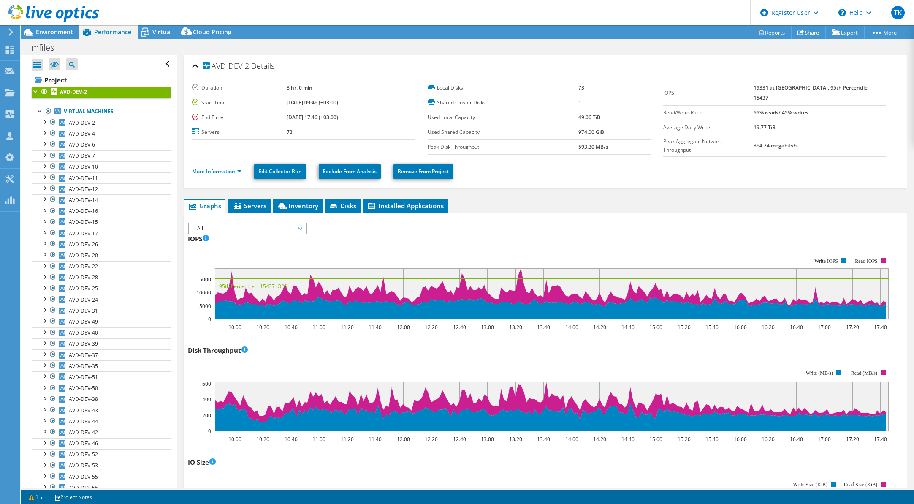
click at [36, 24] on div at bounding box center [49, 14] width 99 height 28
click at [38, 30] on span "Environment" at bounding box center [54, 32] width 37 height 8
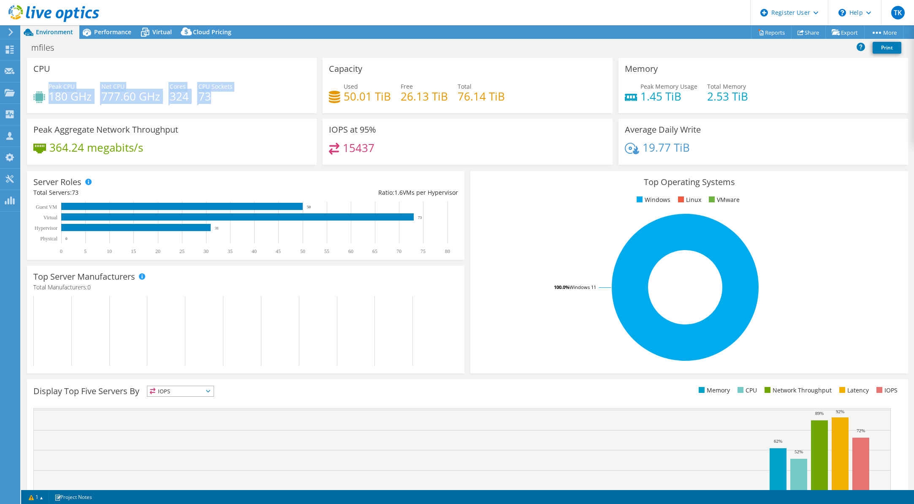
drag, startPoint x: 48, startPoint y: 83, endPoint x: 237, endPoint y: 94, distance: 189.5
click at [237, 94] on div "Peak CPU 180 GHz Net CPU 777.60 GHz Cores 324 CPU Sockets 73" at bounding box center [171, 95] width 277 height 27
drag, startPoint x: 237, startPoint y: 94, endPoint x: 54, endPoint y: 85, distance: 183.9
click at [54, 85] on div "Peak CPU 180 GHz Net CPU 777.60 GHz Cores 324 CPU Sockets 73" at bounding box center [171, 95] width 277 height 27
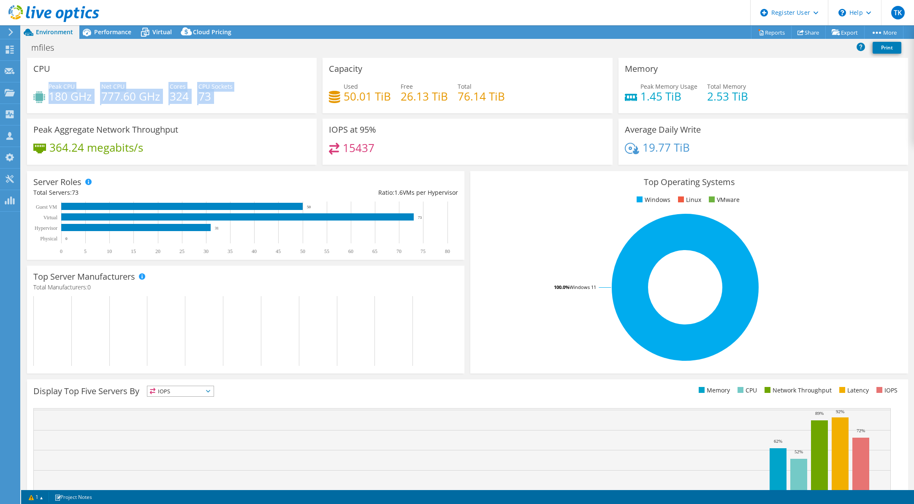
click at [54, 85] on span "Peak CPU" at bounding box center [62, 86] width 26 height 8
drag, startPoint x: 56, startPoint y: 86, endPoint x: 214, endPoint y: 100, distance: 159.0
click at [210, 98] on div "Peak CPU 180 GHz Net CPU 777.60 GHz Cores 324 CPU Sockets 73" at bounding box center [171, 95] width 277 height 27
click at [230, 105] on div "Peak CPU 180 GHz Net CPU 777.60 GHz Cores 324 CPU Sockets 73" at bounding box center [171, 95] width 277 height 27
drag, startPoint x: 230, startPoint y: 105, endPoint x: 53, endPoint y: 87, distance: 177.8
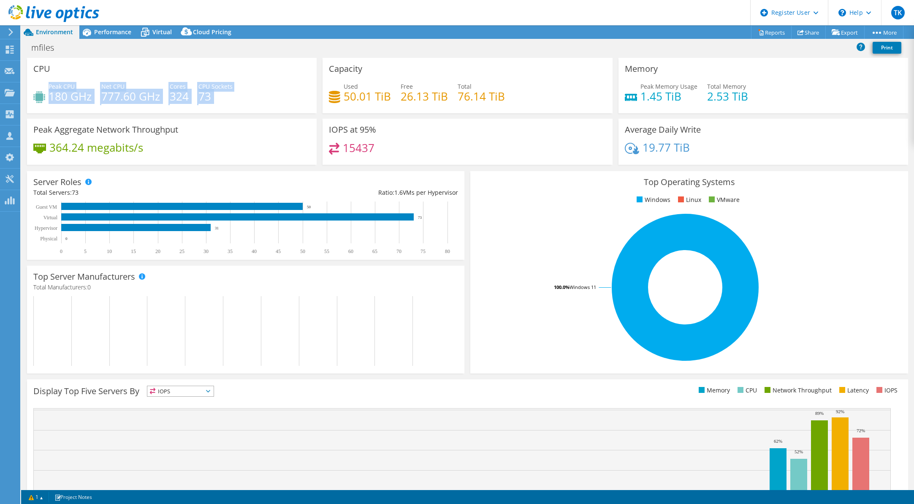
click at [53, 87] on div "Peak CPU 180 GHz Net CPU 777.60 GHz Cores 324 CPU Sockets 73" at bounding box center [171, 95] width 277 height 27
click at [53, 87] on span "Peak CPU" at bounding box center [62, 86] width 26 height 8
drag, startPoint x: 41, startPoint y: 86, endPoint x: 236, endPoint y: 104, distance: 195.5
click at [235, 105] on div "Peak CPU 180 GHz Net CPU 777.60 GHz Cores 324 CPU Sockets 73" at bounding box center [171, 95] width 277 height 27
click at [100, 29] on span "Performance" at bounding box center [112, 32] width 37 height 8
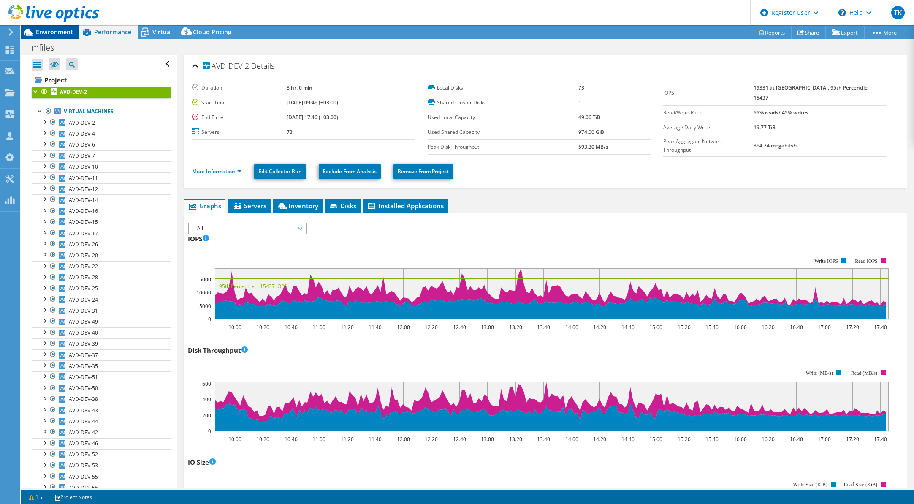
click at [67, 38] on div "Environment" at bounding box center [50, 32] width 58 height 14
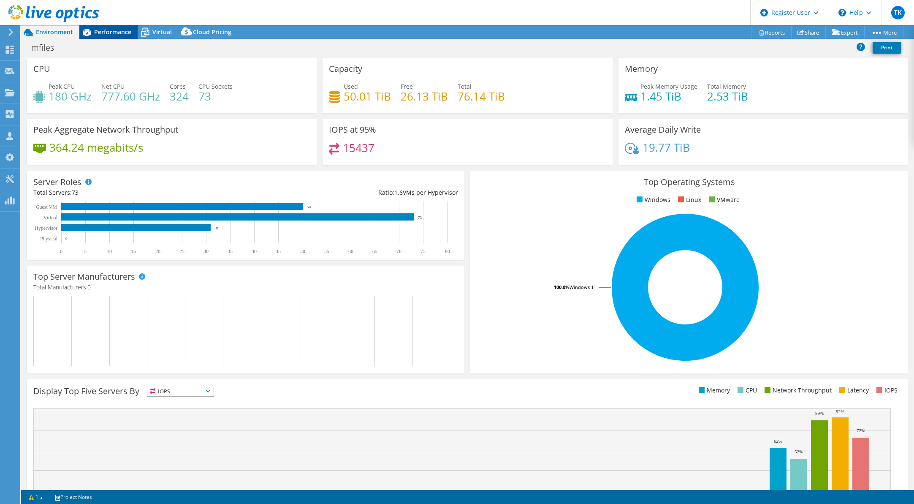
click at [126, 33] on span "Performance" at bounding box center [112, 32] width 37 height 8
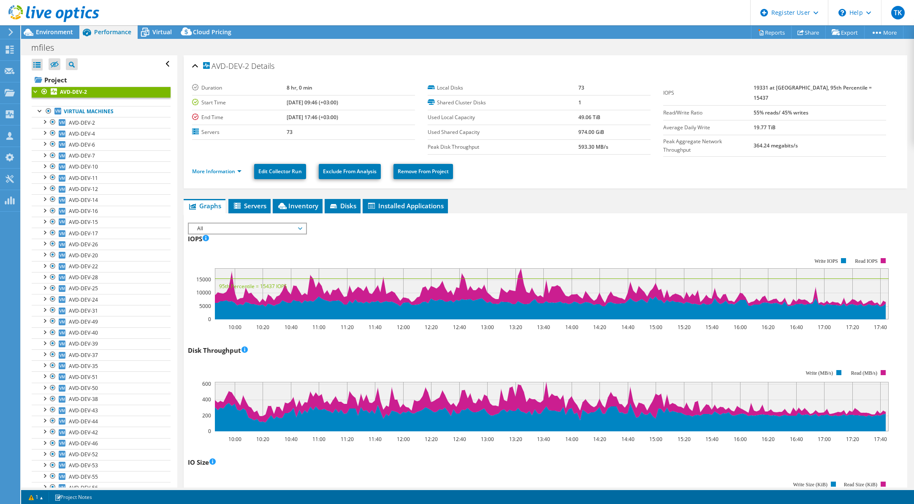
click at [60, 26] on div at bounding box center [49, 14] width 99 height 28
click at [66, 23] on link at bounding box center [53, 20] width 91 height 7
